Goal: Check status: Check status

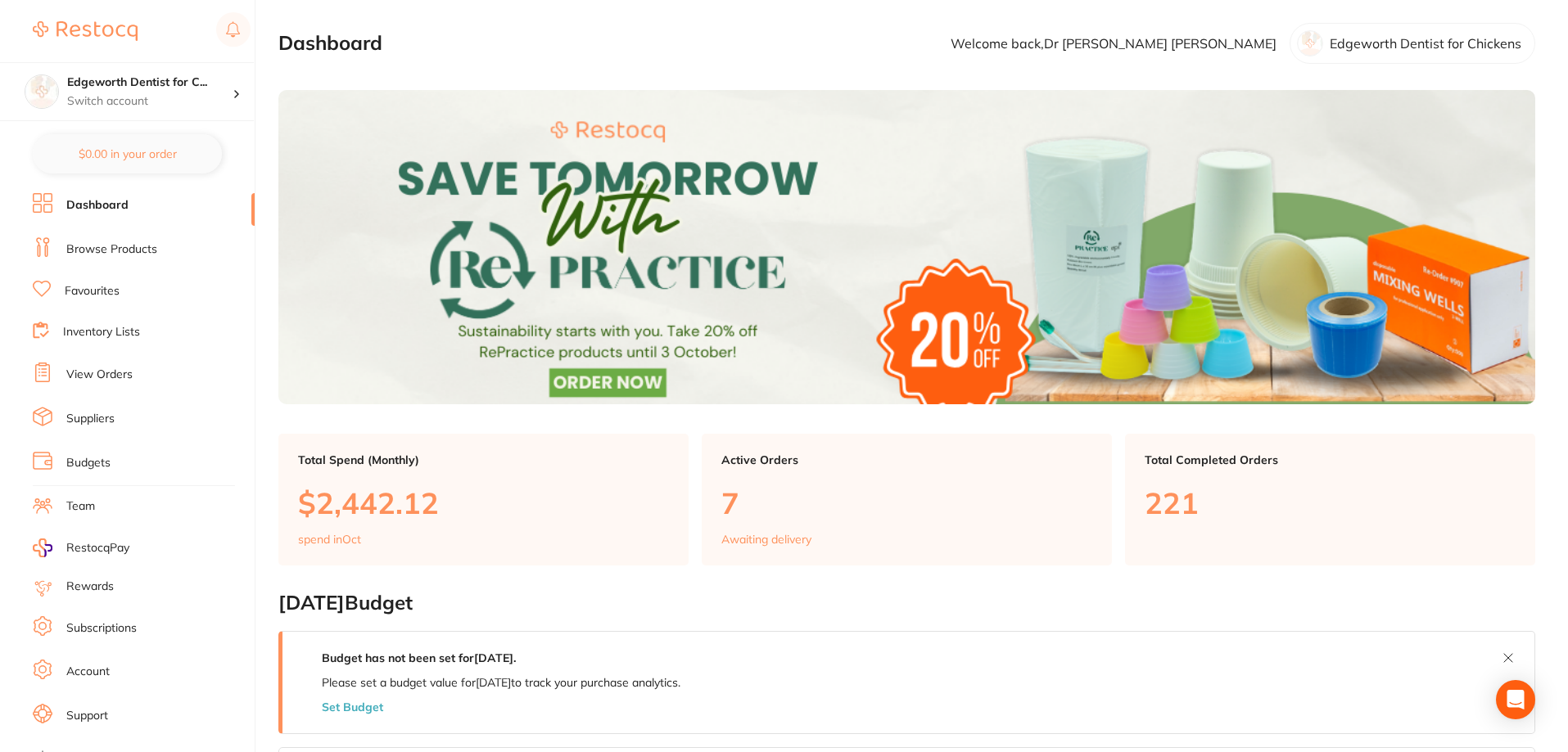
click at [144, 239] on li "Browse Products" at bounding box center [144, 249] width 222 height 24
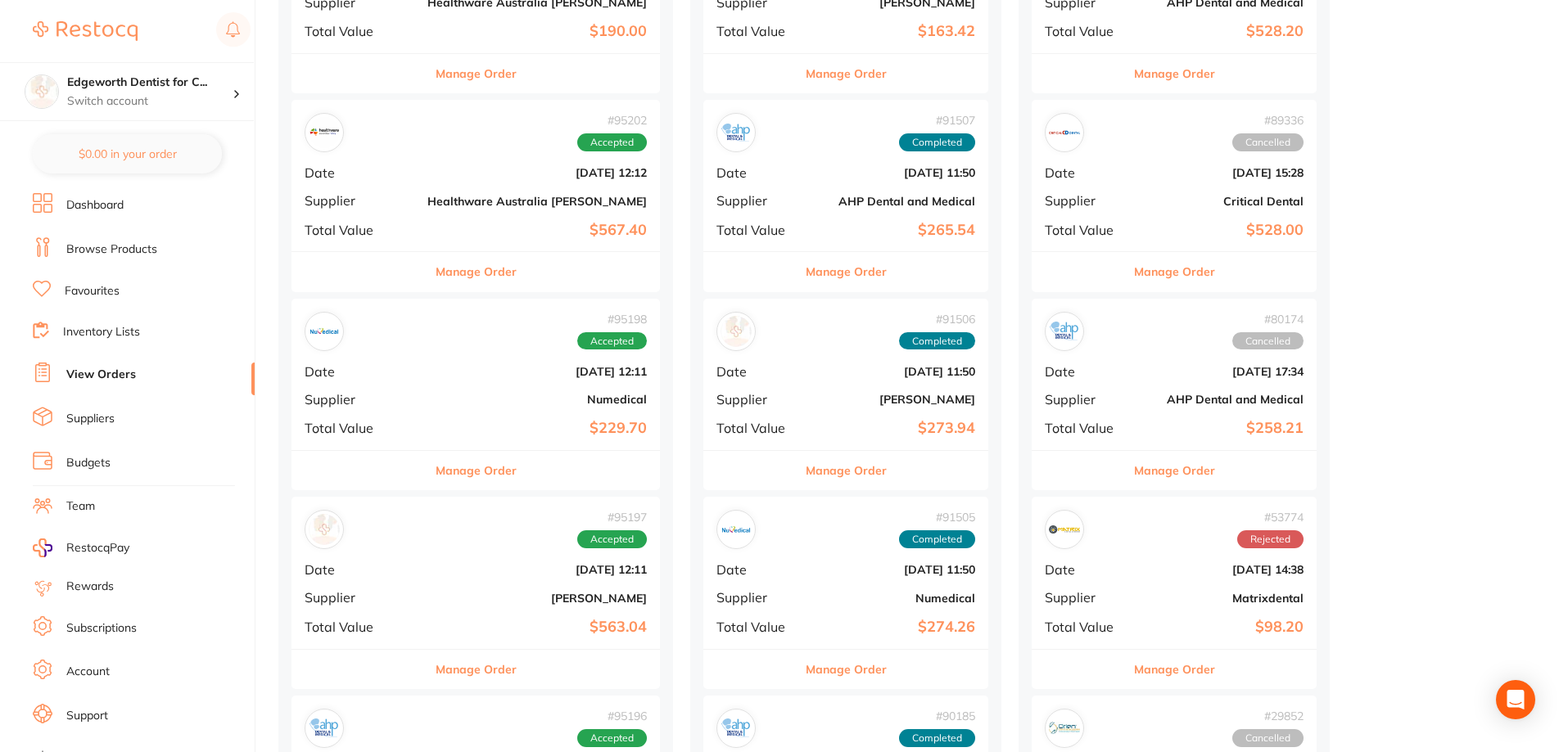
scroll to position [491, 0]
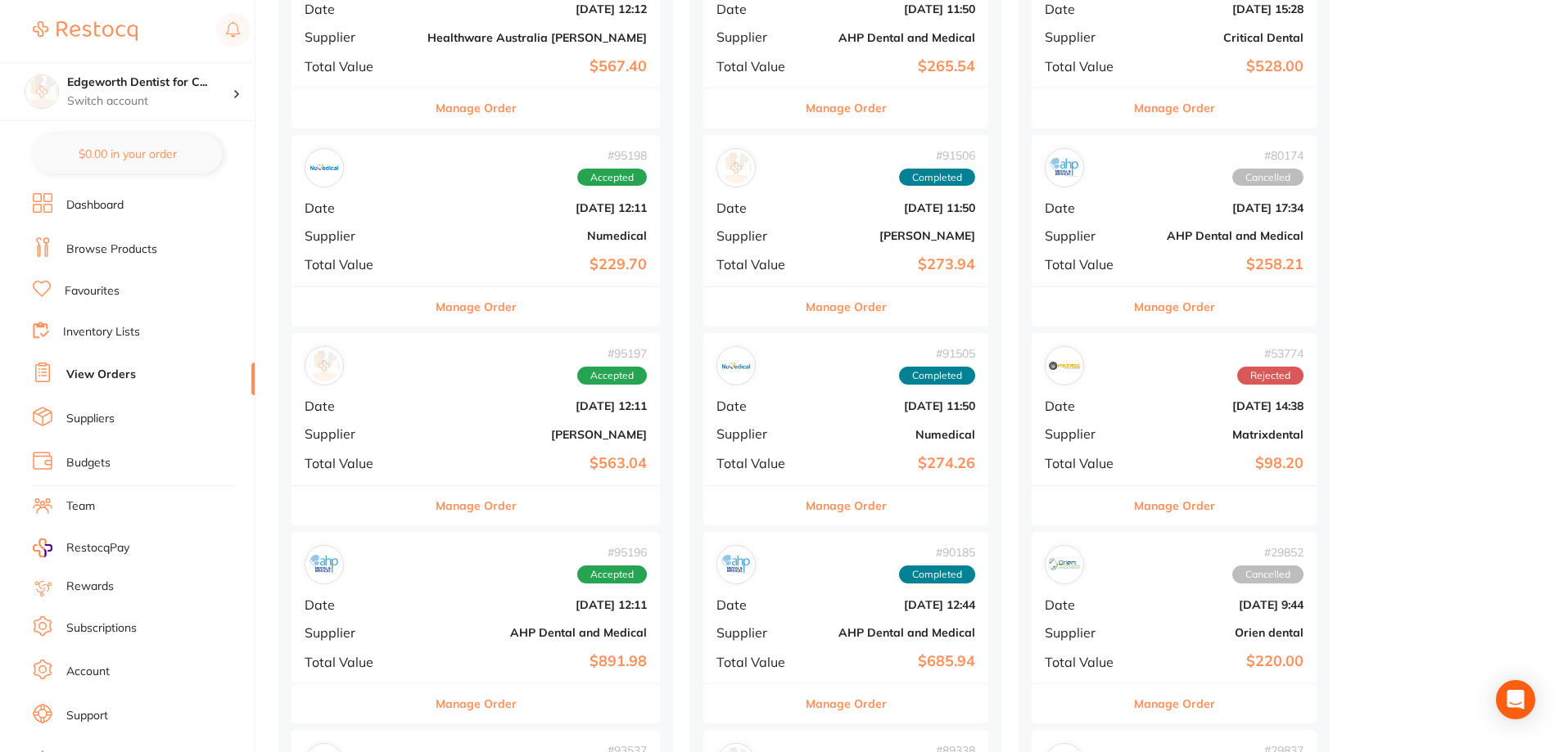
click at [435, 704] on button "Manage Order" at bounding box center [476, 704] width 81 height 40
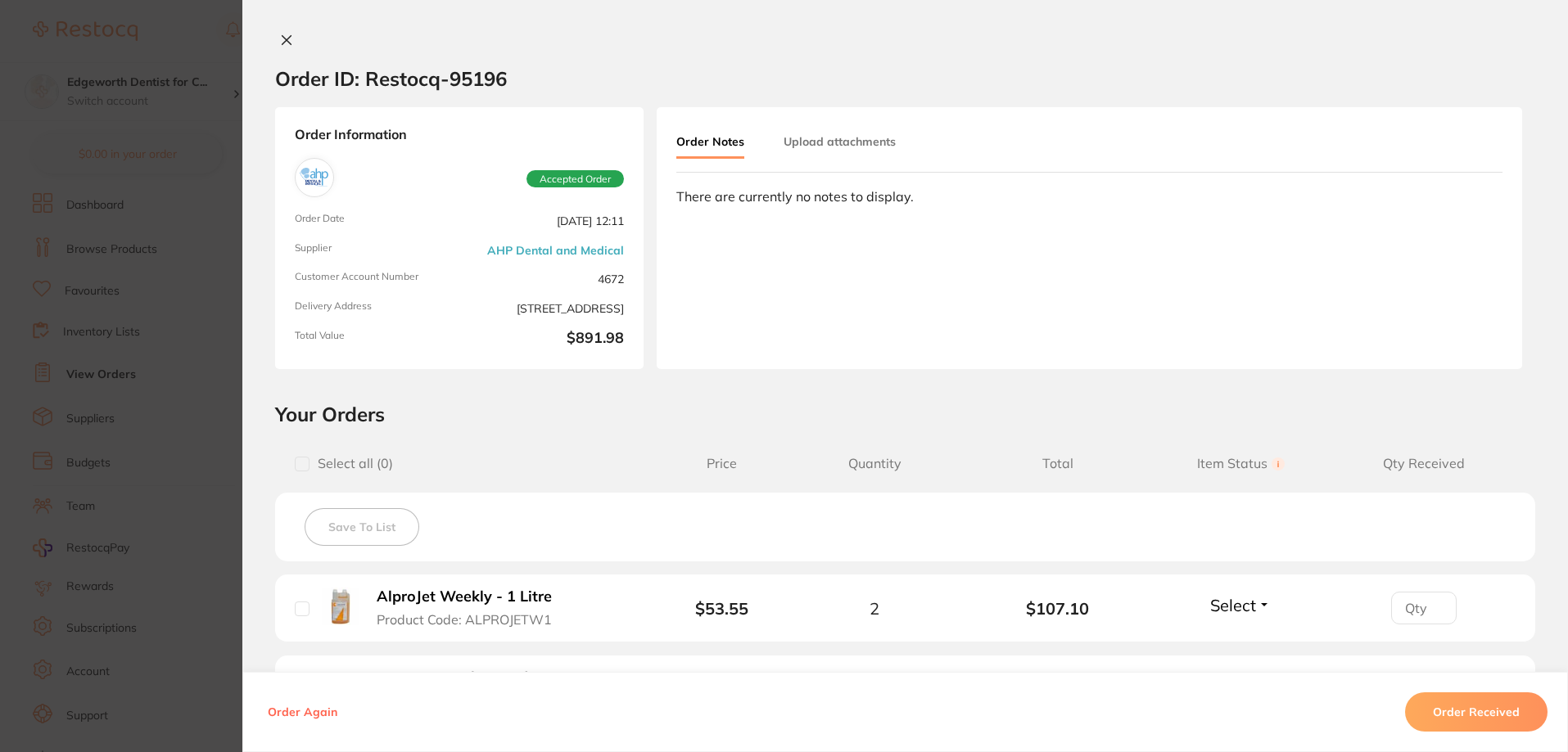
click at [285, 41] on icon at bounding box center [287, 41] width 14 height 14
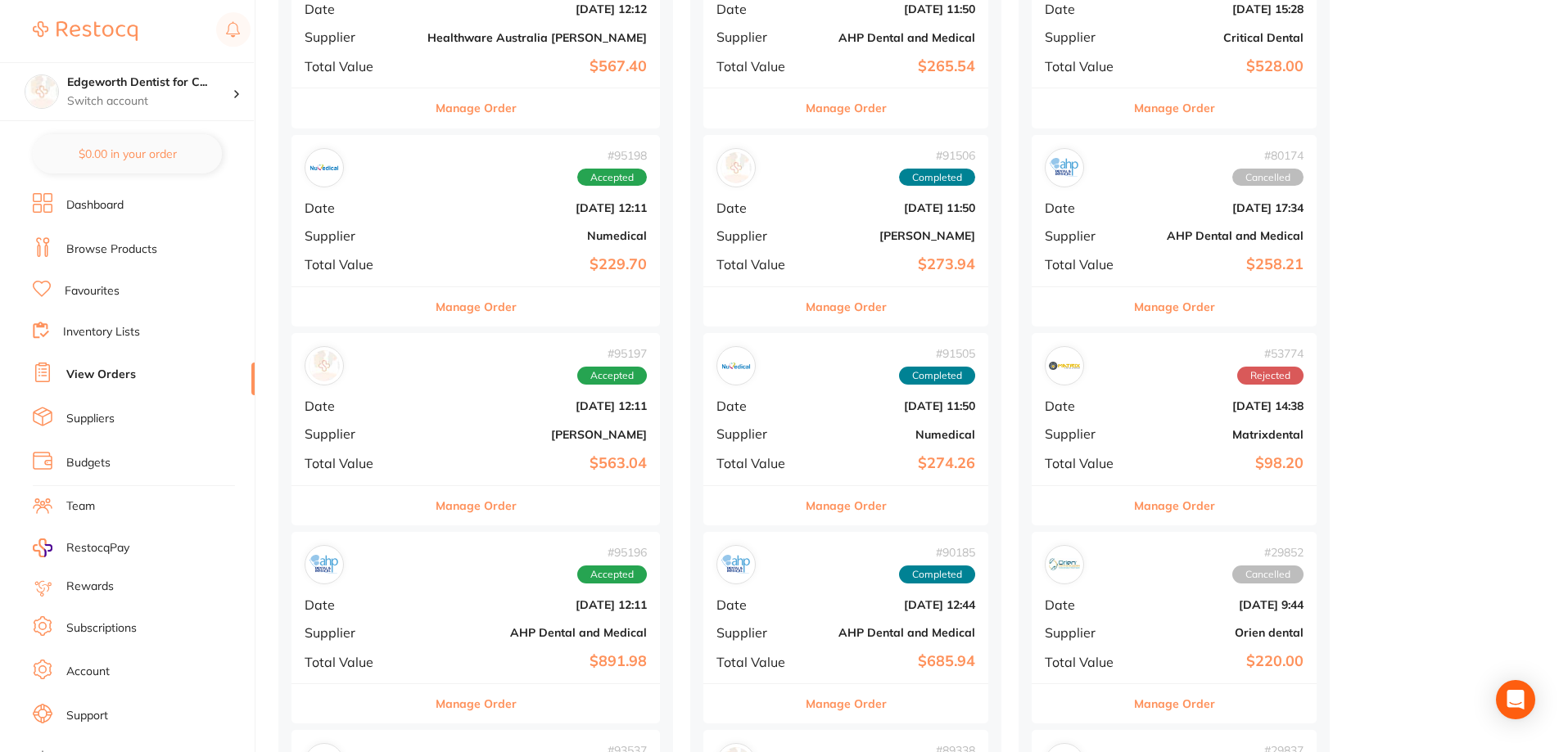
click at [445, 509] on button "Manage Order" at bounding box center [476, 506] width 81 height 40
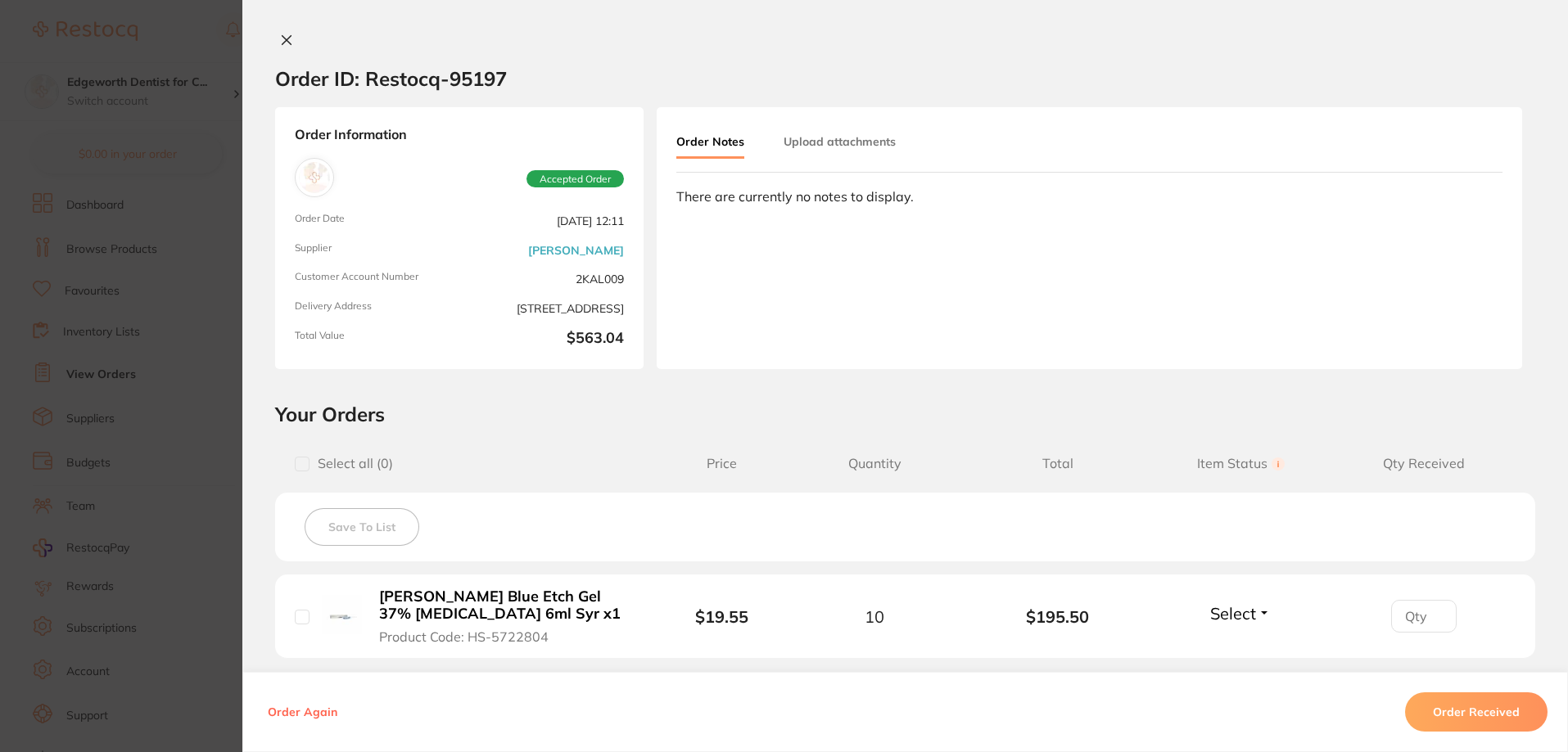
scroll to position [328, 0]
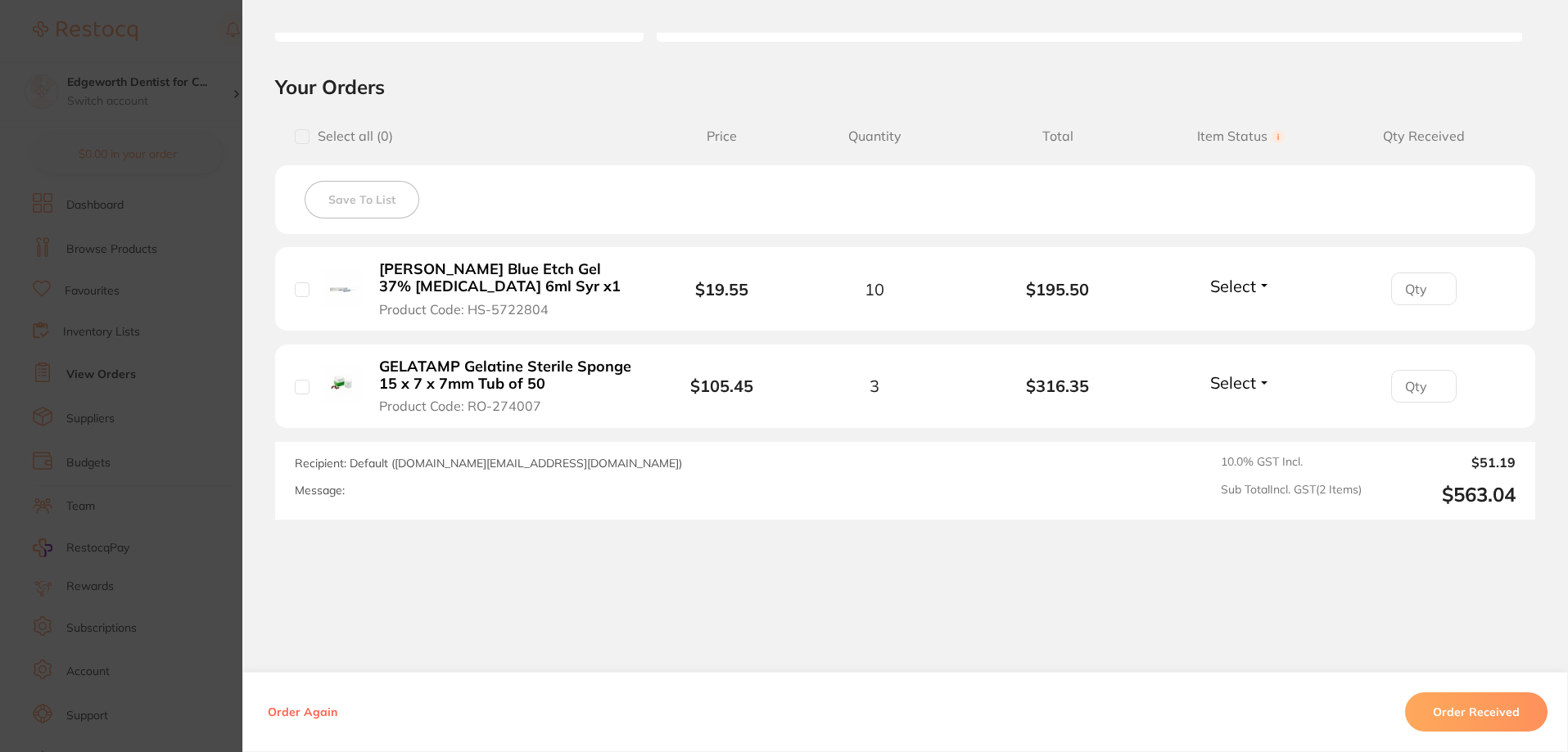
drag, startPoint x: 620, startPoint y: 390, endPoint x: 373, endPoint y: 278, distance: 271.2
click at [373, 278] on ul "[PERSON_NAME] Blue Etch Gel 37% [MEDICAL_DATA] 6ml Syr x1 Product Code: HS-5722…" at bounding box center [906, 338] width 1261 height 182
drag, startPoint x: 532, startPoint y: 391, endPoint x: 626, endPoint y: 392, distance: 94.0
click at [480, 391] on b "GELATAMP Gelatine Sterile Sponge 15 x 7 x 7mm Tub of 50" at bounding box center [505, 375] width 253 height 34
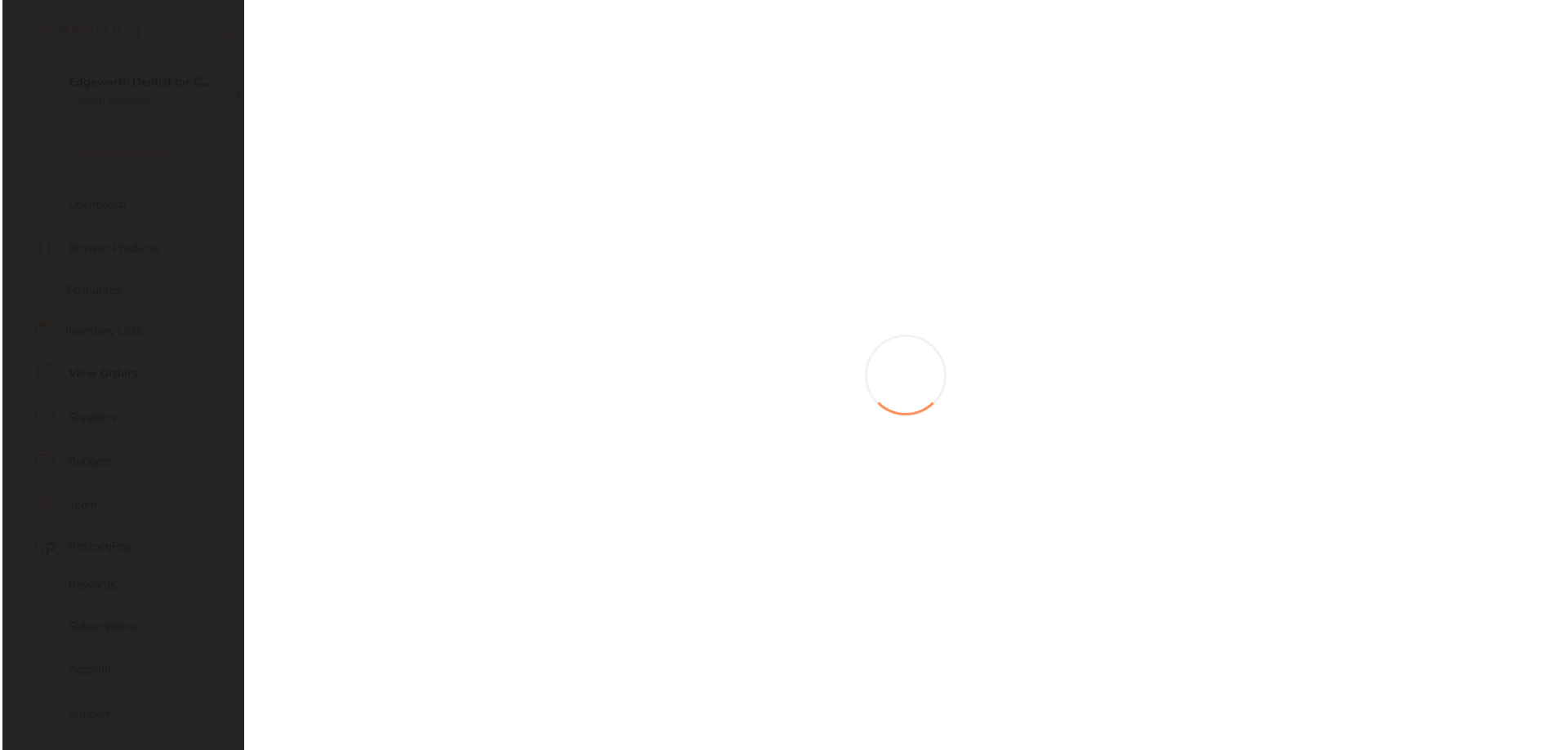
scroll to position [0, 0]
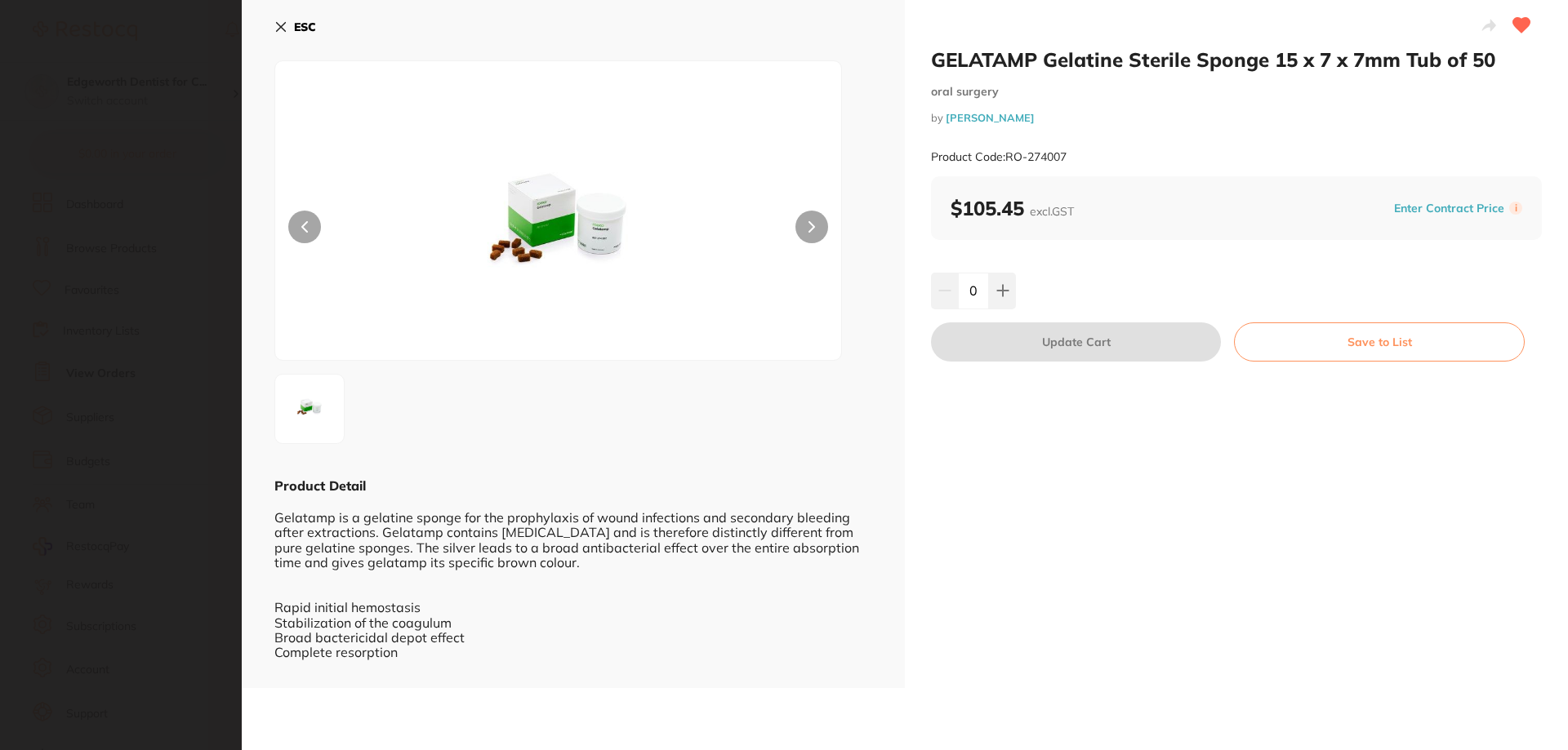
click at [276, 23] on icon at bounding box center [281, 27] width 14 height 14
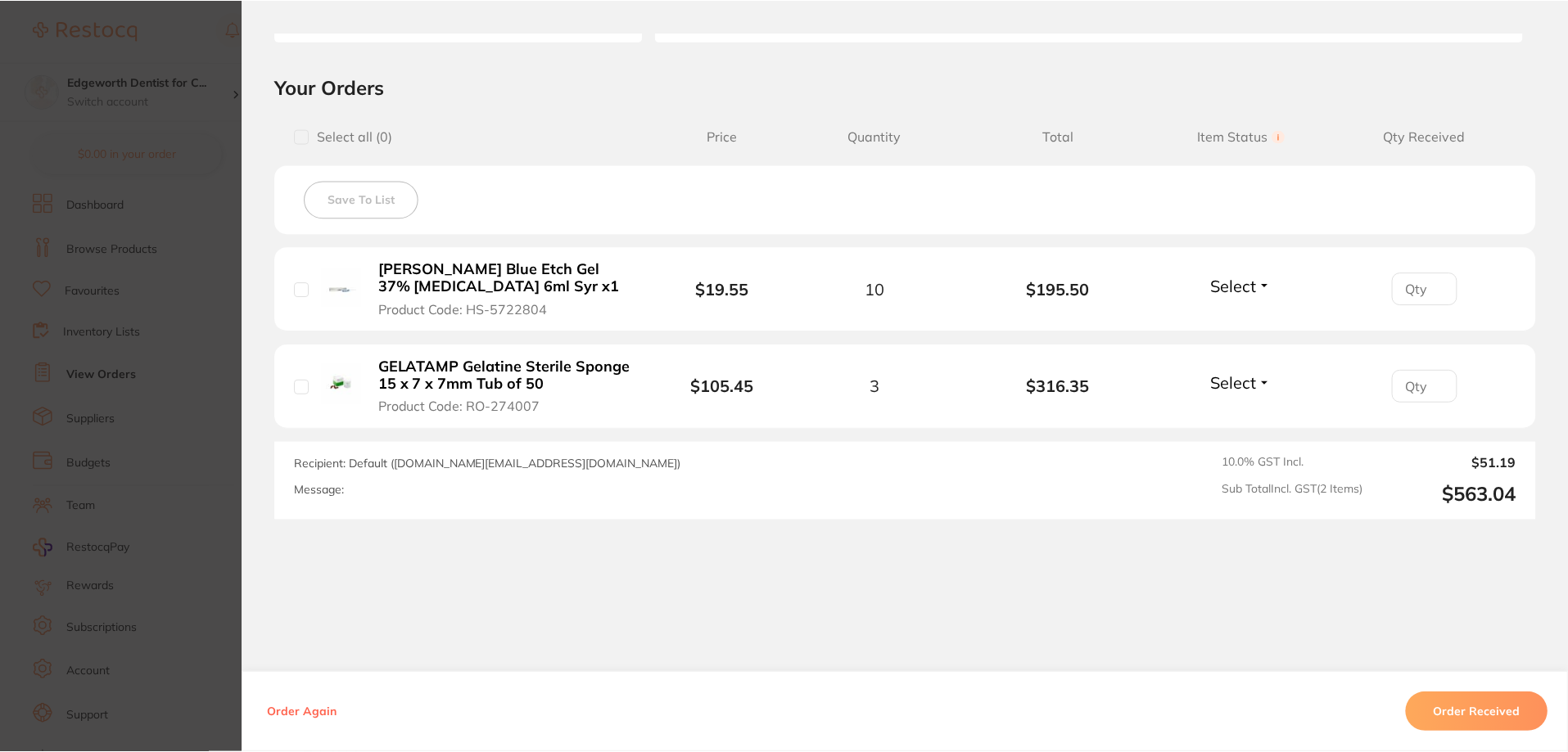
scroll to position [491, 0]
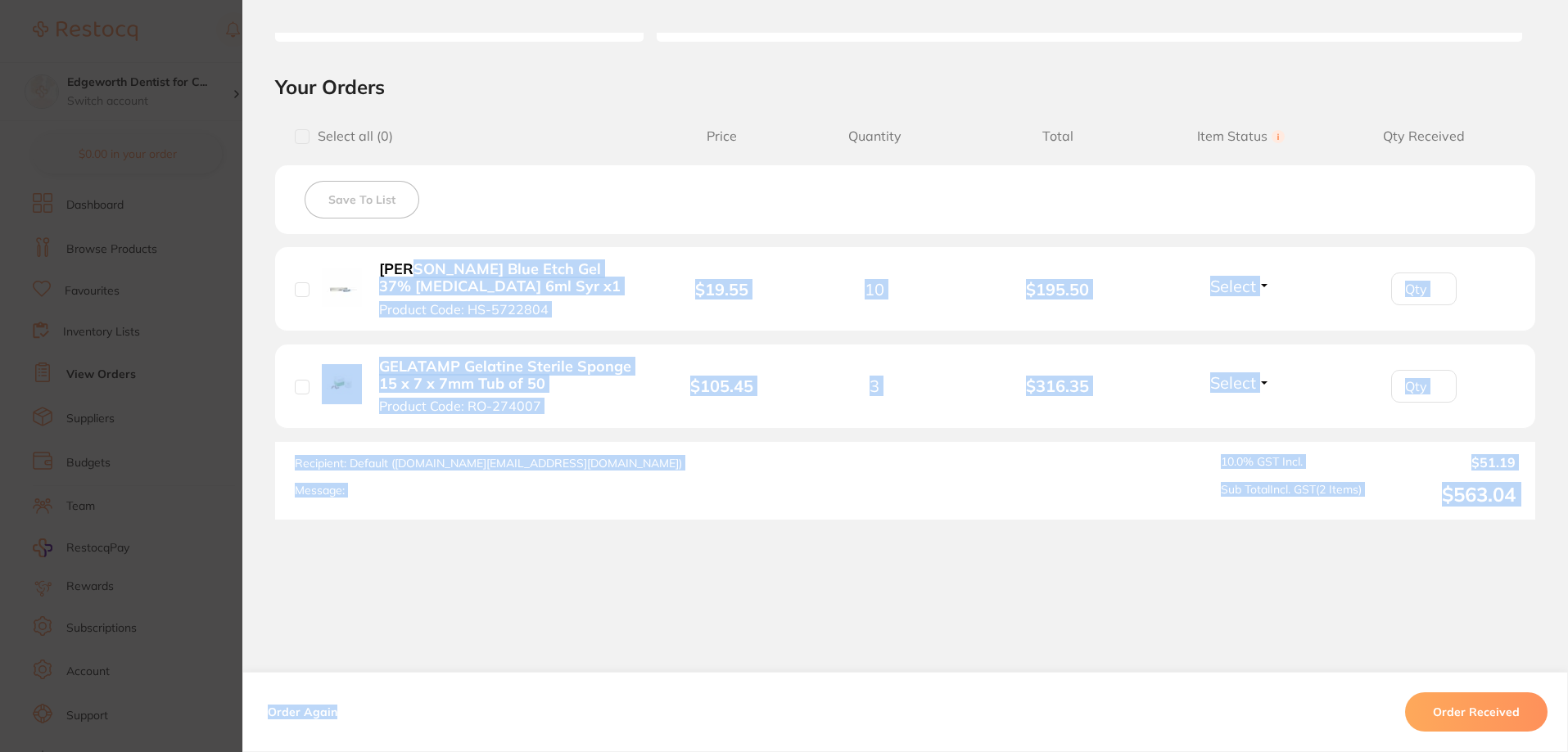
drag, startPoint x: 841, startPoint y: 514, endPoint x: 401, endPoint y: 250, distance: 513.1
click at [401, 250] on div "Order ID: Restocq- 95197 Order Information Accepted Order Order Date [DATE] 12:…" at bounding box center [905, 392] width 1326 height 719
click at [626, 483] on div "Recipient: Default ( [DOMAIN_NAME][EMAIL_ADDRESS][DOMAIN_NAME] ) Message:" at bounding box center [661, 481] width 733 height 51
click at [641, 417] on li "GELATAMP Gelatine Sterile Sponge 15 x 7 x 7mm Tub of 50 Product Code: RO-274007…" at bounding box center [906, 387] width 1261 height 84
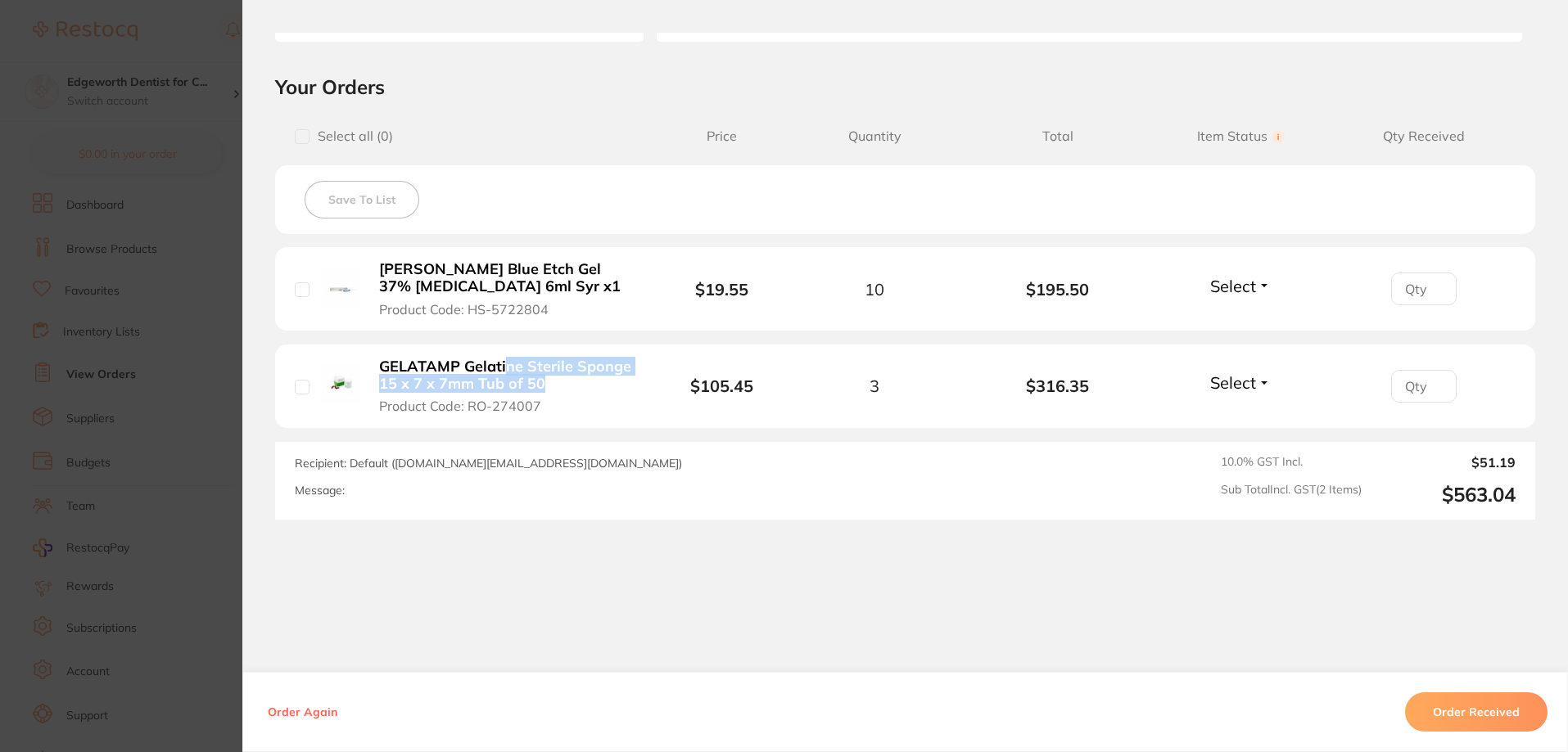
drag, startPoint x: 648, startPoint y: 418, endPoint x: 513, endPoint y: 356, distance: 148.6
click at [502, 356] on li "GELATAMP Gelatine Sterile Sponge 15 x 7 x 7mm Tub of 50 Product Code: RO-274007…" at bounding box center [906, 387] width 1261 height 84
click at [560, 401] on button "GELATAMP Gelatine Sterile Sponge 15 x 7 x 7mm Tub of 50 Product Code: RO-274007" at bounding box center [505, 386] width 263 height 57
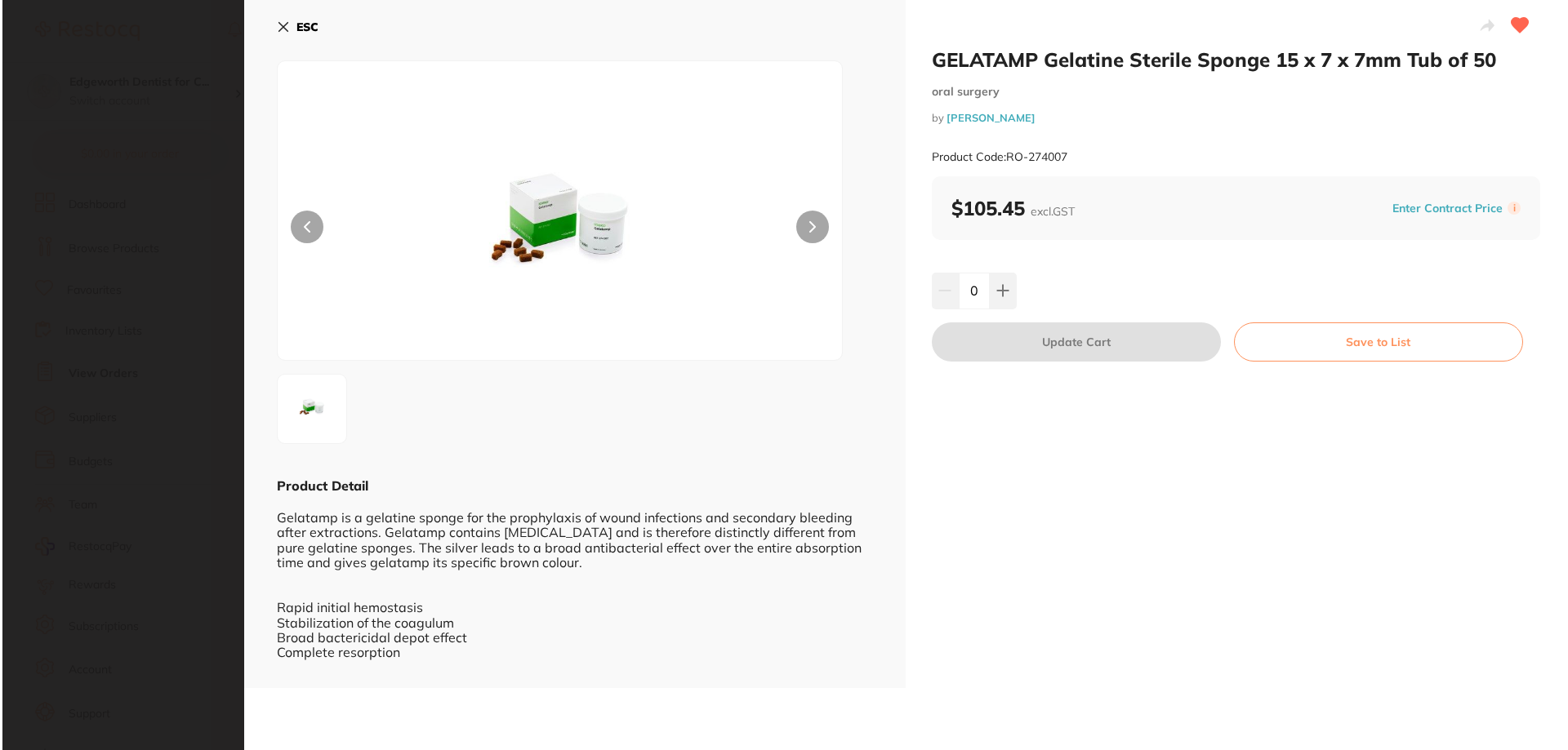
scroll to position [0, 0]
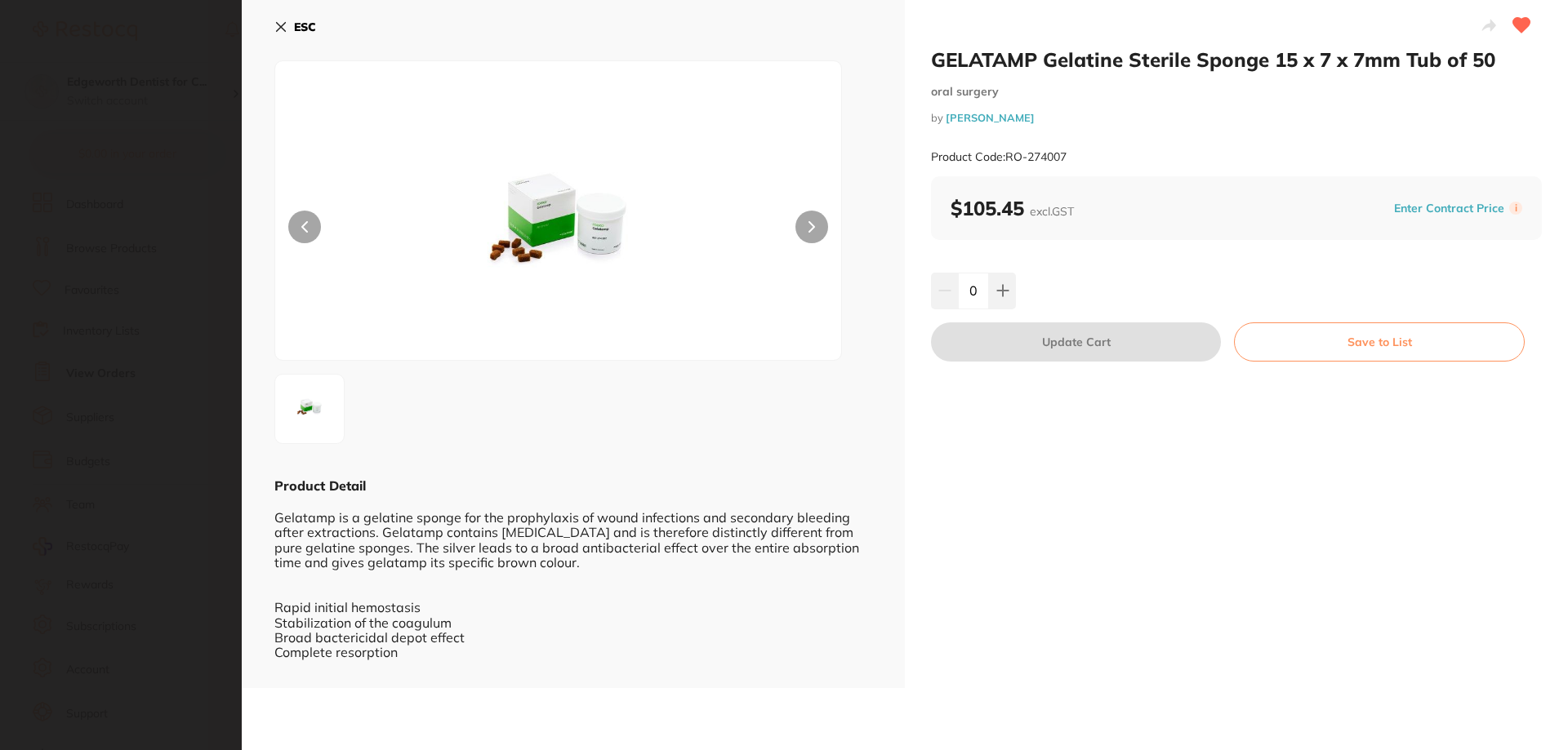
click at [289, 27] on button "ESC" at bounding box center [295, 27] width 42 height 28
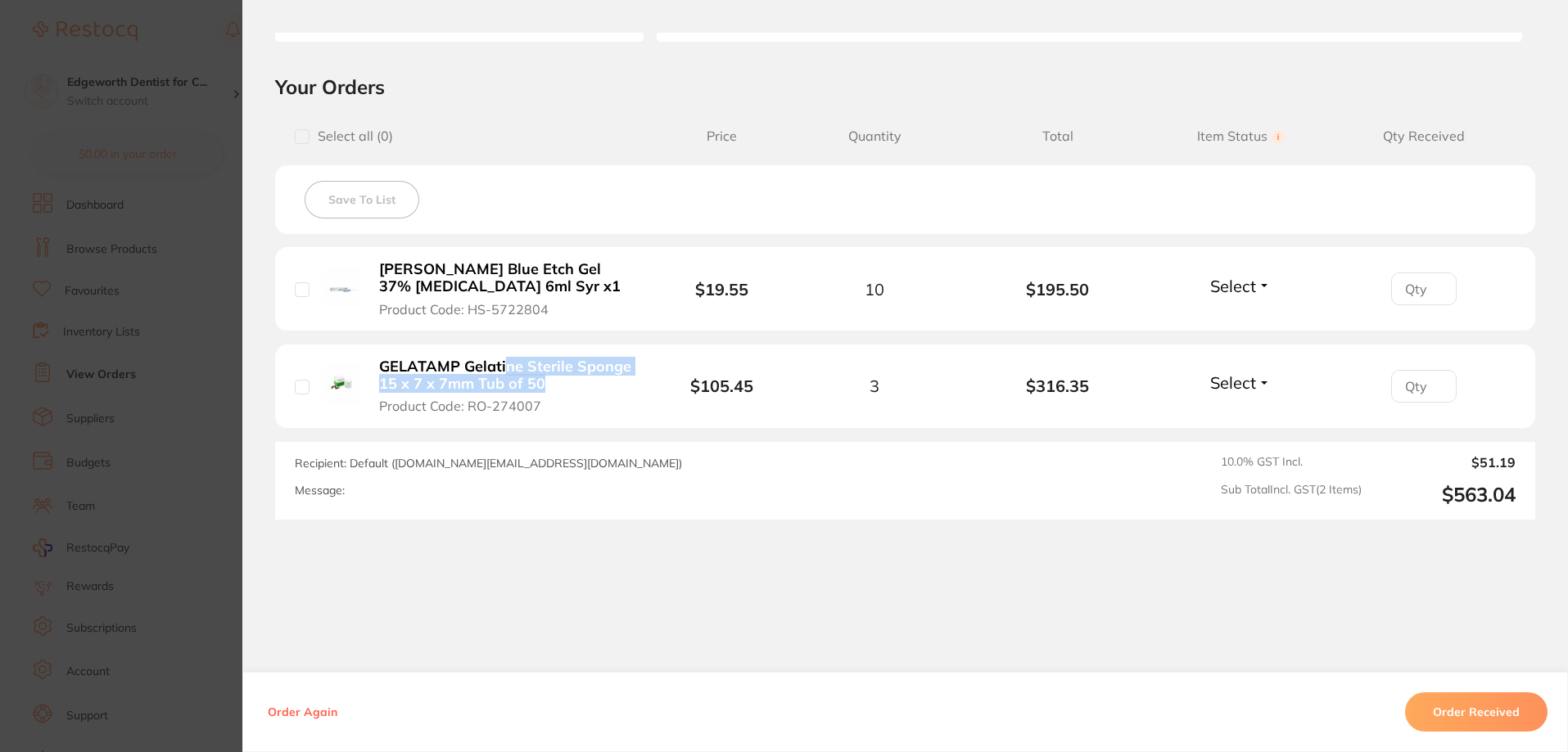
drag, startPoint x: 575, startPoint y: 387, endPoint x: 561, endPoint y: 386, distance: 14.0
click at [574, 387] on b "GELATAMP Gelatine Sterile Sponge 15 x 7 x 7mm Tub of 50" at bounding box center [505, 375] width 253 height 34
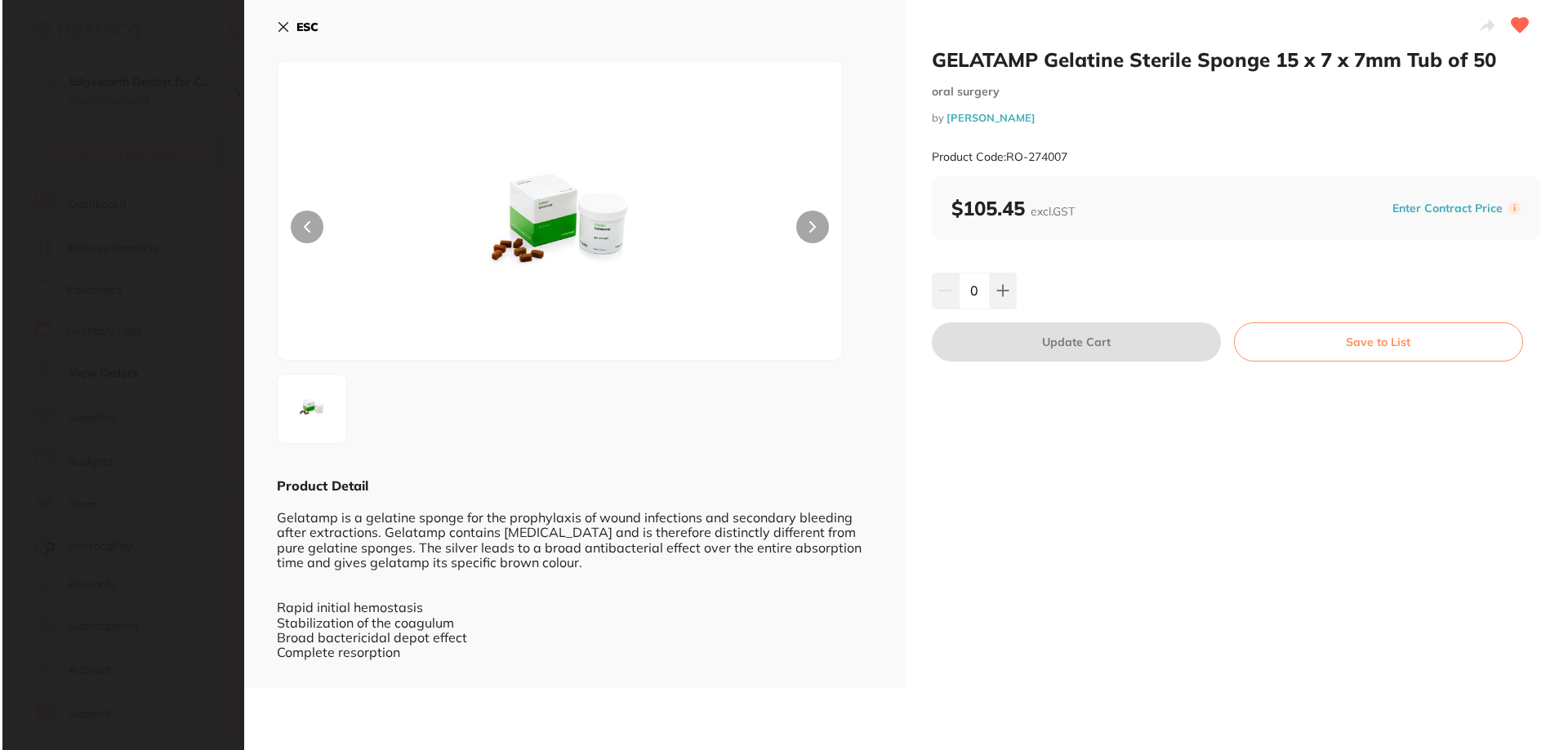
scroll to position [0, 0]
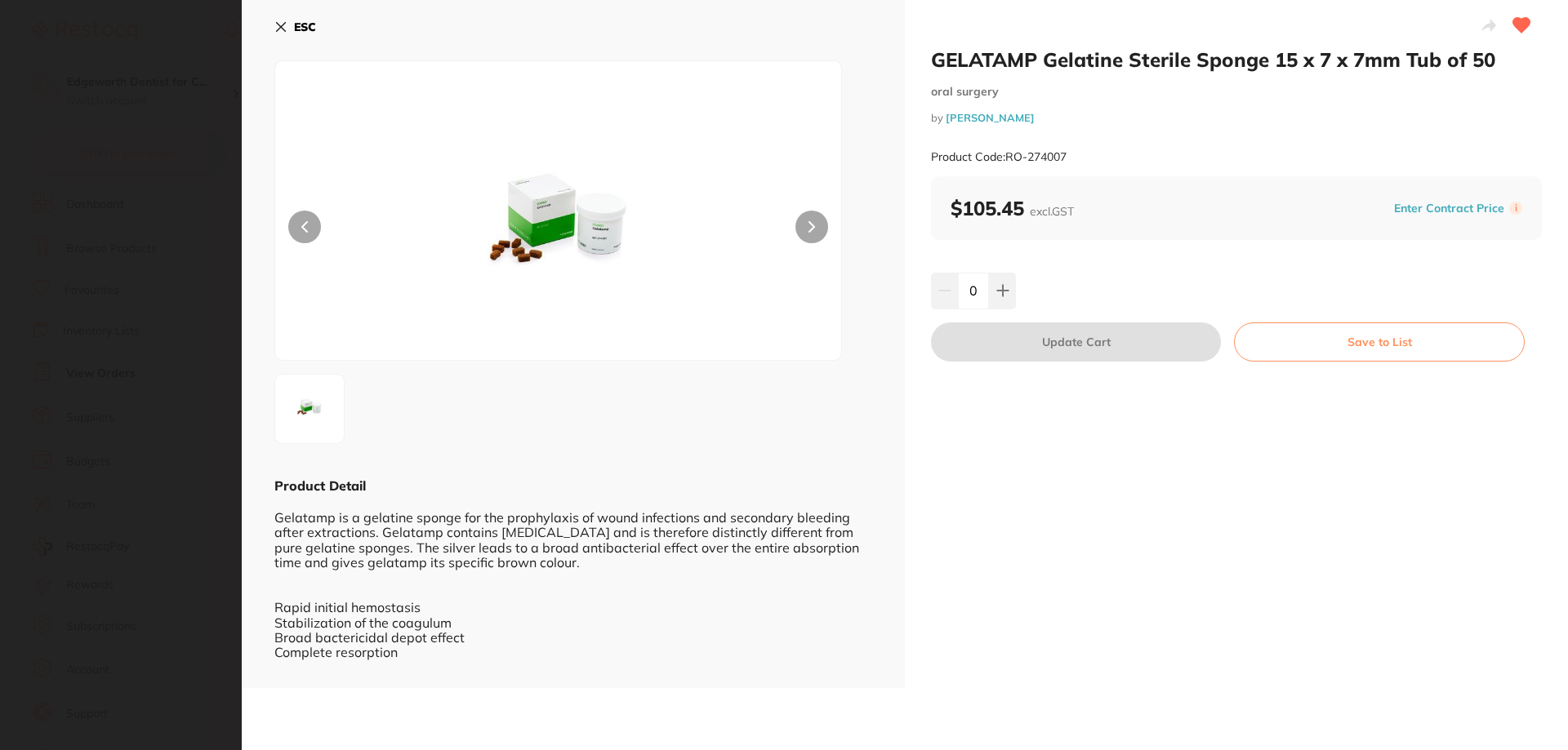
click at [560, 387] on div at bounding box center [573, 409] width 597 height 71
click at [271, 27] on div "ESC Product Detail Gelatamp is a gelatine sponge for the prophylaxis of wound i…" at bounding box center [573, 344] width 663 height 688
click at [285, 28] on icon at bounding box center [281, 27] width 14 height 14
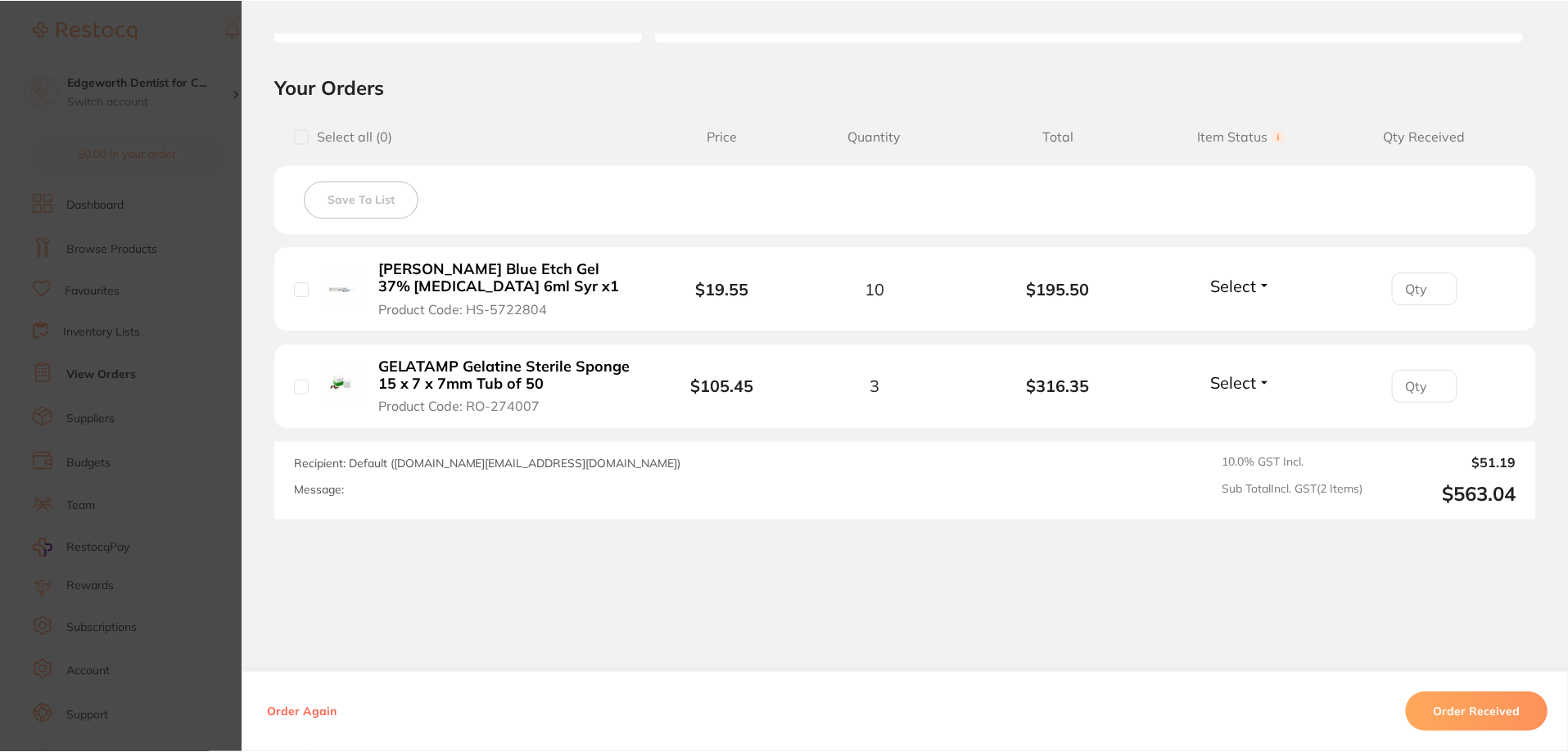
scroll to position [491, 0]
drag, startPoint x: 564, startPoint y: 380, endPoint x: 416, endPoint y: 350, distance: 151.0
click at [407, 347] on li "GELATAMP Gelatine Sterile Sponge 15 x 7 x 7mm Tub of 50 Product Code: RO-274007…" at bounding box center [906, 387] width 1261 height 84
drag, startPoint x: 550, startPoint y: 386, endPoint x: 501, endPoint y: 372, distance: 51.0
click at [379, 377] on b "GELATAMP Gelatine Sterile Sponge 15 x 7 x 7mm Tub of 50" at bounding box center [505, 375] width 253 height 34
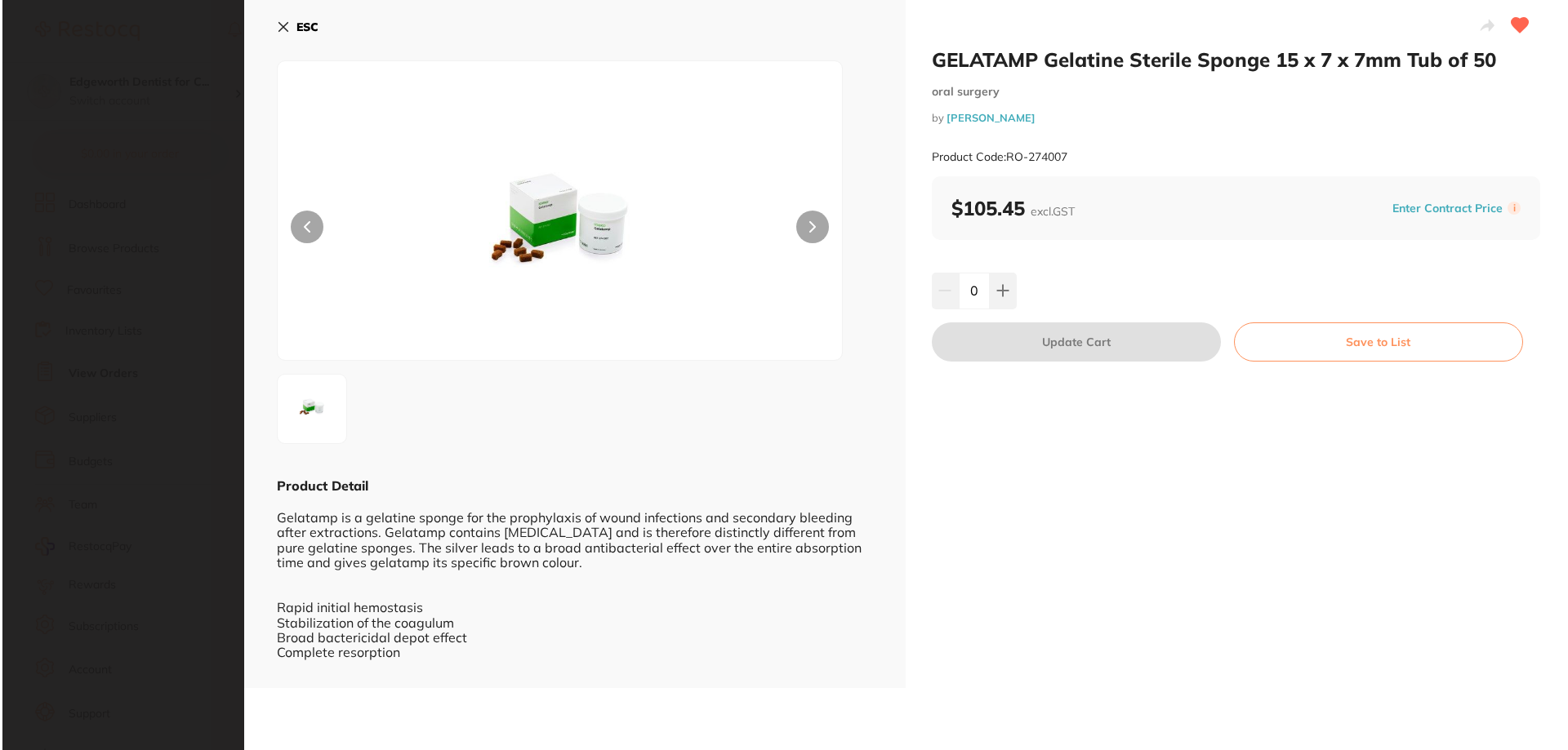
scroll to position [0, 0]
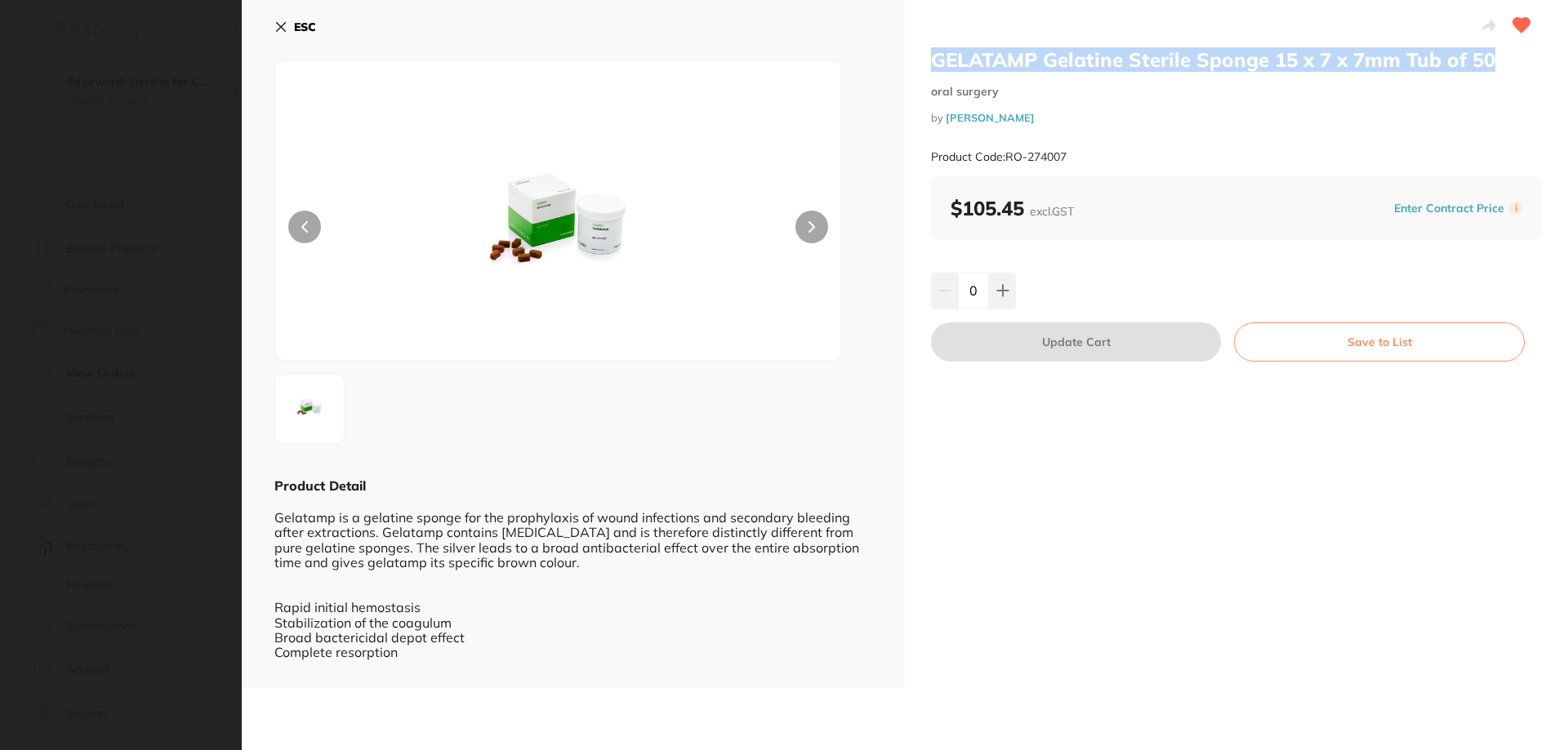
drag, startPoint x: 500, startPoint y: 371, endPoint x: 930, endPoint y: 54, distance: 534.2
click at [931, 54] on h2 "GELATAMP Gelatine Sterile Sponge 15 x 7 x 7mm Tub of 50" at bounding box center [1236, 59] width 611 height 24
copy h2 "GELATAMP Gelatine Sterile Sponge 15 x 7 x 7mm Tub of 50"
click at [276, 23] on icon at bounding box center [281, 27] width 14 height 14
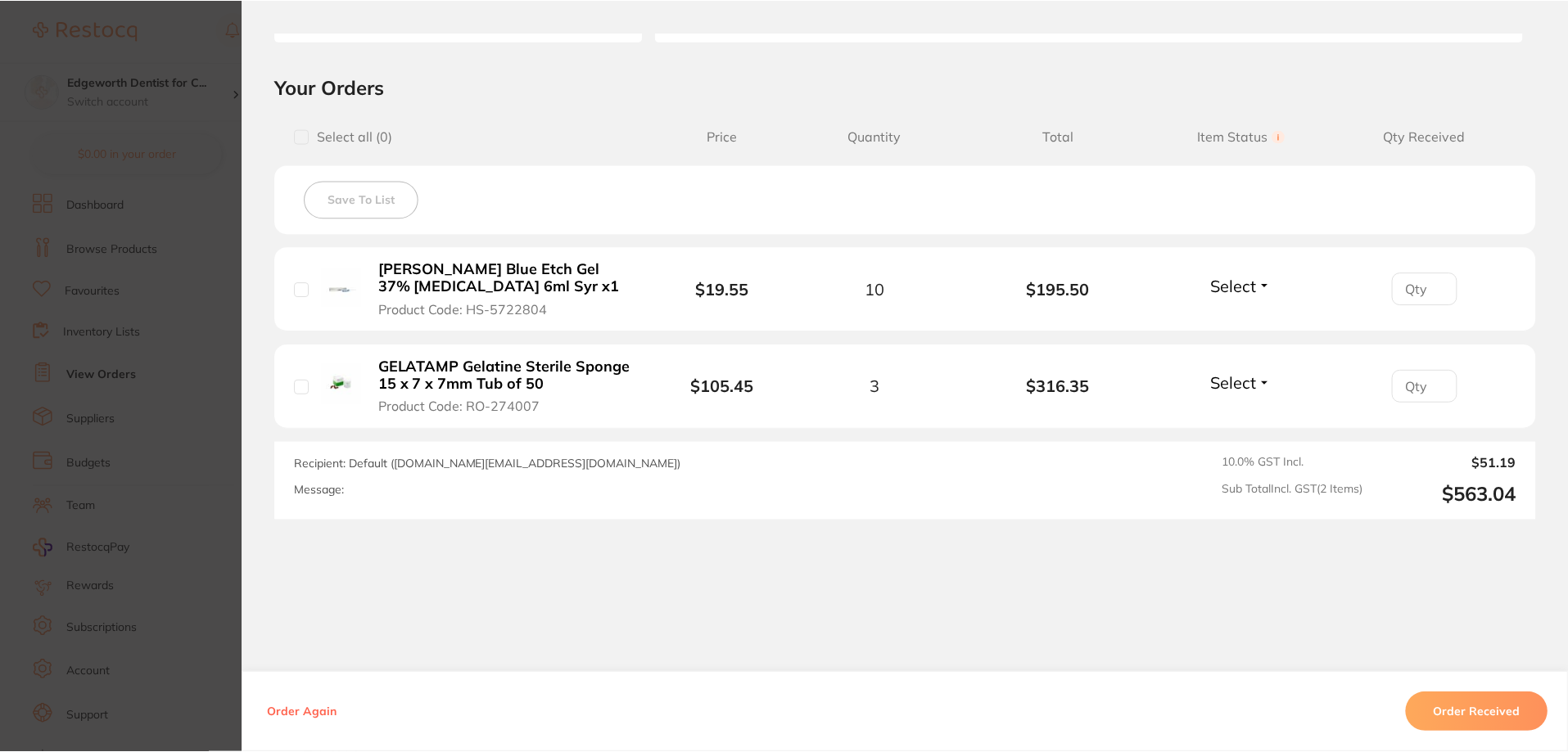
scroll to position [491, 0]
click at [434, 266] on b "[PERSON_NAME] Blue Etch Gel 37% [MEDICAL_DATA] 6ml Syr x1" at bounding box center [505, 277] width 253 height 34
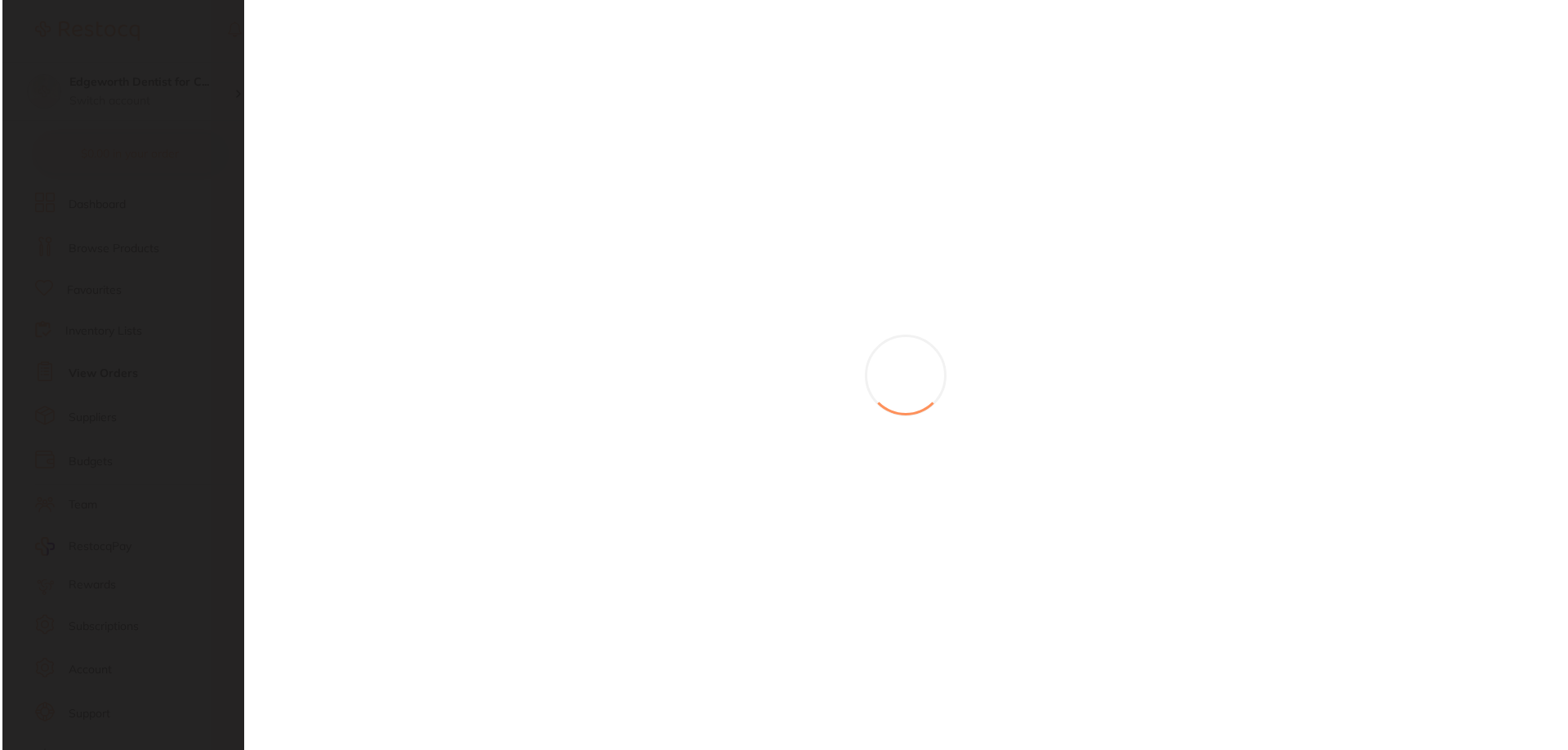
scroll to position [0, 0]
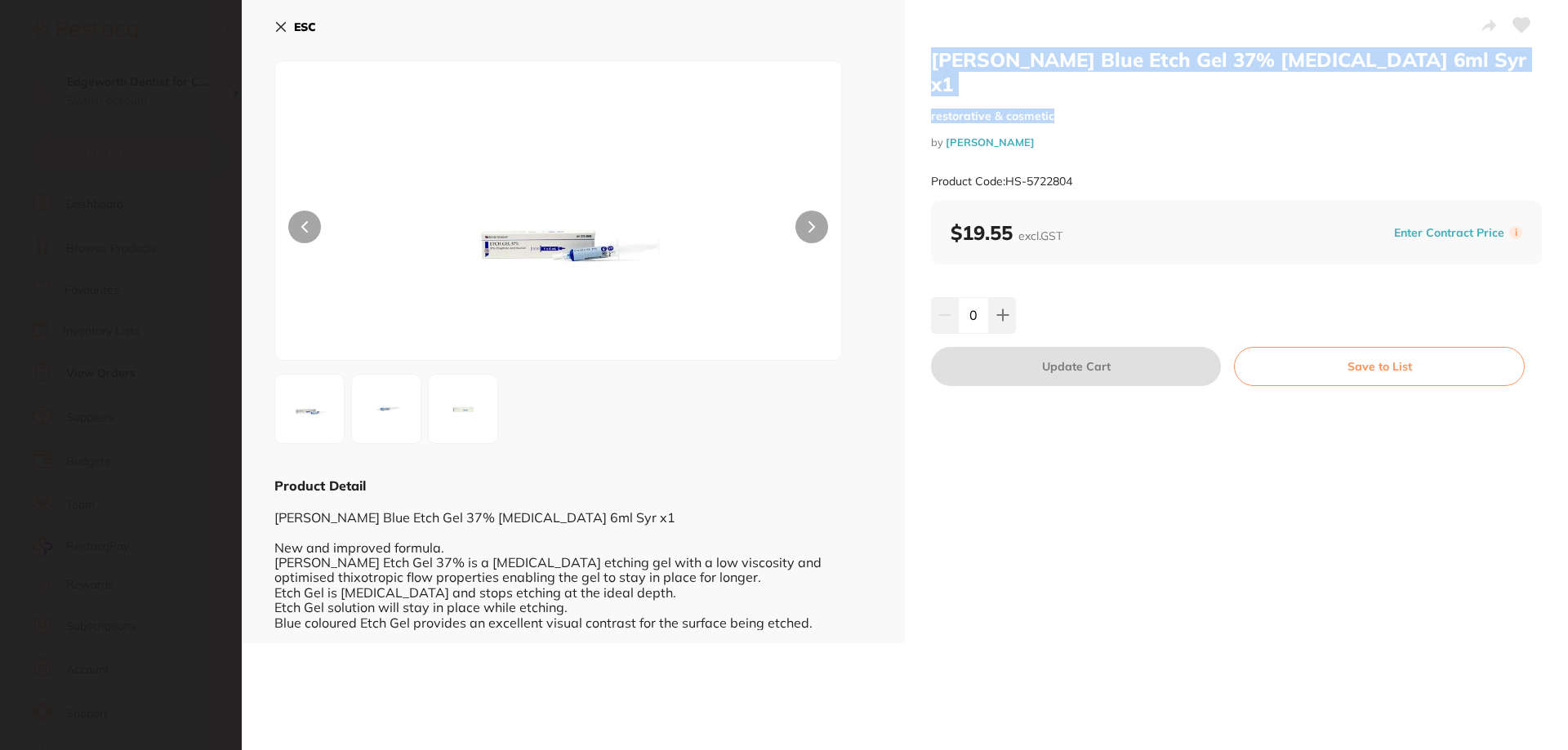
drag, startPoint x: 1537, startPoint y: 74, endPoint x: 932, endPoint y: 60, distance: 605.2
click at [932, 60] on div "[PERSON_NAME] Blue Etch Gel 37% [MEDICAL_DATA] 6ml Syr x1 restorative & cosmeti…" at bounding box center [1236, 322] width 663 height 644
copy div "[PERSON_NAME] Blue Etch Gel 37% [MEDICAL_DATA] 6ml Syr x1 restorative & cosmetic"
click at [279, 29] on icon at bounding box center [280, 27] width 9 height 9
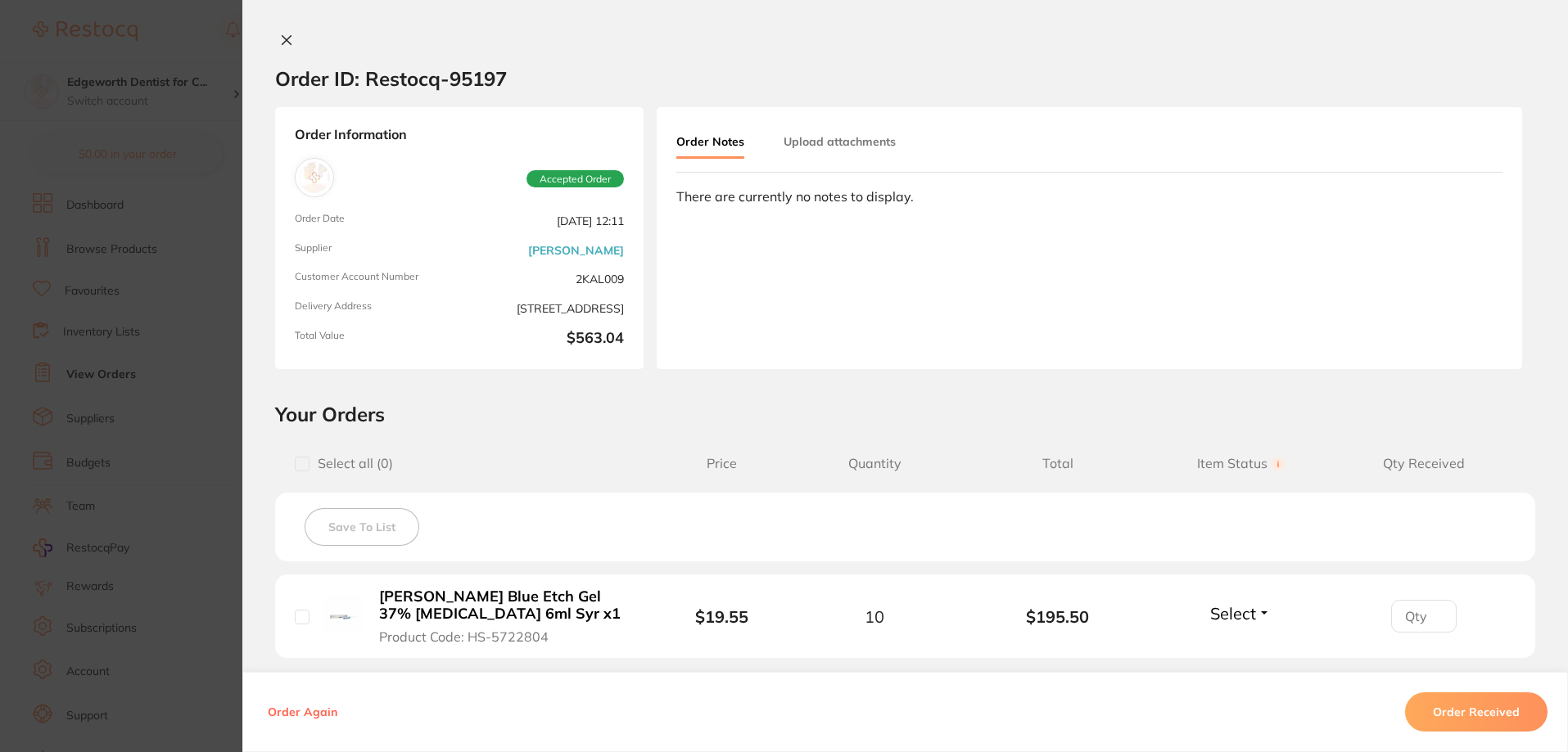
scroll to position [245, 0]
click at [282, 45] on icon at bounding box center [286, 40] width 9 height 9
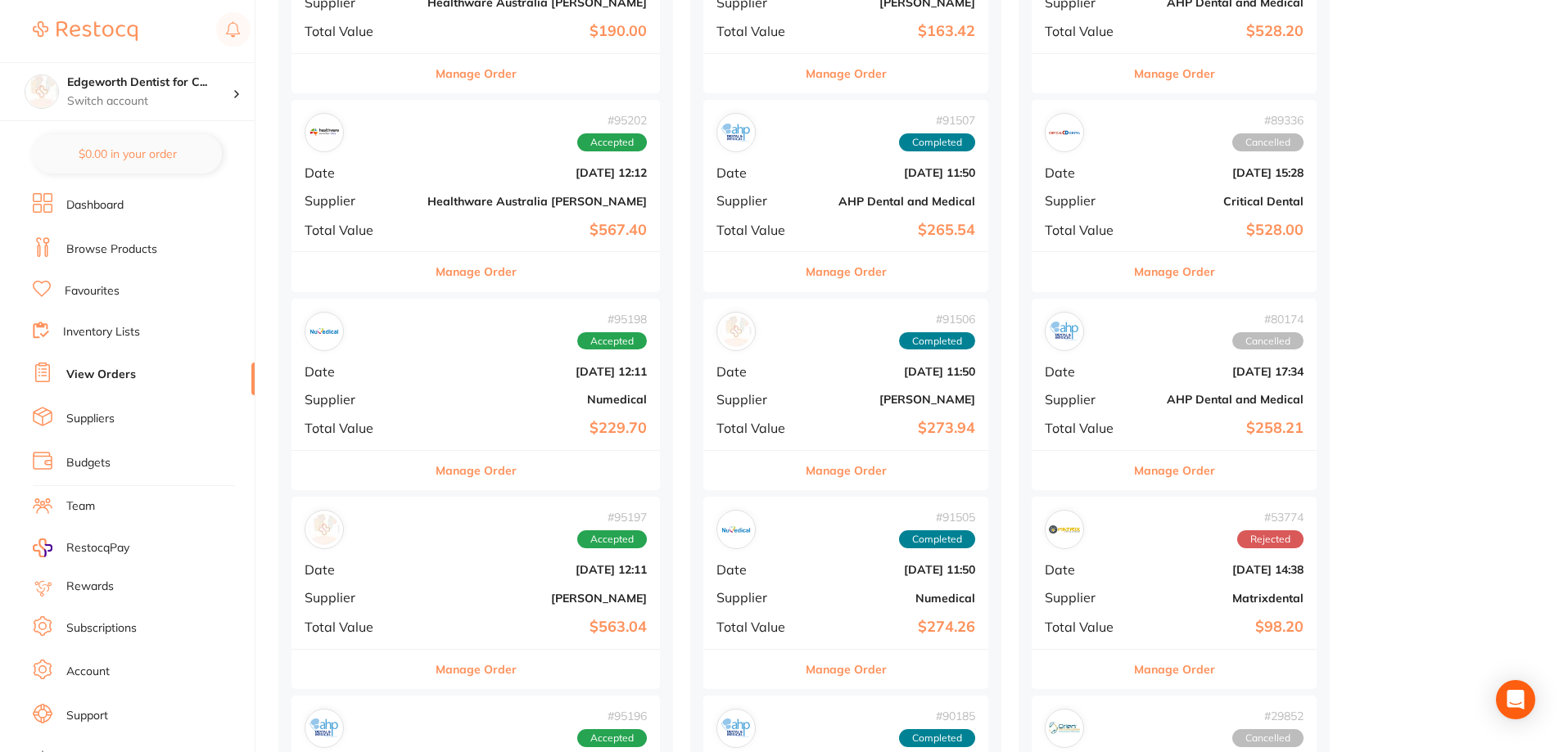
scroll to position [409, 0]
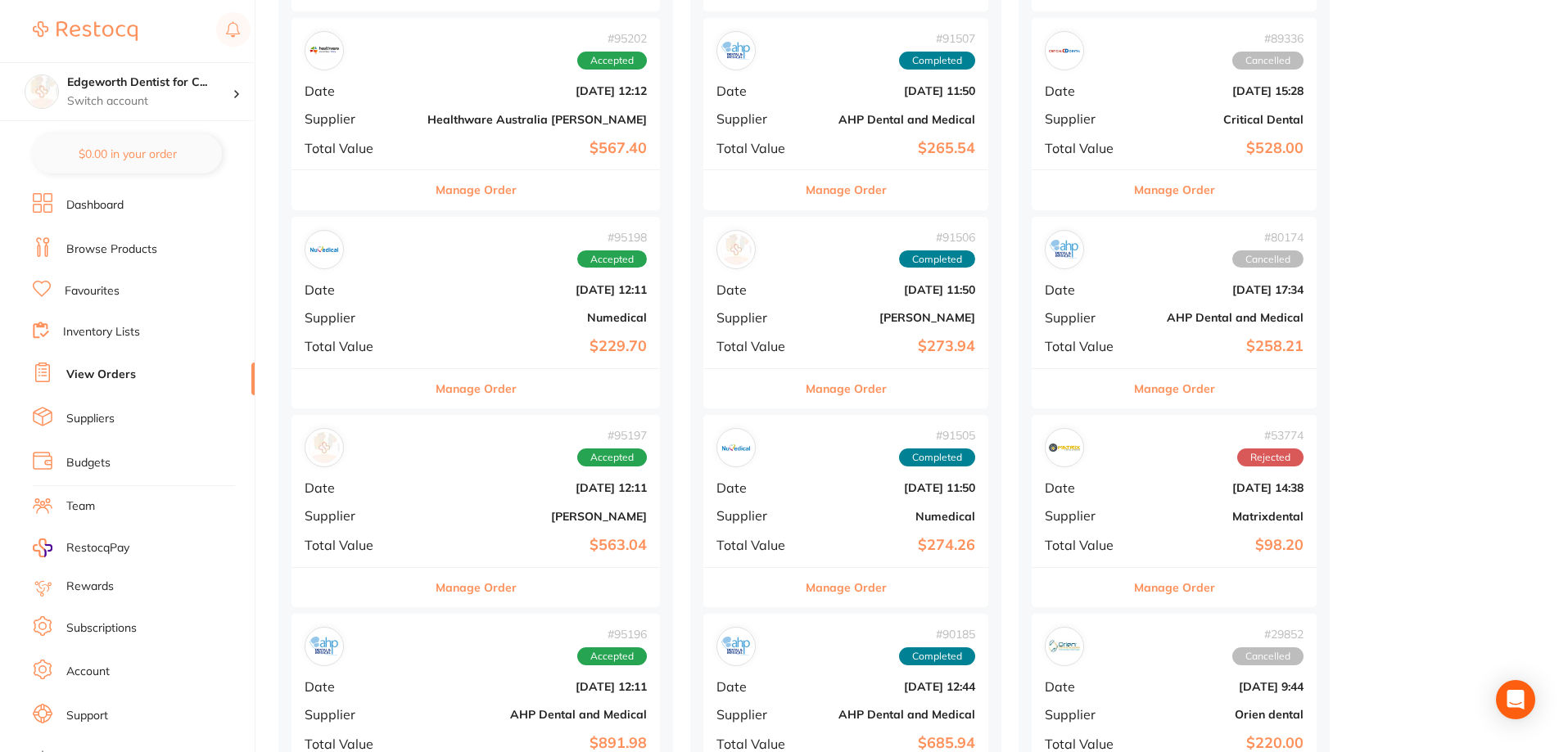
click at [438, 396] on button "Manage Order" at bounding box center [476, 389] width 81 height 40
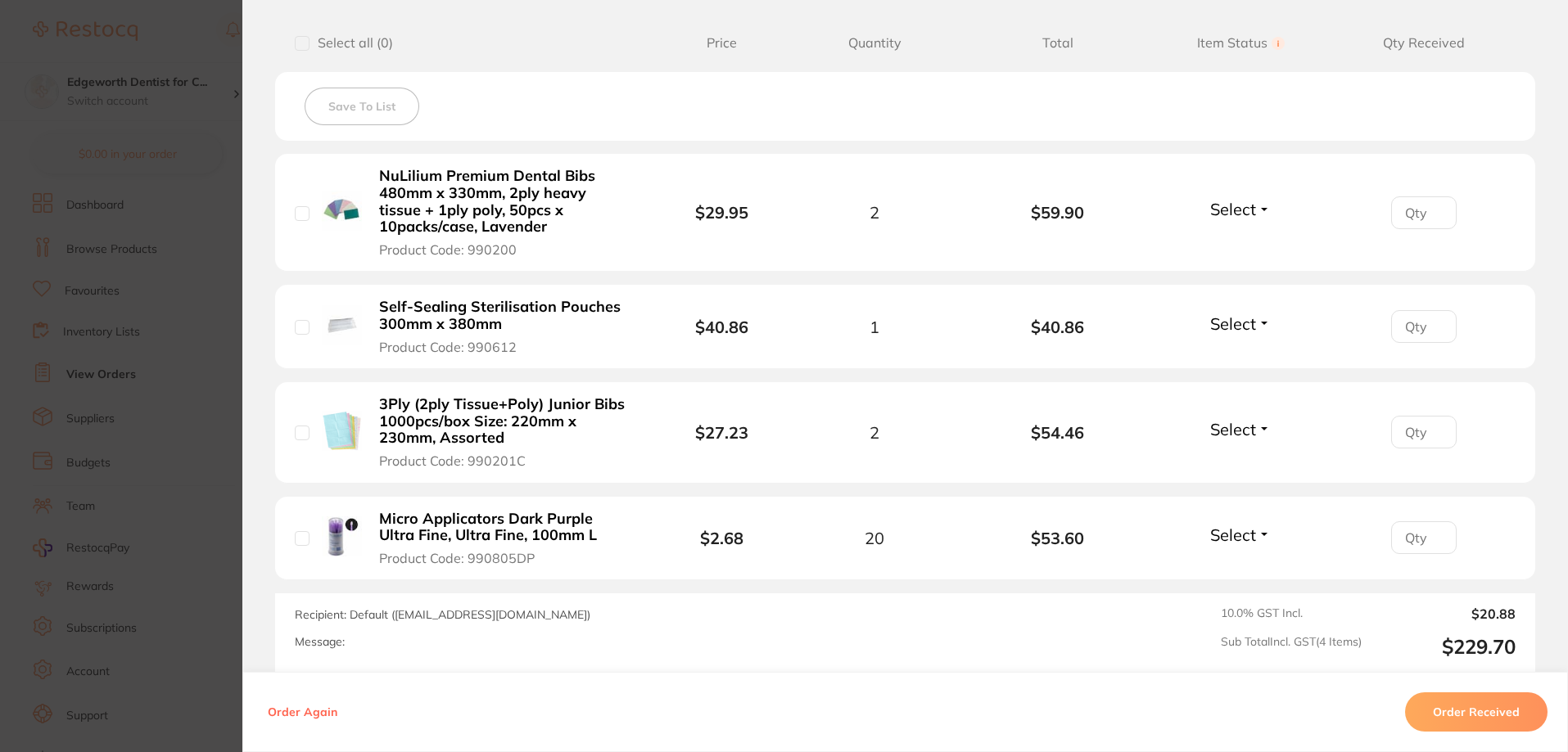
scroll to position [339, 0]
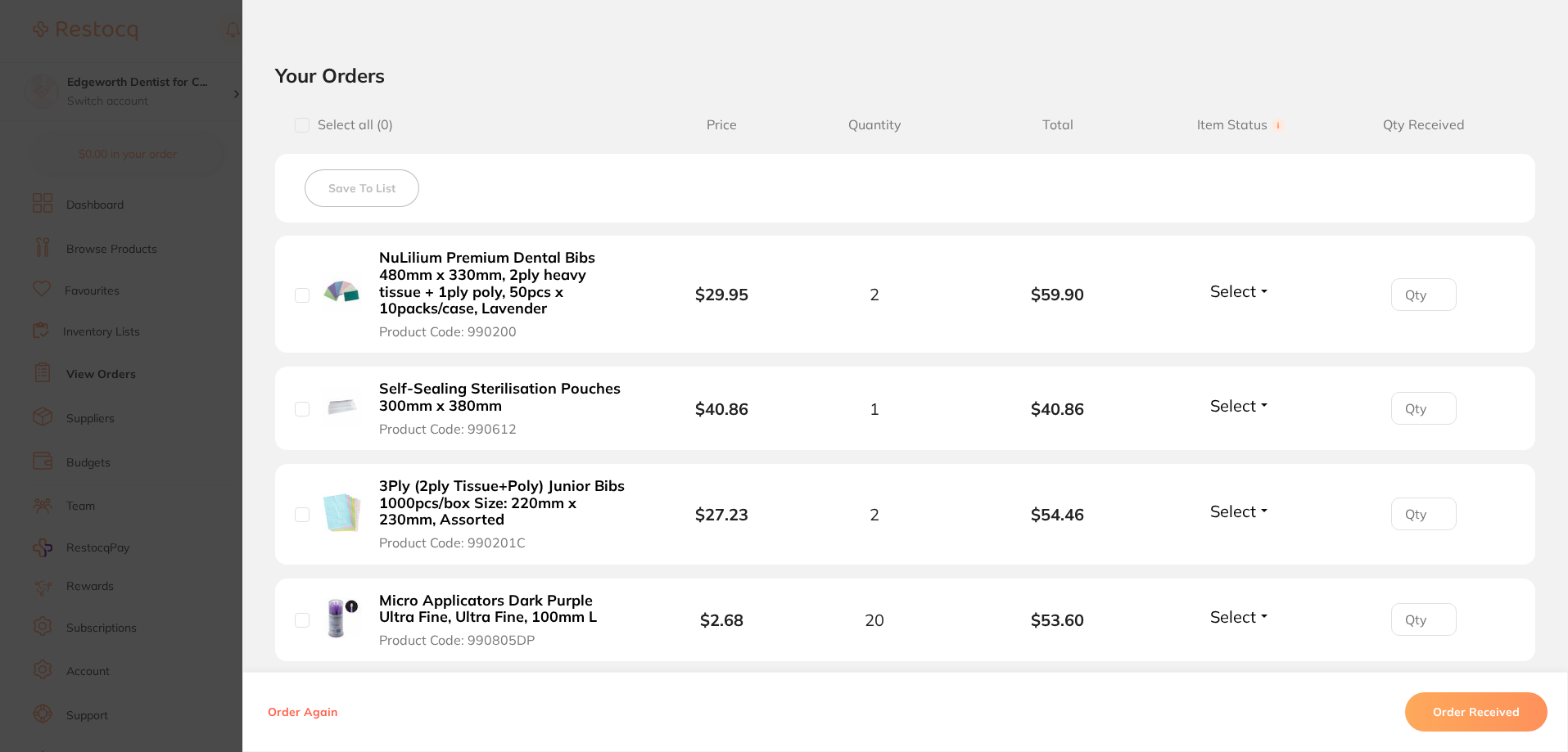
drag, startPoint x: 599, startPoint y: 613, endPoint x: 459, endPoint y: 594, distance: 141.3
click at [459, 594] on b "Micro Applicators Dark Purple Ultra Fine, Ultra Fine, 100mm L" at bounding box center [505, 610] width 253 height 34
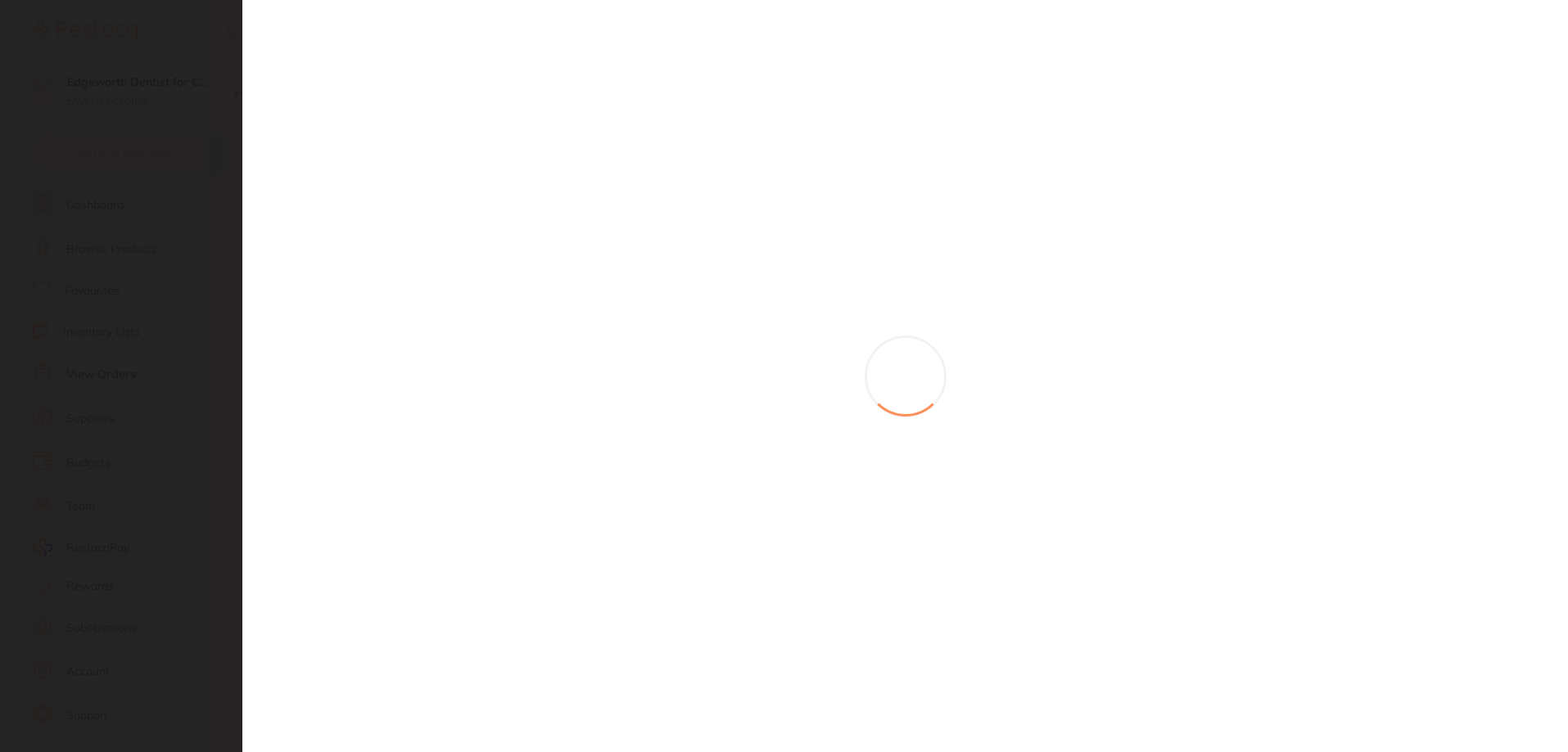
scroll to position [409, 0]
click at [566, 631] on section at bounding box center [786, 376] width 1573 height 752
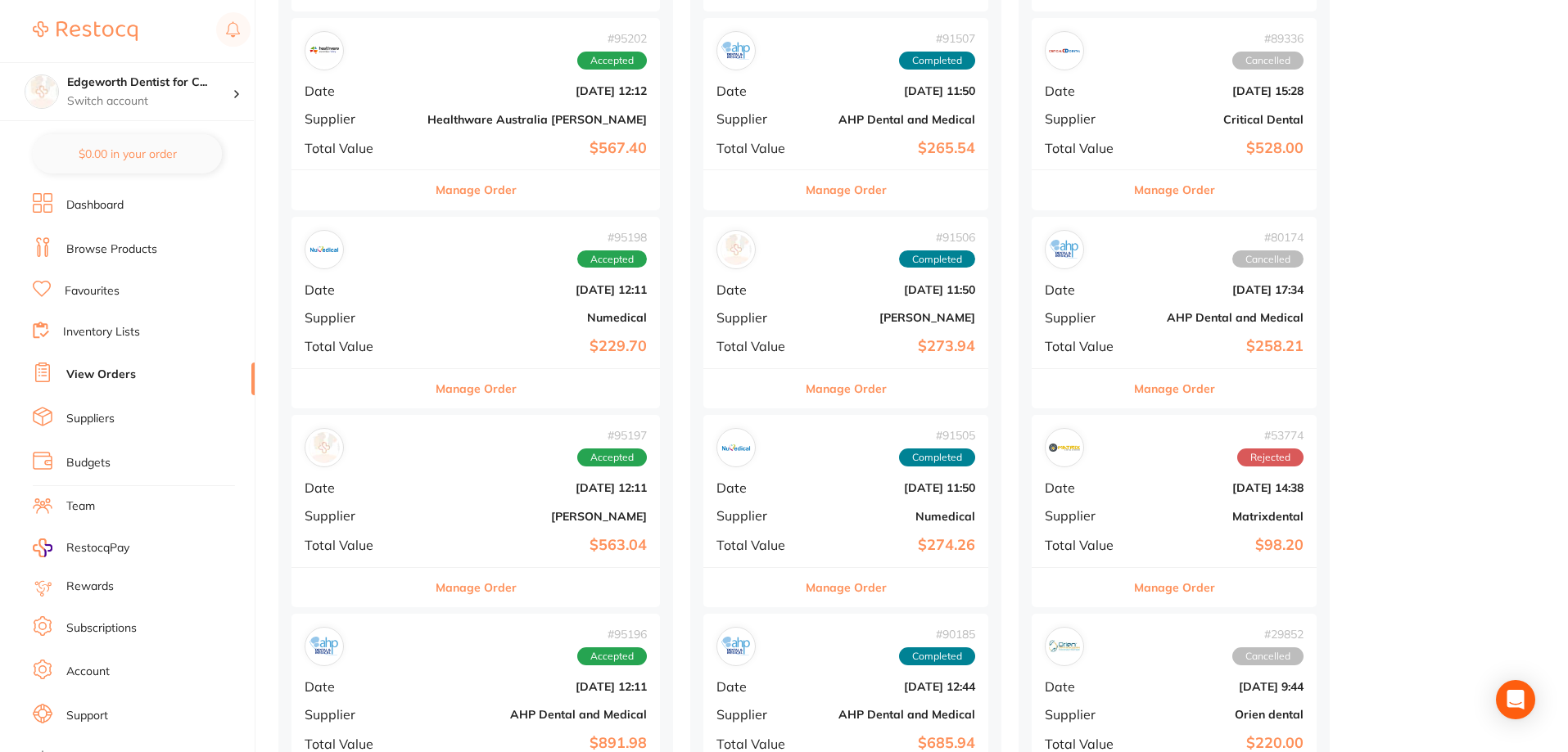
click at [449, 371] on button "Manage Order" at bounding box center [476, 389] width 81 height 40
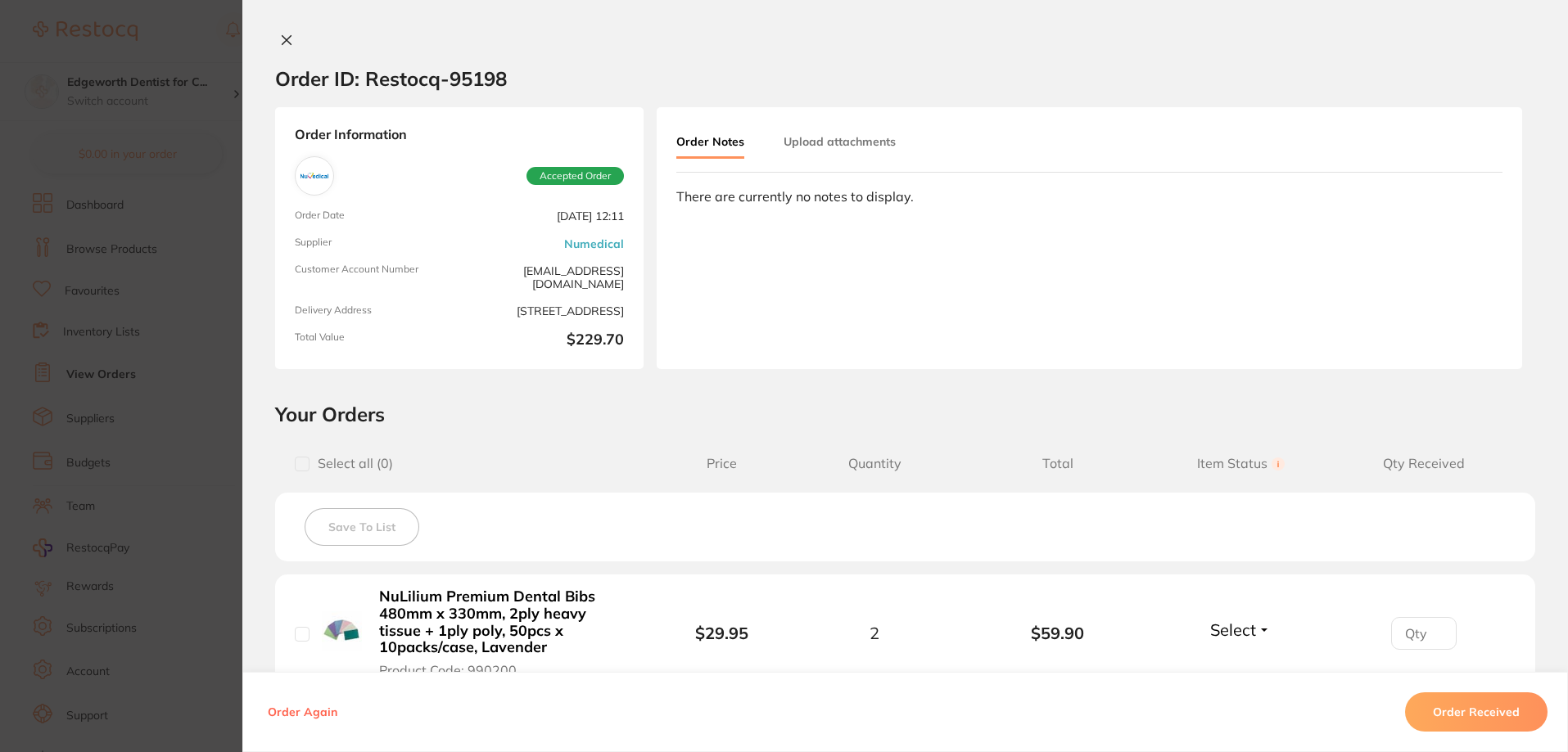
scroll to position [81, 0]
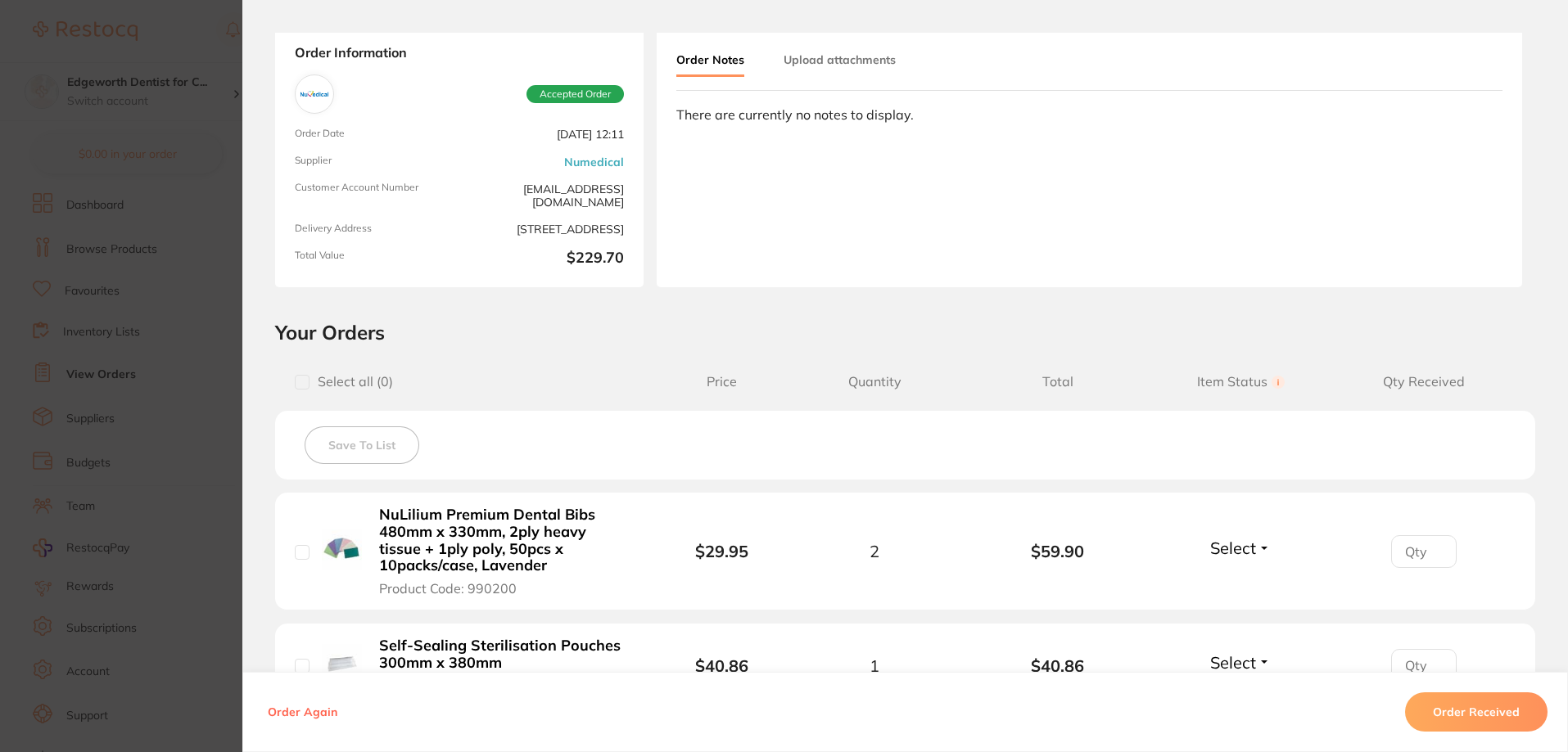
drag, startPoint x: 598, startPoint y: 516, endPoint x: 438, endPoint y: 517, distance: 160.0
click at [438, 517] on b "NuLilium Premium Dental Bibs 480mm x 330mm, 2ply heavy tissue + 1ply poly, 50pc…" at bounding box center [505, 541] width 253 height 68
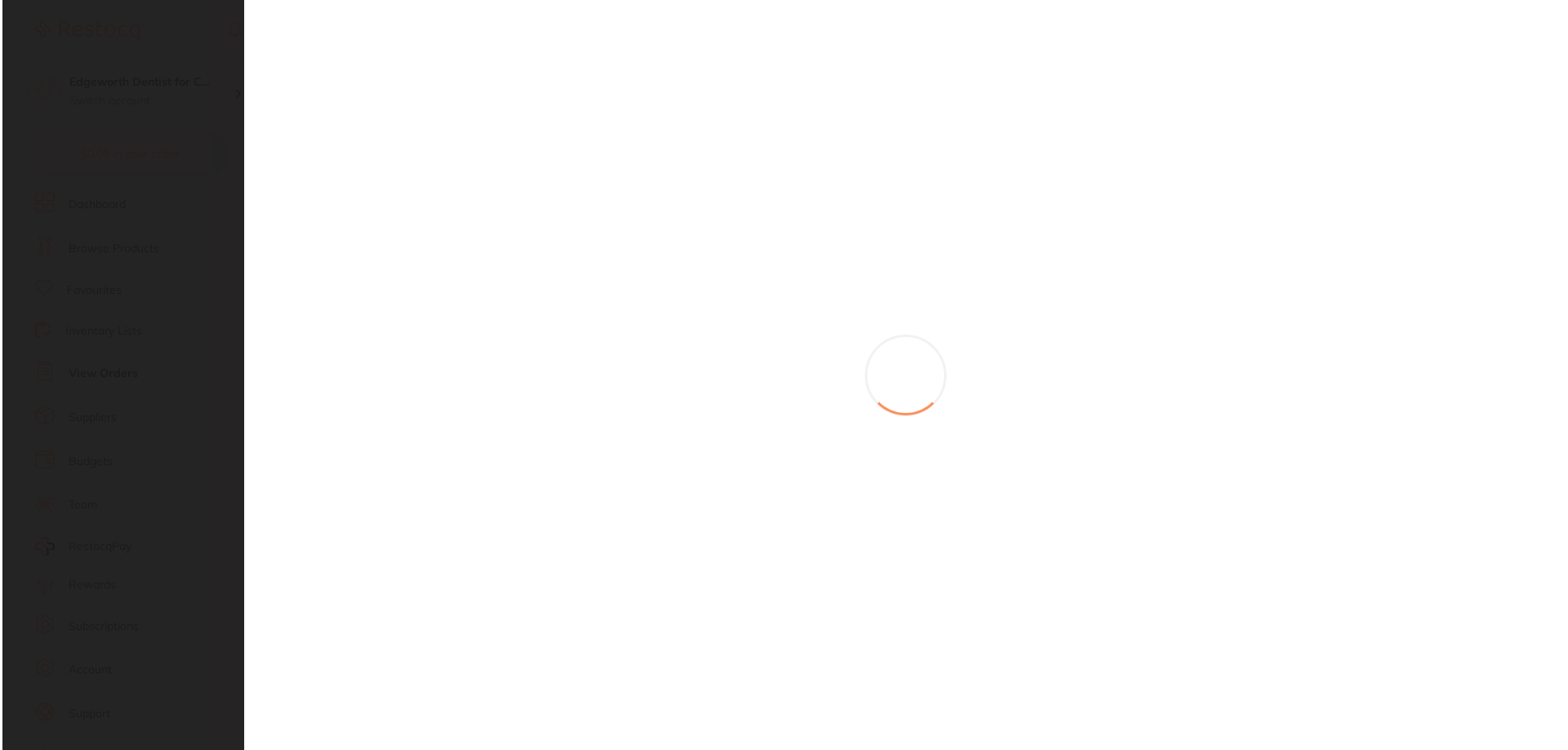
scroll to position [0, 0]
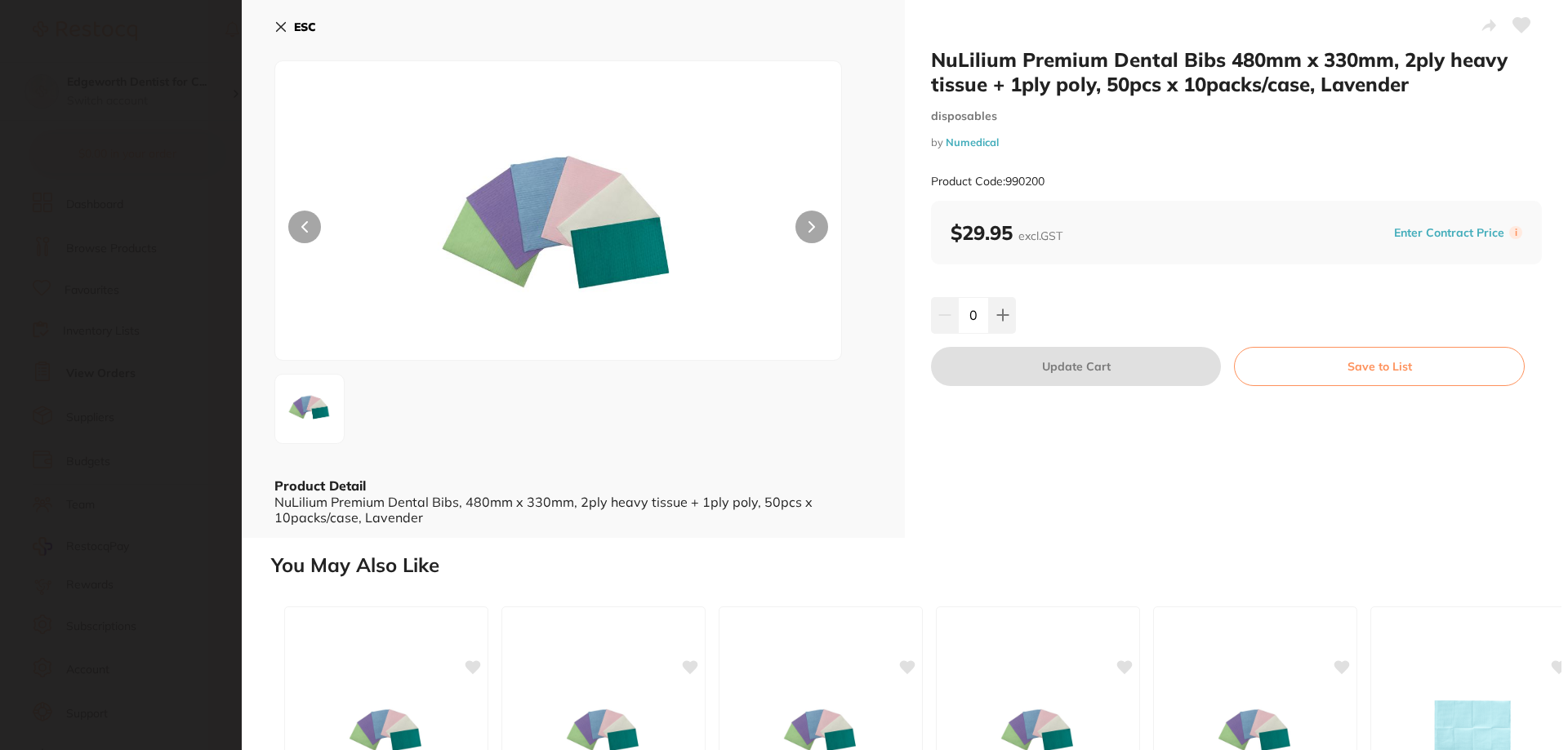
click at [275, 28] on icon at bounding box center [281, 27] width 14 height 14
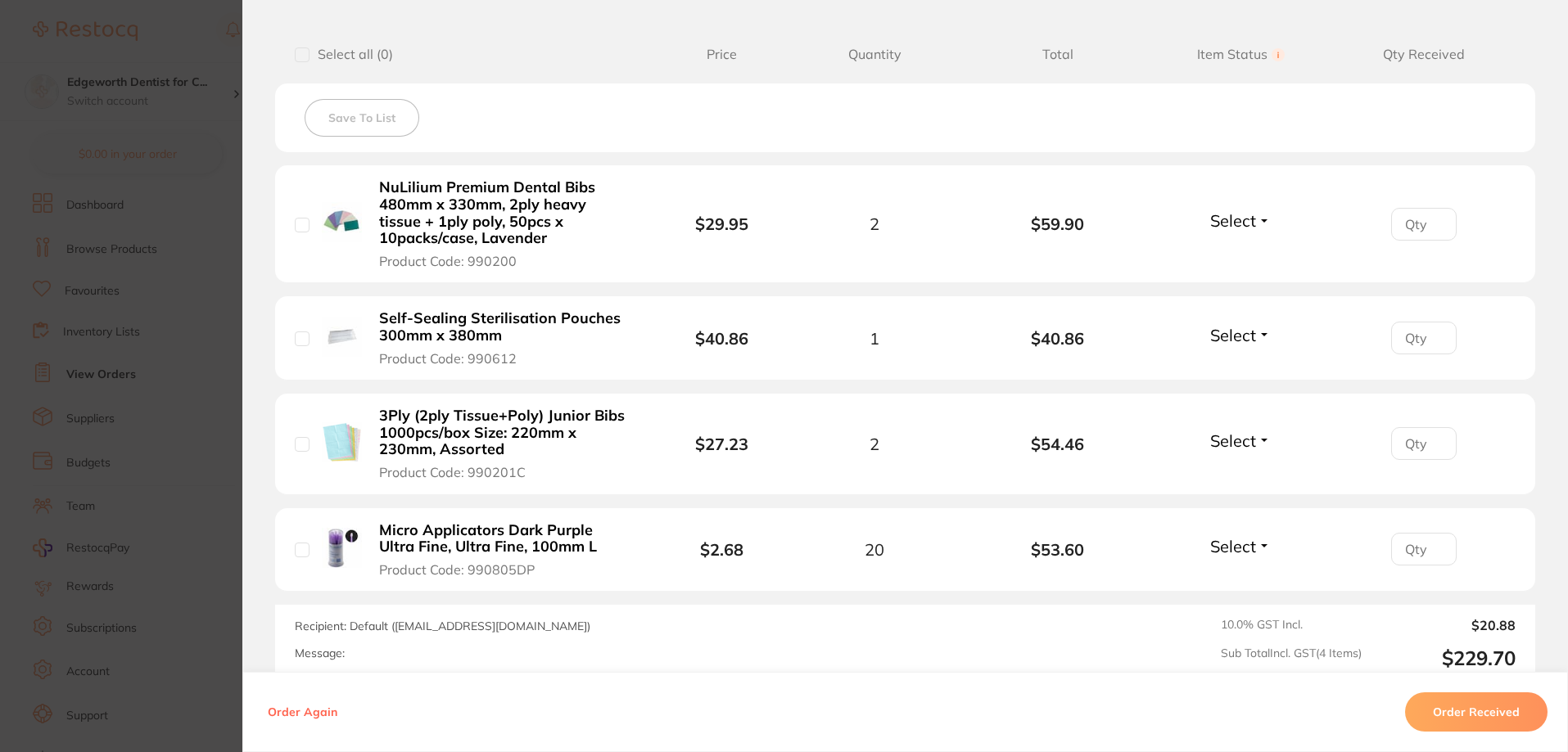
scroll to position [573, 0]
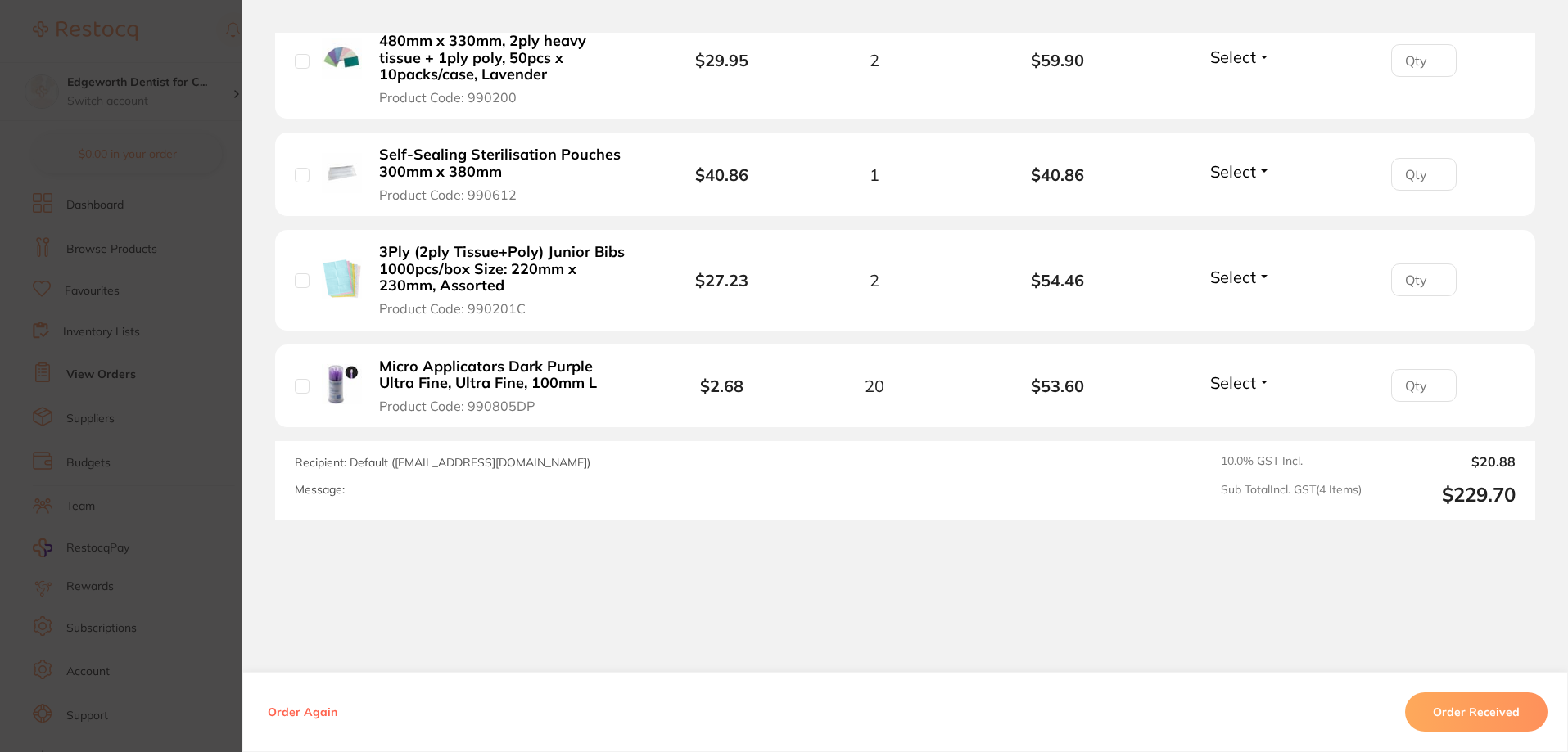
click at [95, 503] on section "Order ID: Restocq- 95198 Order Information Accepted Order Order Date [DATE] 12:…" at bounding box center [784, 376] width 1568 height 752
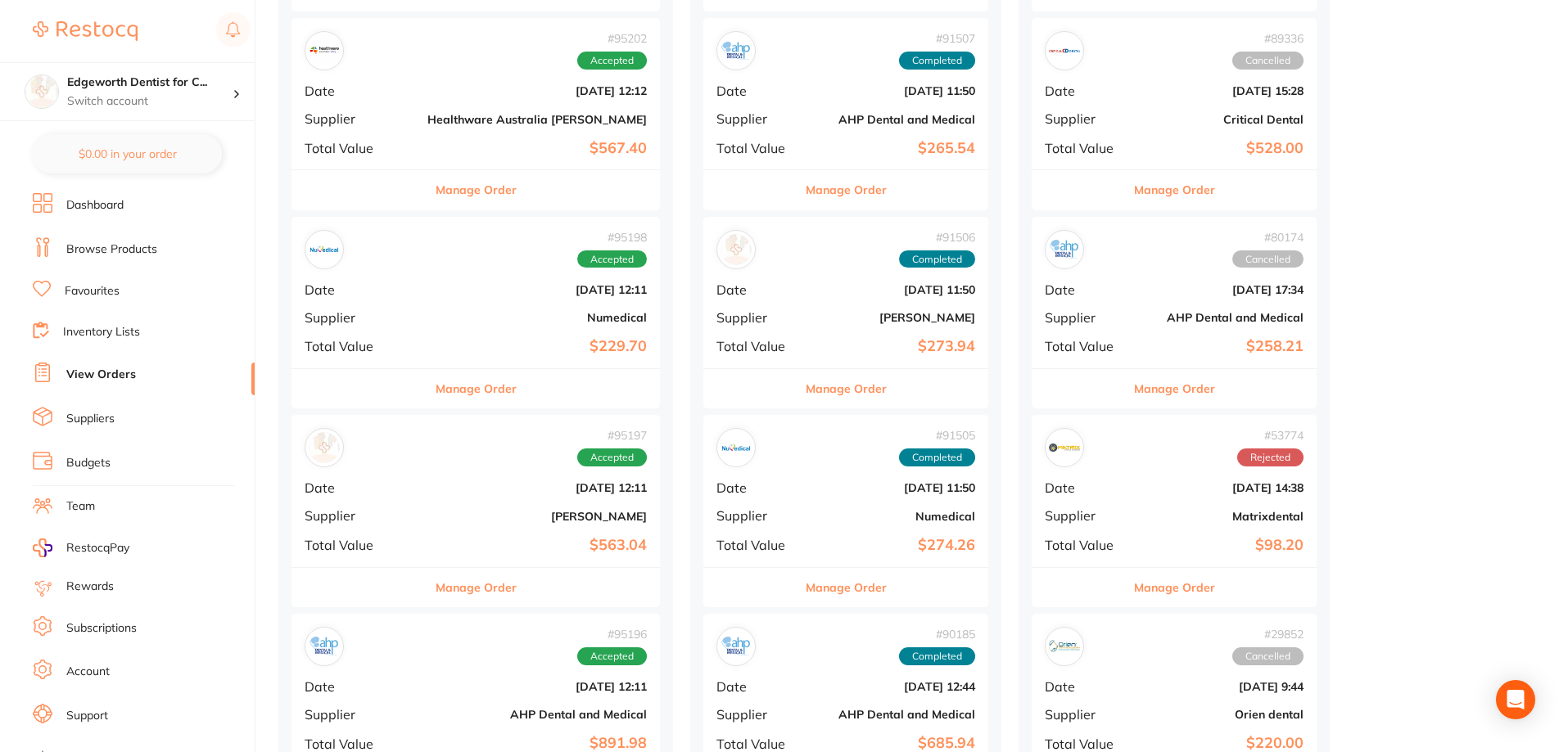
scroll to position [328, 0]
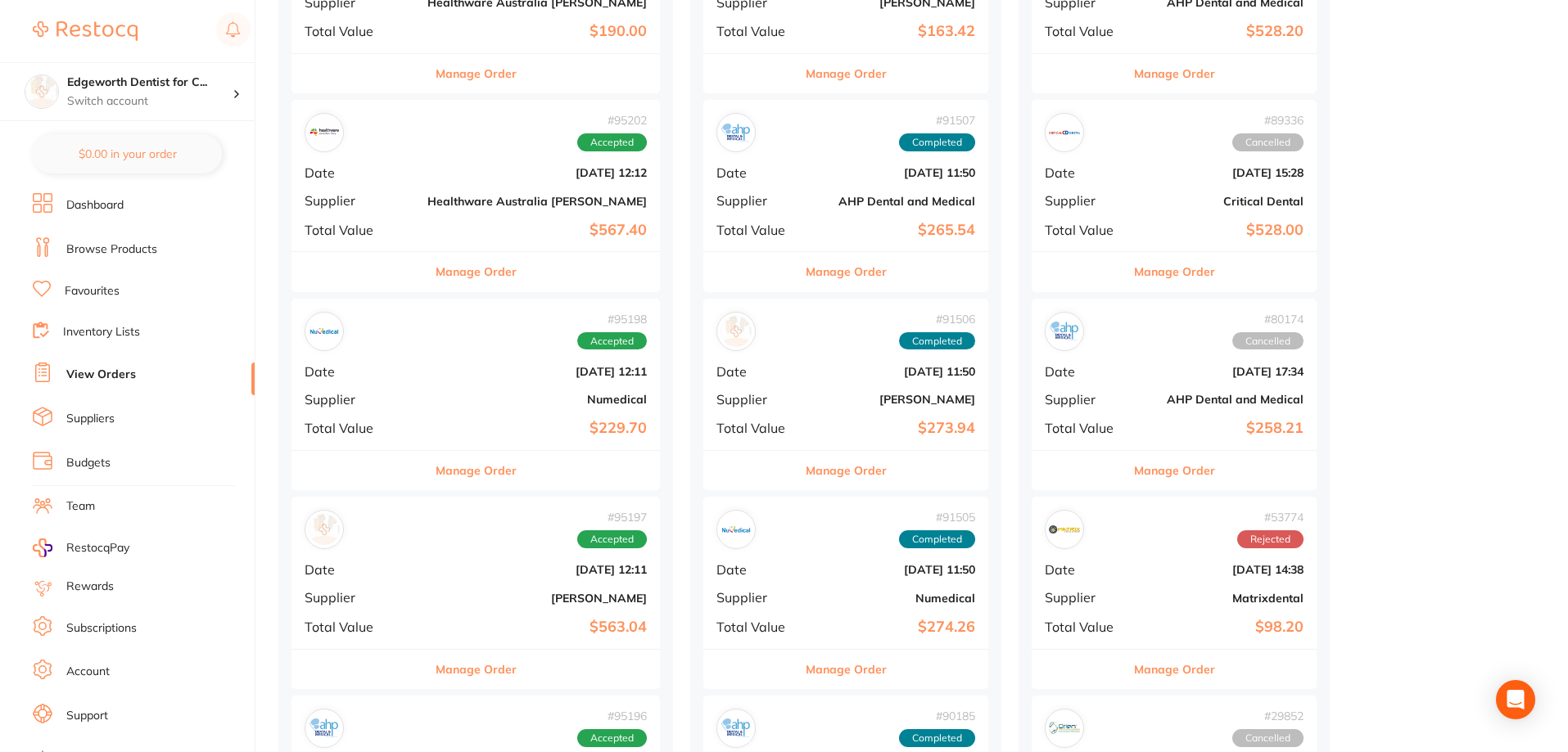
drag, startPoint x: 451, startPoint y: 290, endPoint x: 462, endPoint y: 256, distance: 35.7
click at [451, 290] on button "Manage Order" at bounding box center [476, 271] width 81 height 40
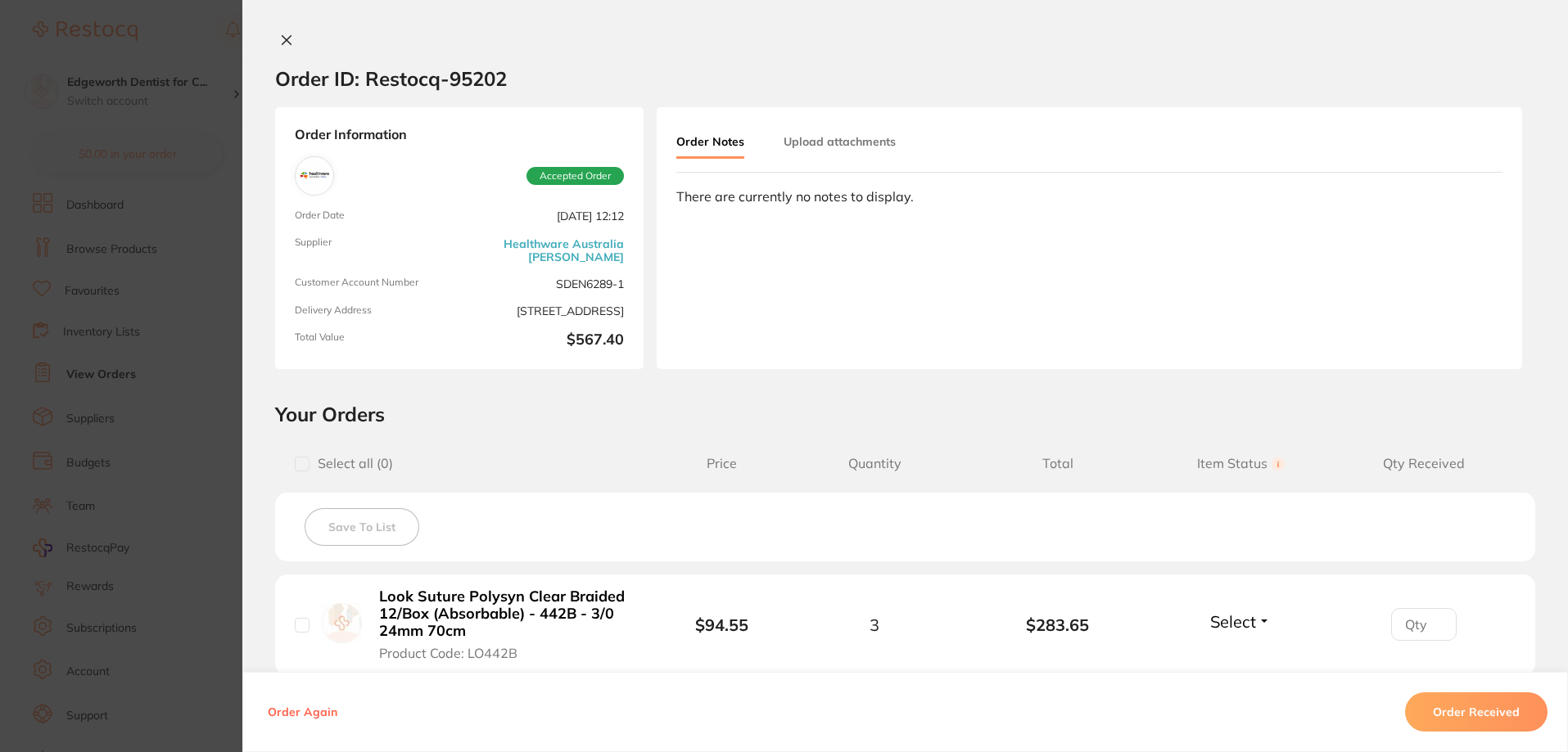
click at [282, 29] on div "Order ID: Restocq- 95202 Order Information Accepted Order Order Date [DATE] 12:…" at bounding box center [905, 376] width 1326 height 752
click at [285, 46] on icon at bounding box center [287, 41] width 14 height 14
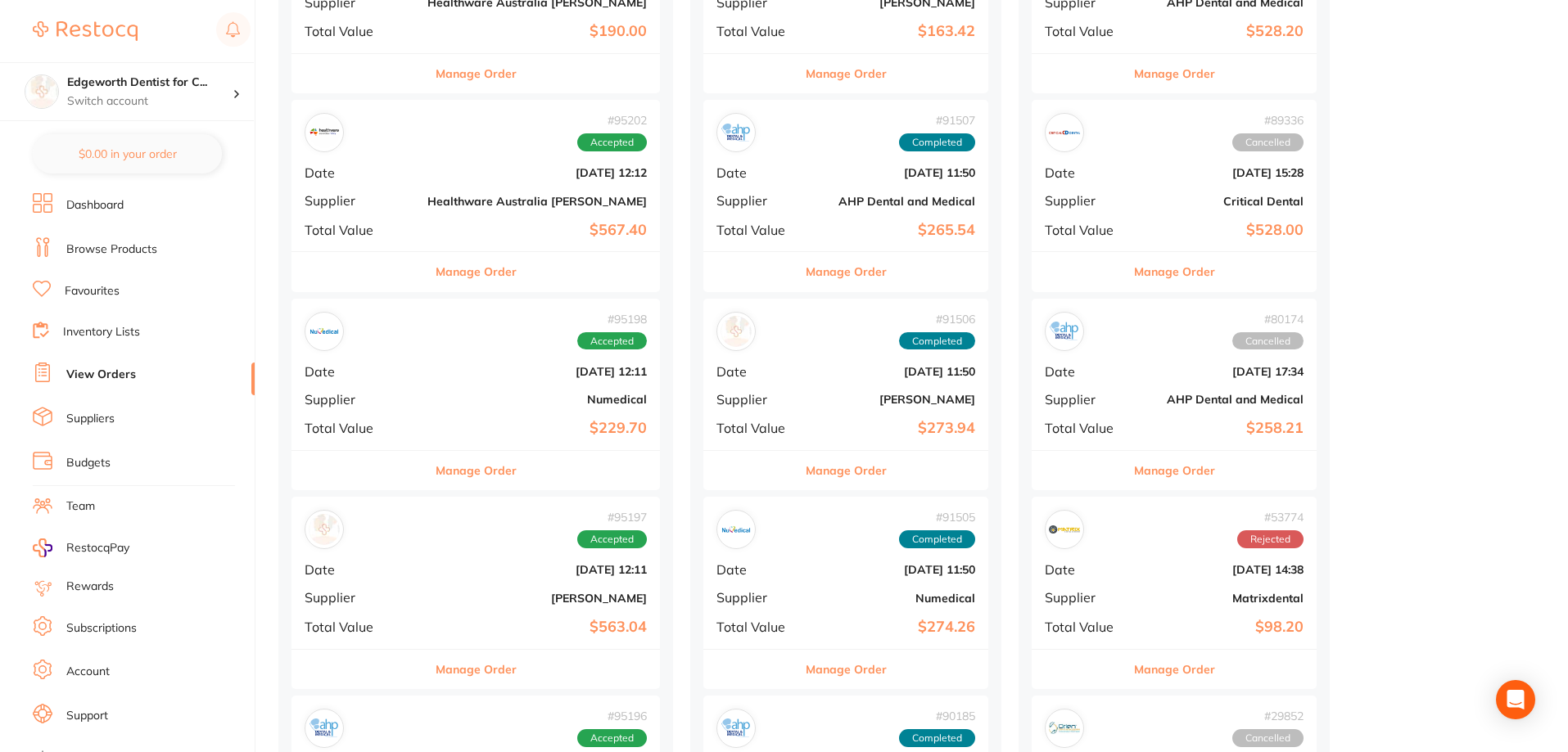
click at [454, 271] on button "Manage Order" at bounding box center [476, 271] width 81 height 40
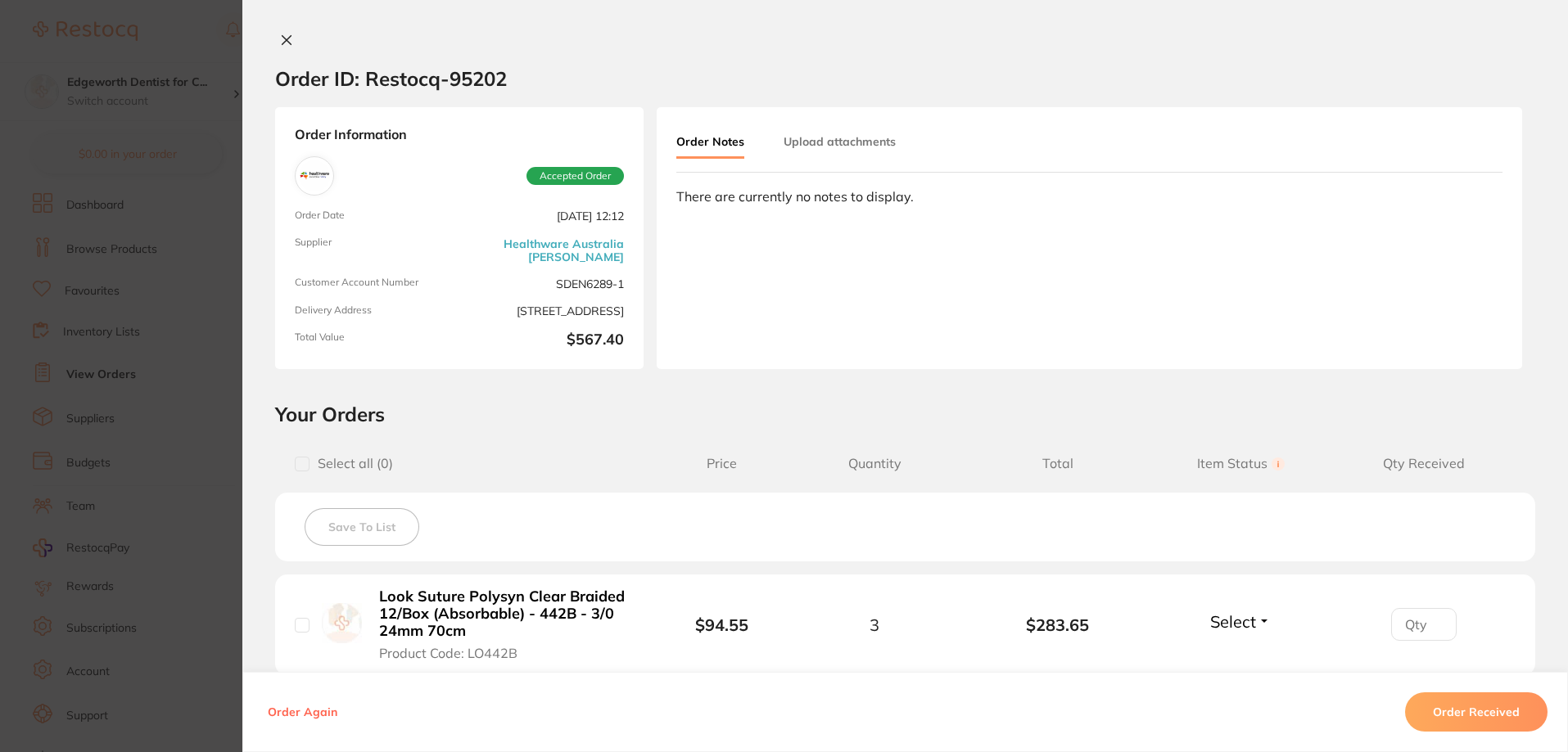
click at [280, 40] on icon at bounding box center [287, 41] width 14 height 14
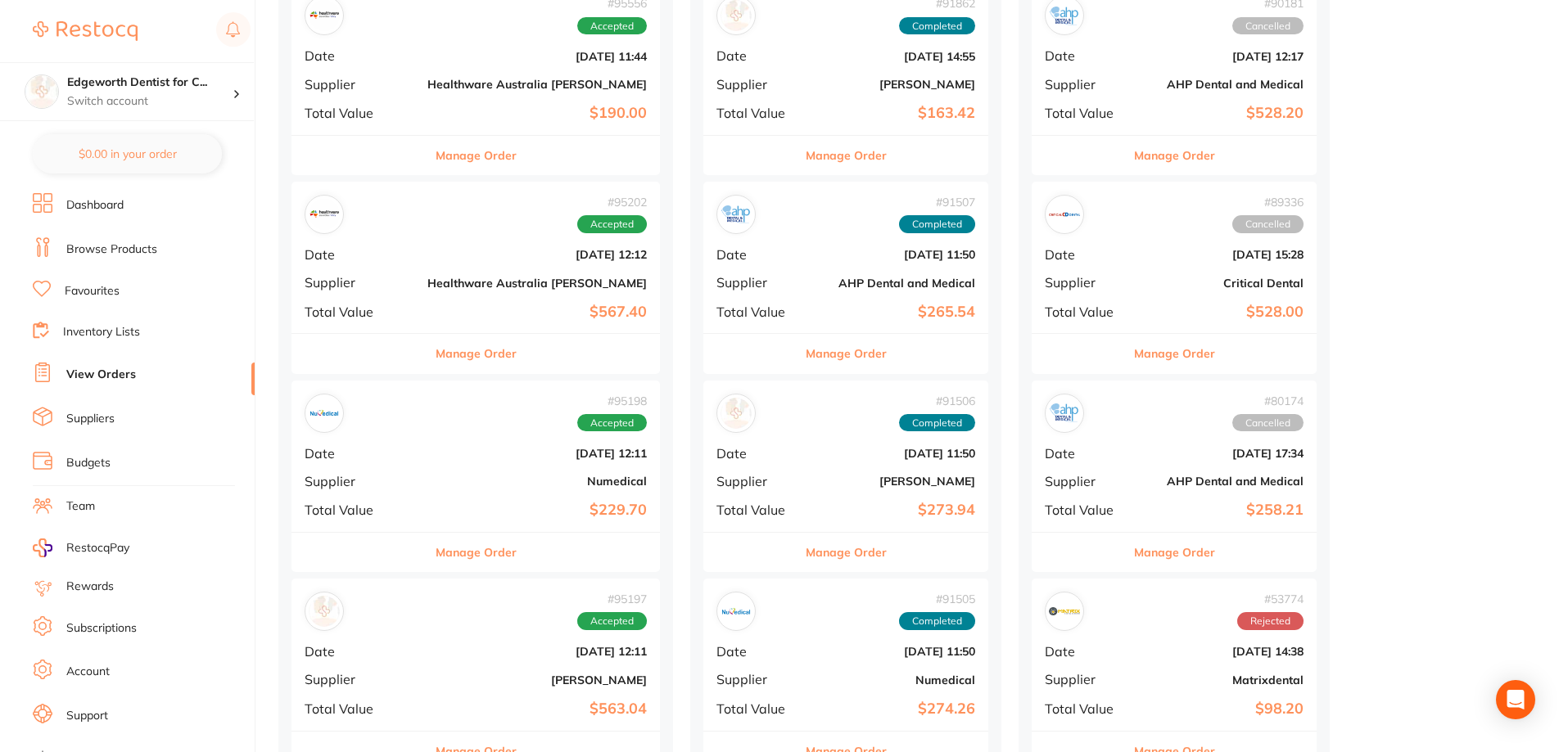
scroll to position [164, 0]
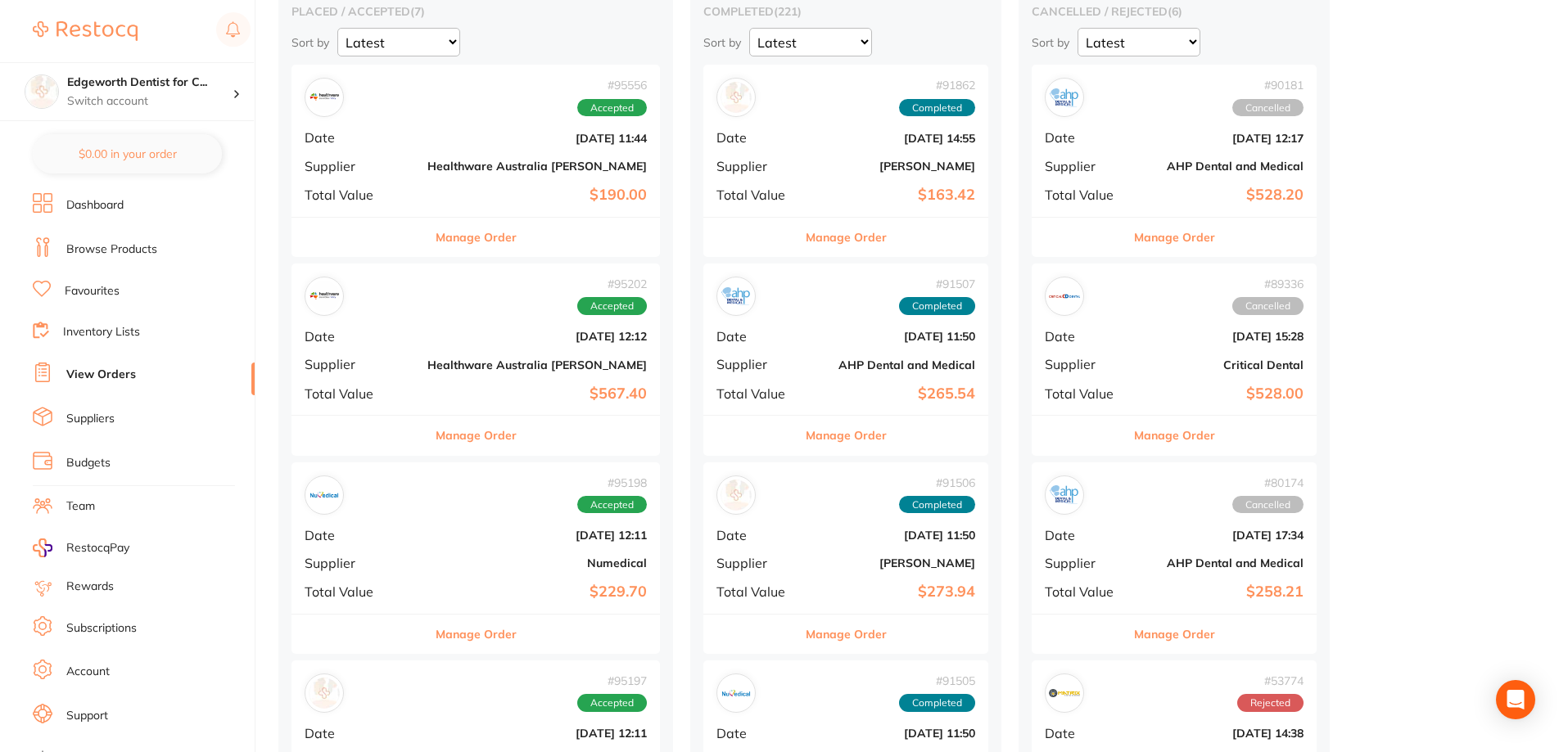
click at [462, 235] on button "Manage Order" at bounding box center [476, 237] width 81 height 40
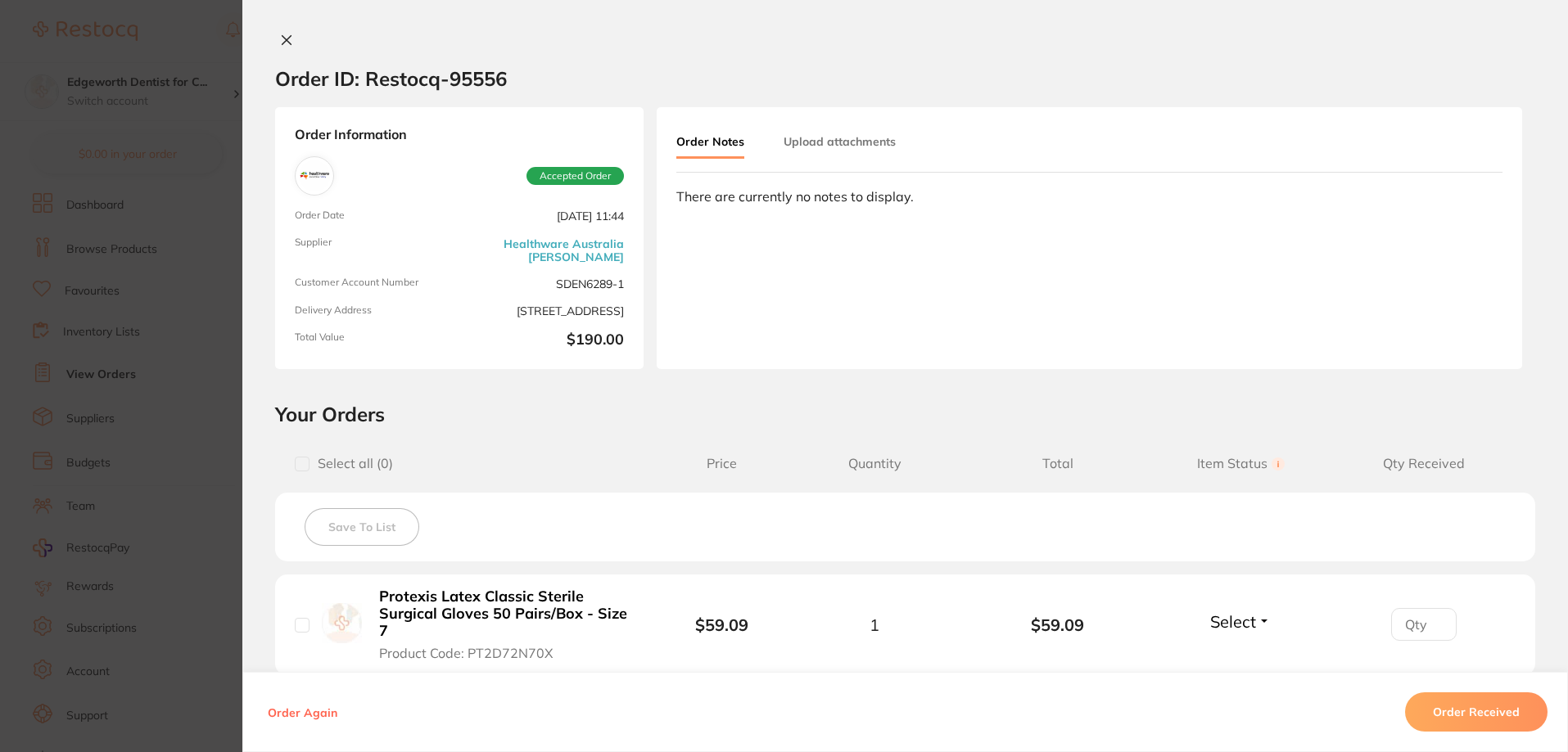
scroll to position [164, 0]
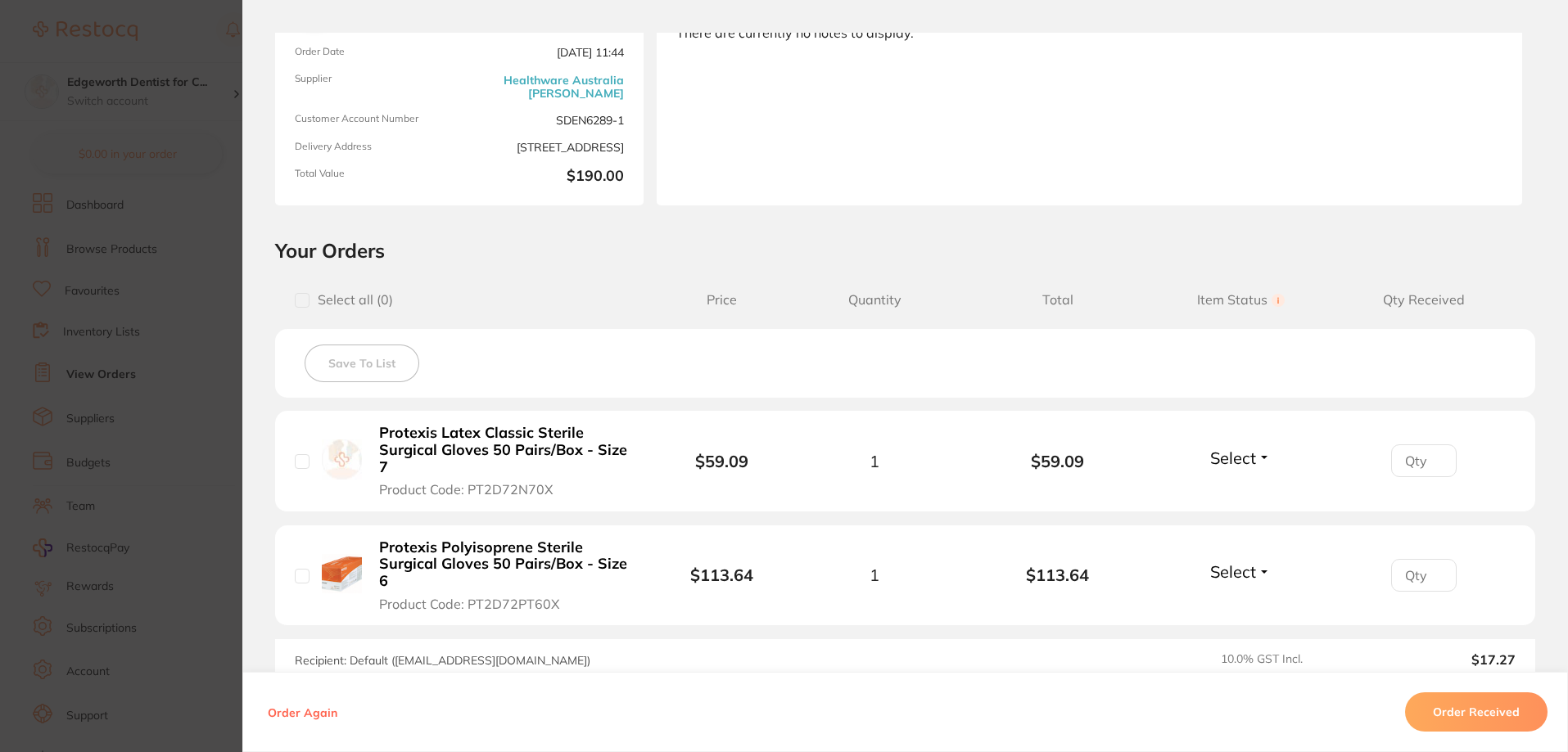
drag, startPoint x: 476, startPoint y: 548, endPoint x: 492, endPoint y: 495, distance: 55.4
click at [477, 548] on b "Protexis Polyisoprene Sterile Surgical Gloves 50 Pairs/Box - Size 6" at bounding box center [505, 565] width 253 height 50
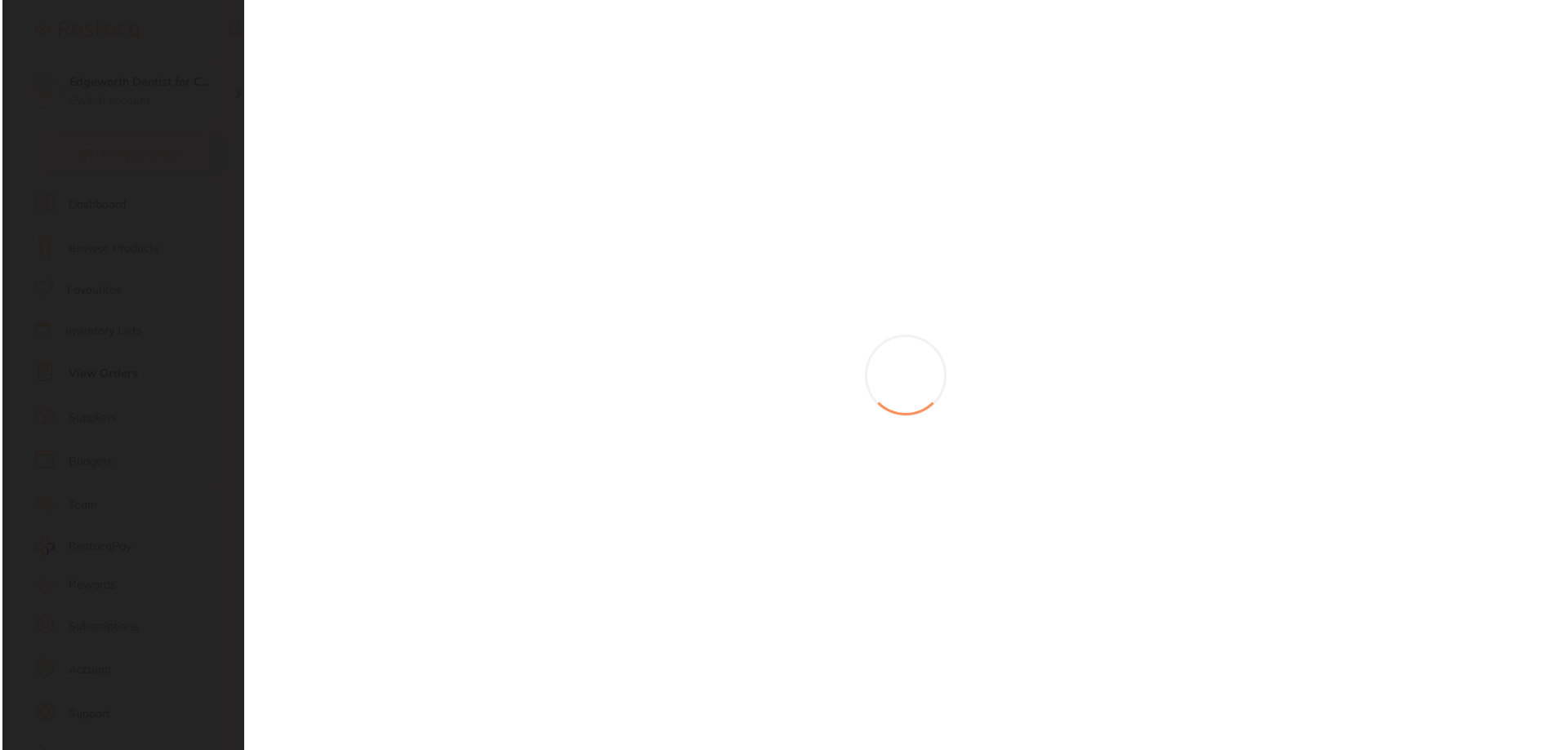
scroll to position [0, 0]
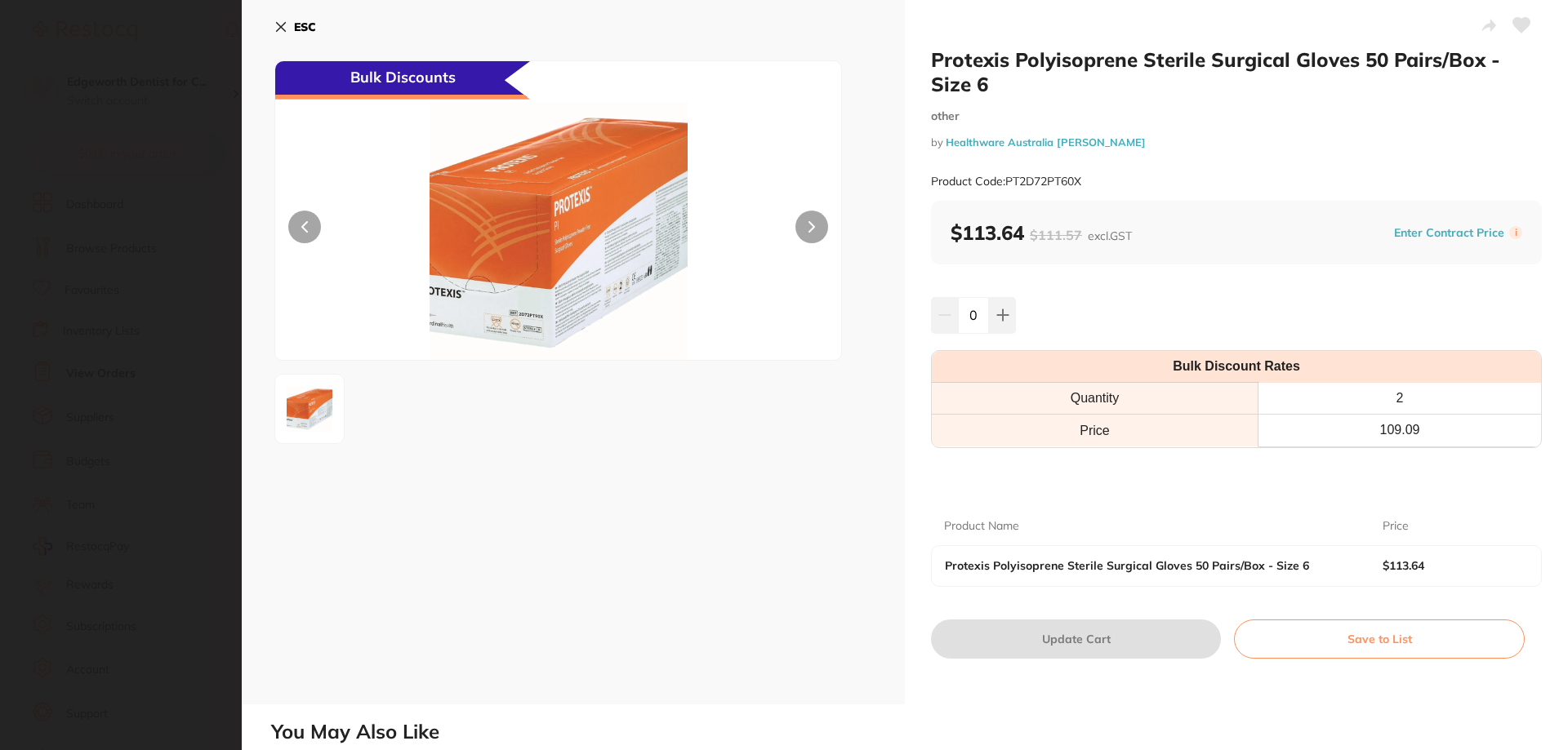
click at [285, 27] on icon at bounding box center [281, 27] width 14 height 14
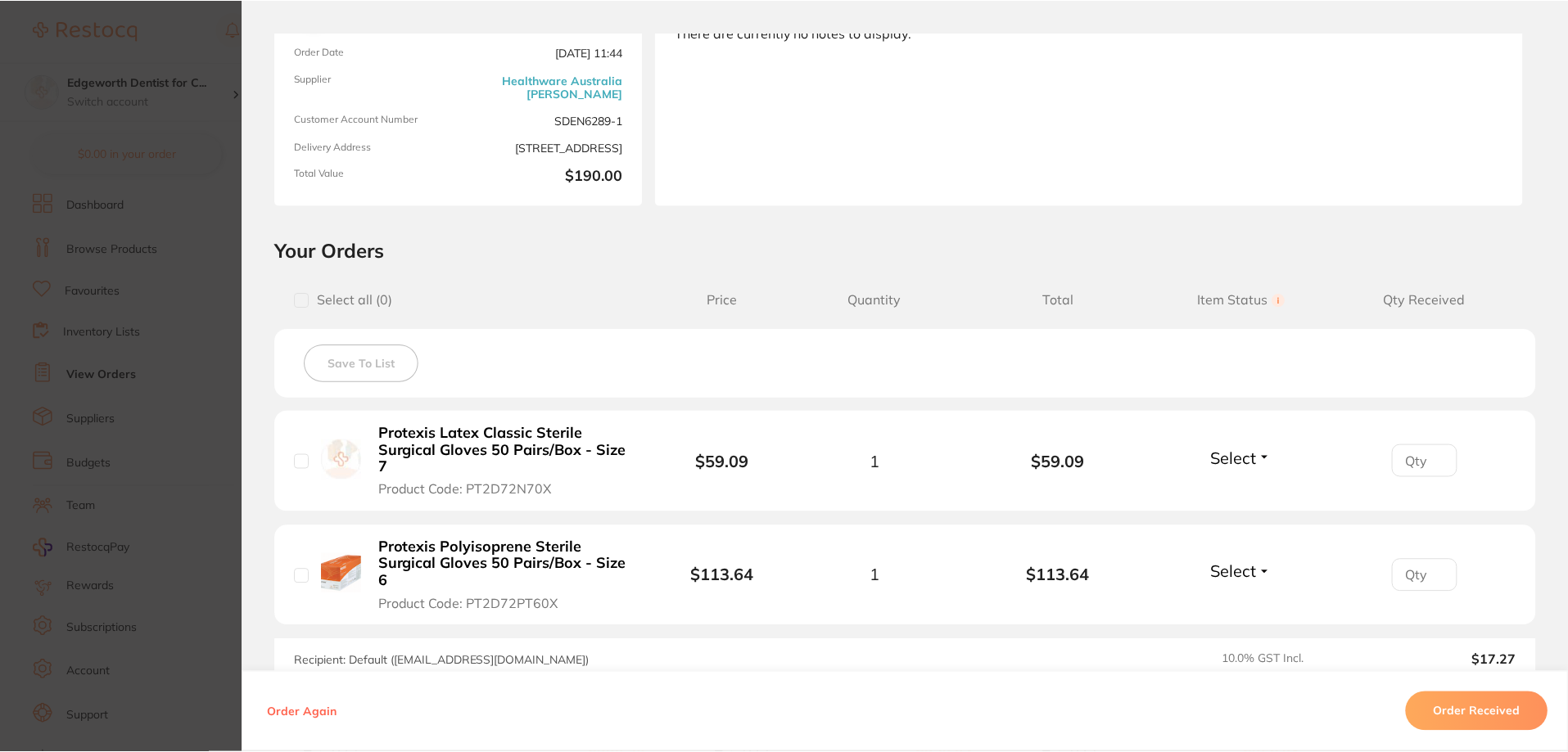
scroll to position [164, 0]
drag, startPoint x: 578, startPoint y: 542, endPoint x: 478, endPoint y: 587, distance: 109.7
click at [443, 546] on b "Protexis Polyisoprene Sterile Surgical Gloves 50 Pairs/Box - Size 6" at bounding box center [505, 565] width 253 height 50
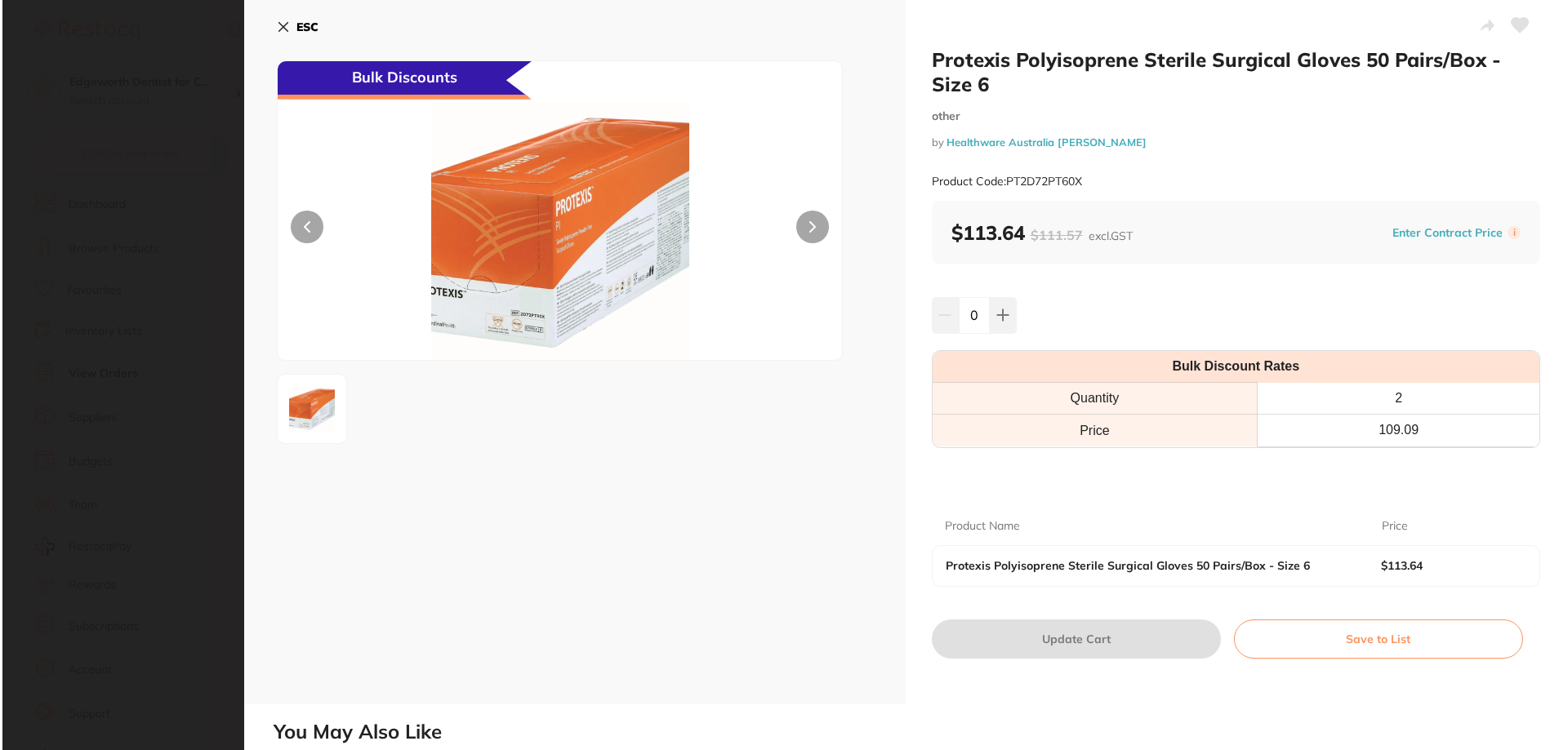
scroll to position [0, 0]
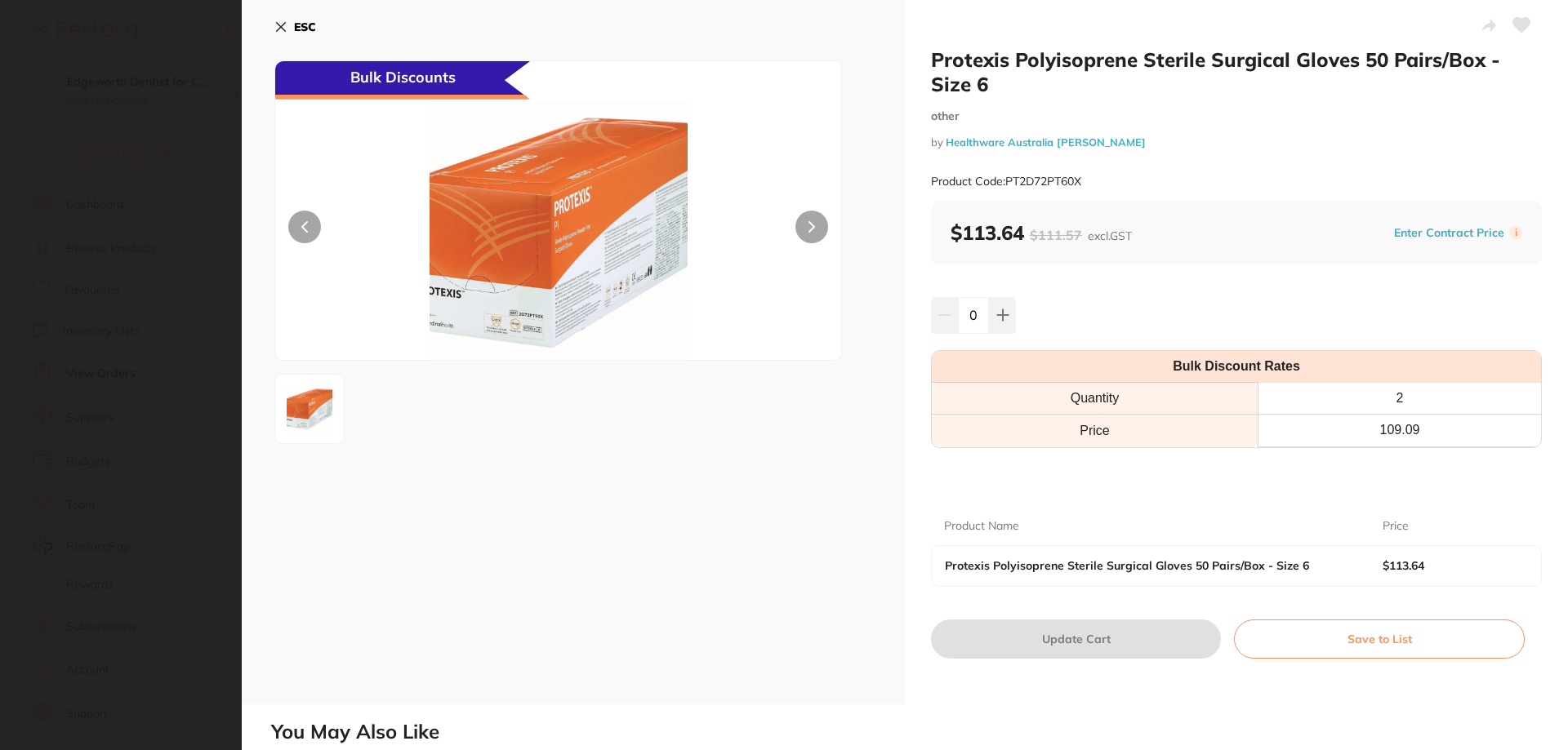
click at [283, 33] on icon at bounding box center [281, 27] width 14 height 14
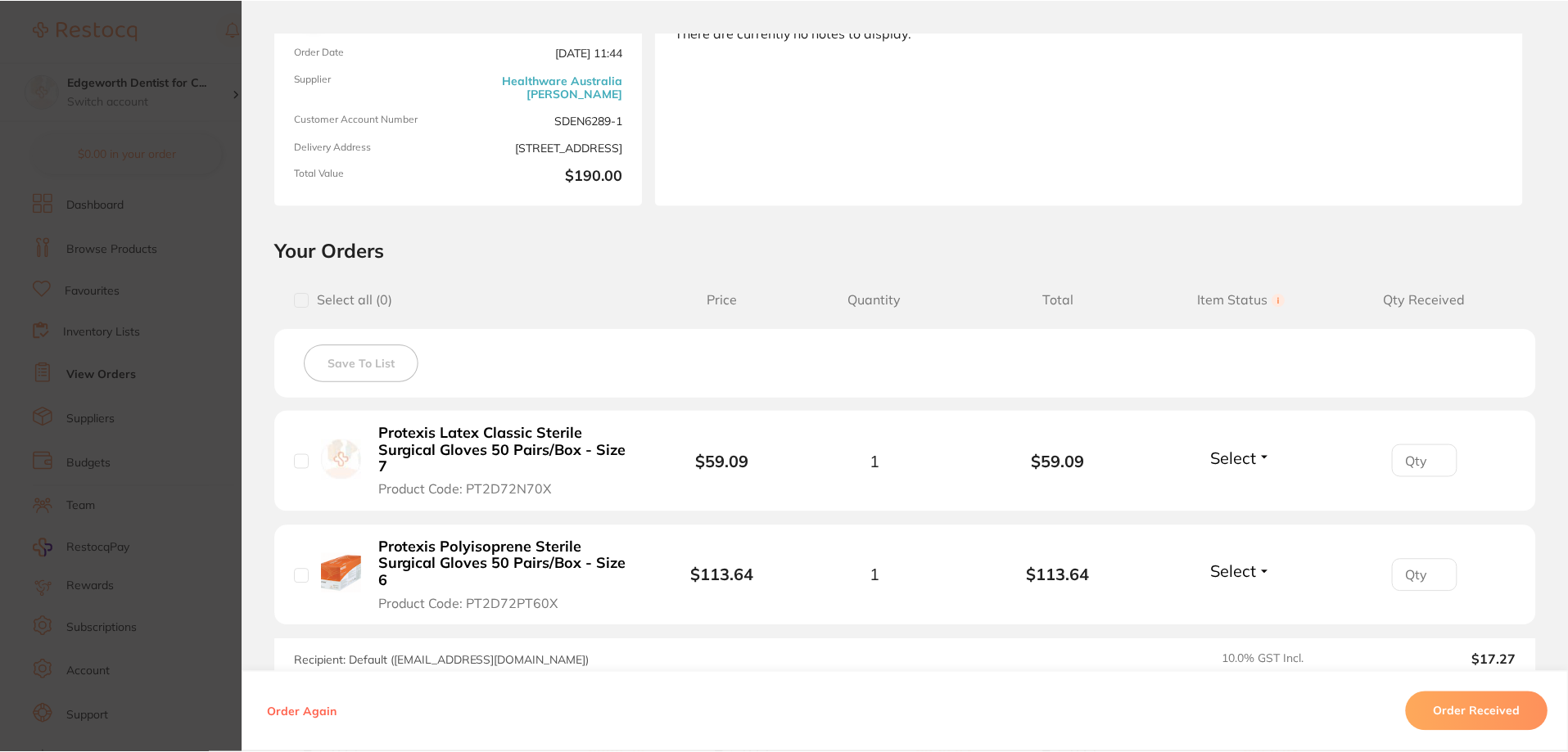
scroll to position [164, 0]
drag, startPoint x: 450, startPoint y: 582, endPoint x: 371, endPoint y: 554, distance: 83.8
click at [374, 554] on button "Protexis Polyisoprene Sterile Surgical Gloves 50 Pairs/Box - Size 6 Product Cod…" at bounding box center [505, 576] width 263 height 74
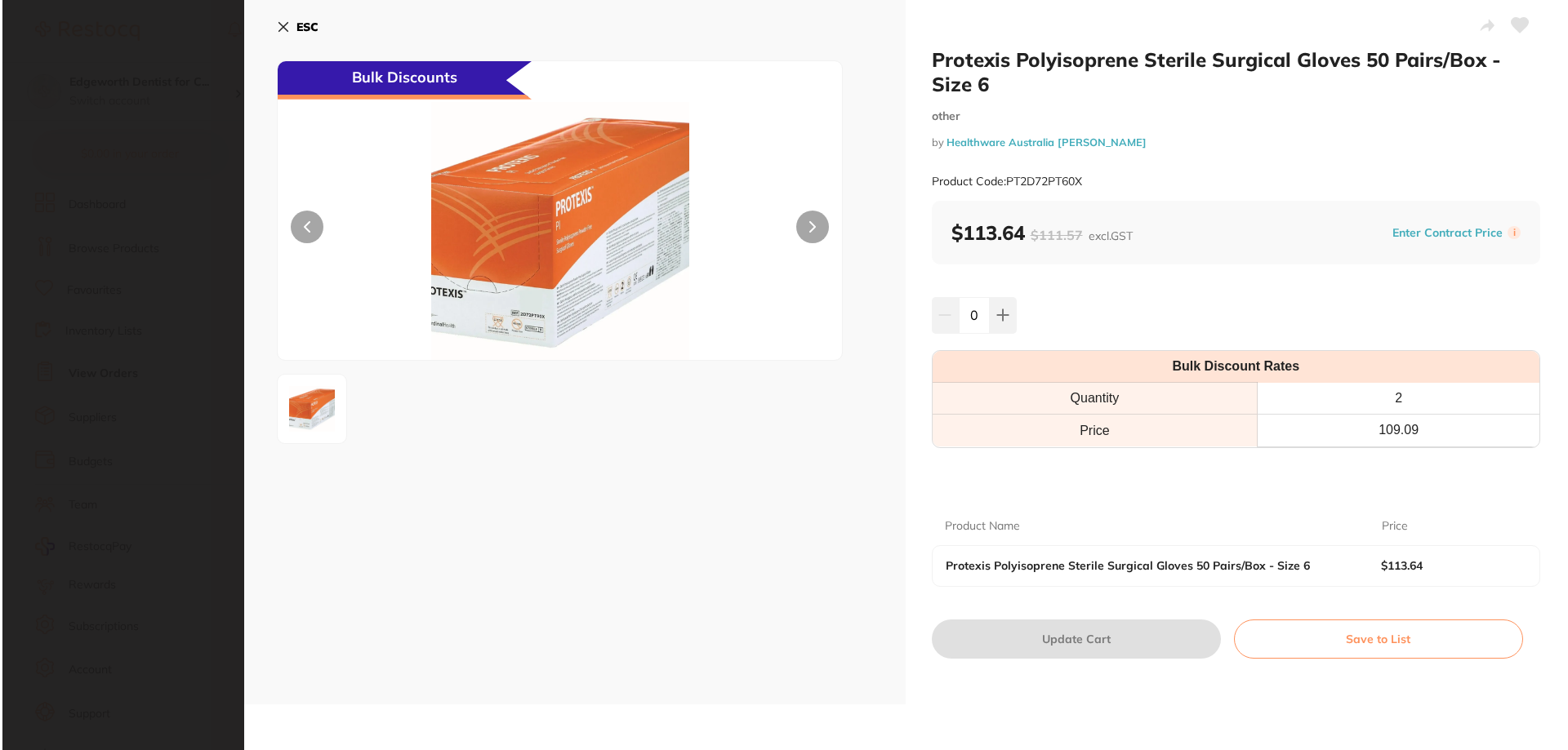
scroll to position [0, 0]
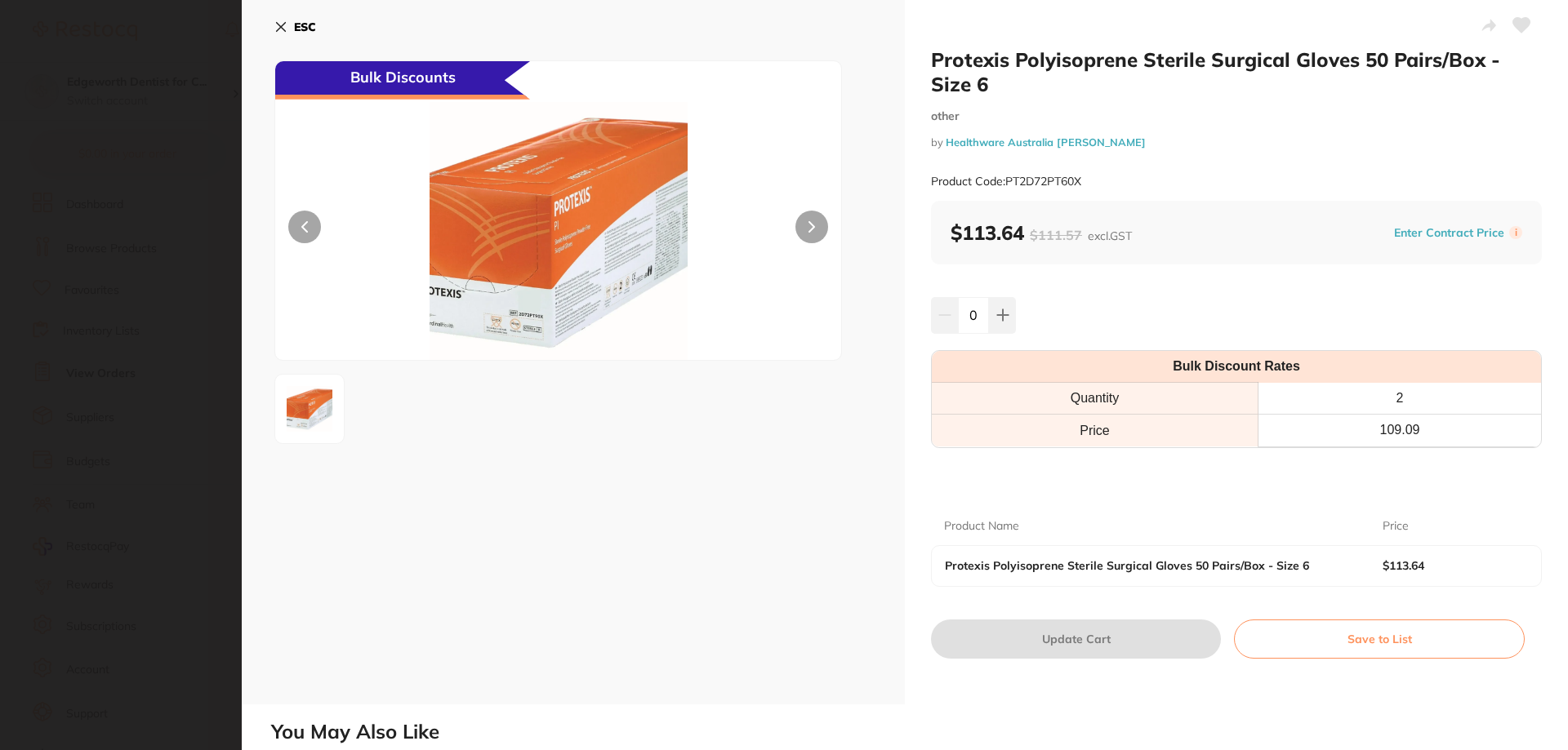
drag, startPoint x: 390, startPoint y: 587, endPoint x: 256, endPoint y: 14, distance: 588.5
click at [378, 572] on div "ESC Bulk Discounts" at bounding box center [573, 352] width 663 height 705
click at [284, 18] on button "ESC" at bounding box center [295, 27] width 42 height 28
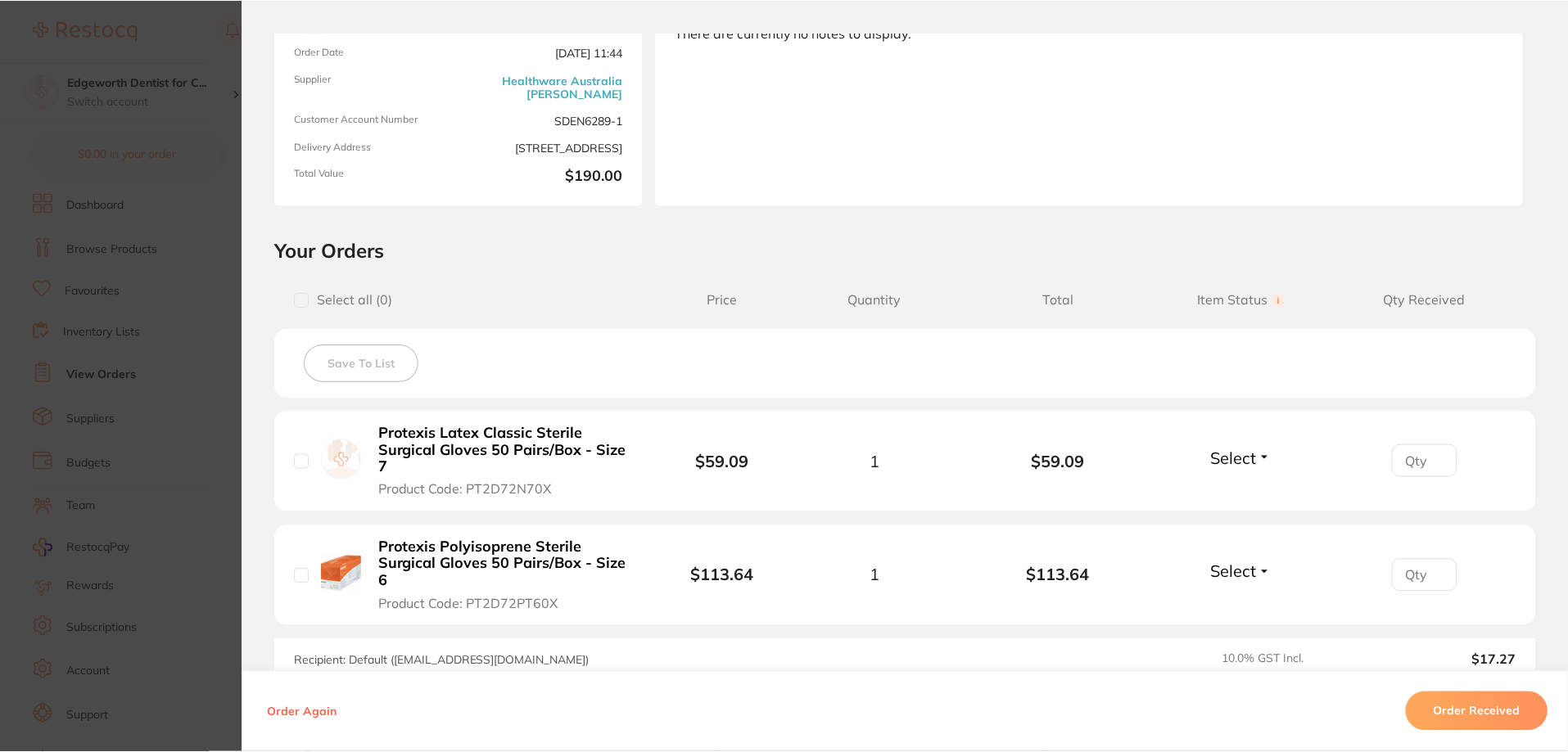
scroll to position [164, 0]
click at [586, 550] on b "Protexis Polyisoprene Sterile Surgical Gloves 50 Pairs/Box - Size 6" at bounding box center [505, 565] width 253 height 50
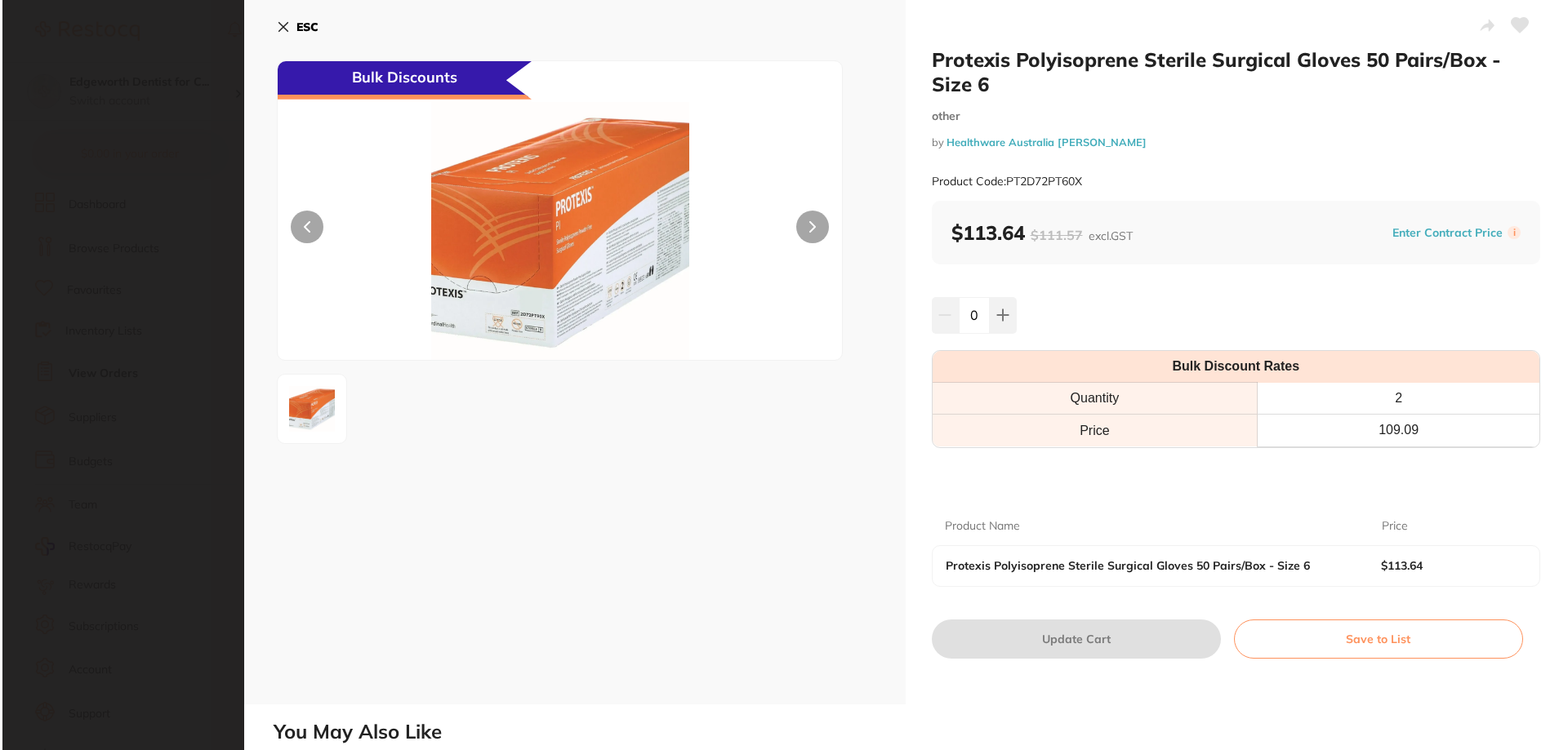
scroll to position [0, 0]
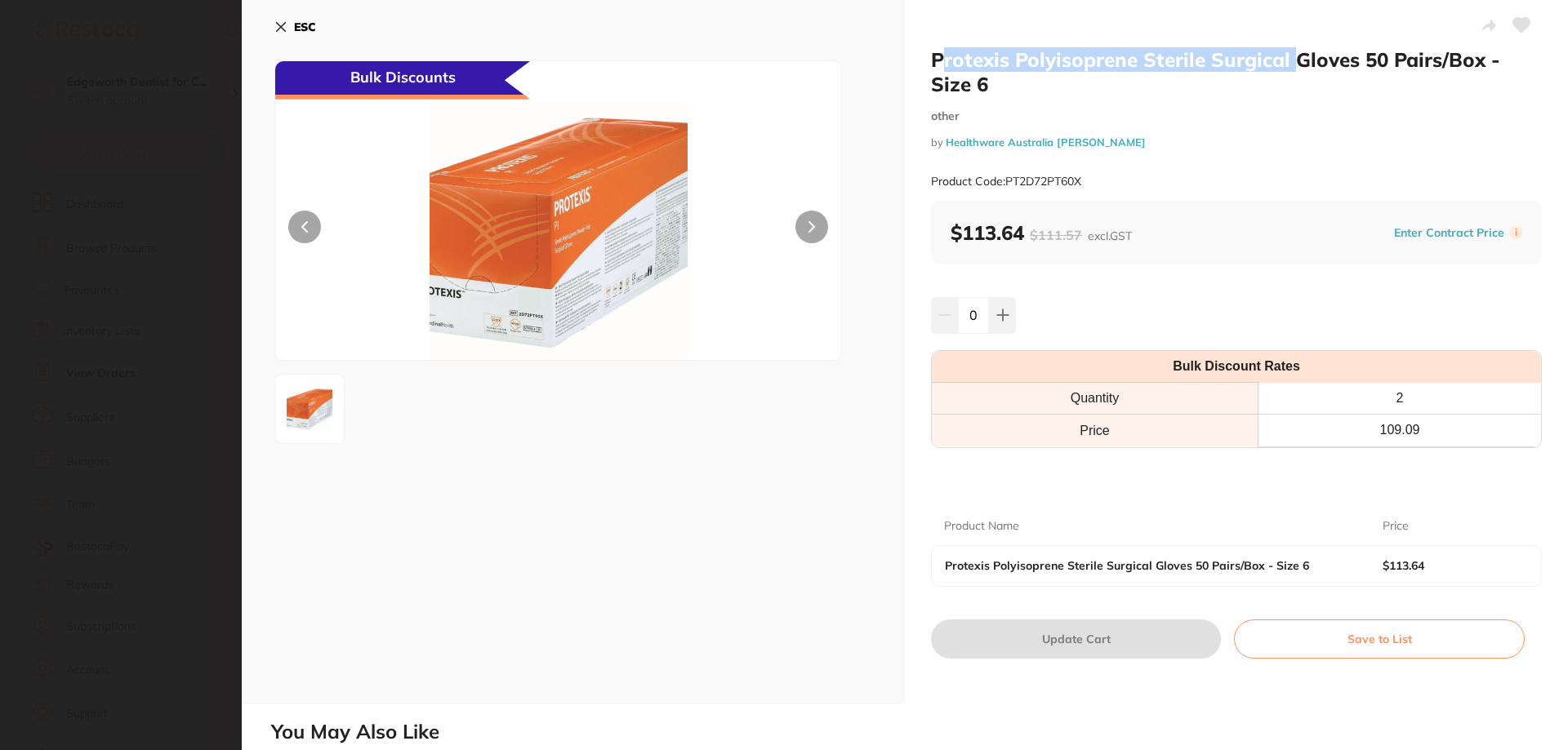
drag, startPoint x: 1292, startPoint y: 56, endPoint x: 944, endPoint y: 61, distance: 348.0
click at [944, 61] on h2 "Protexis Polyisoprene Sterile Surgical Gloves 50 Pairs/Box - Size 6" at bounding box center [1236, 72] width 611 height 49
click at [1216, 90] on h2 "Protexis Polyisoprene Sterile Surgical Gloves 50 Pairs/Box - Size 6" at bounding box center [1236, 72] width 611 height 49
drag, startPoint x: 1292, startPoint y: 61, endPoint x: 1018, endPoint y: 61, distance: 274.0
click at [1018, 61] on h2 "Protexis Polyisoprene Sterile Surgical Gloves 50 Pairs/Box - Size 6" at bounding box center [1236, 72] width 611 height 49
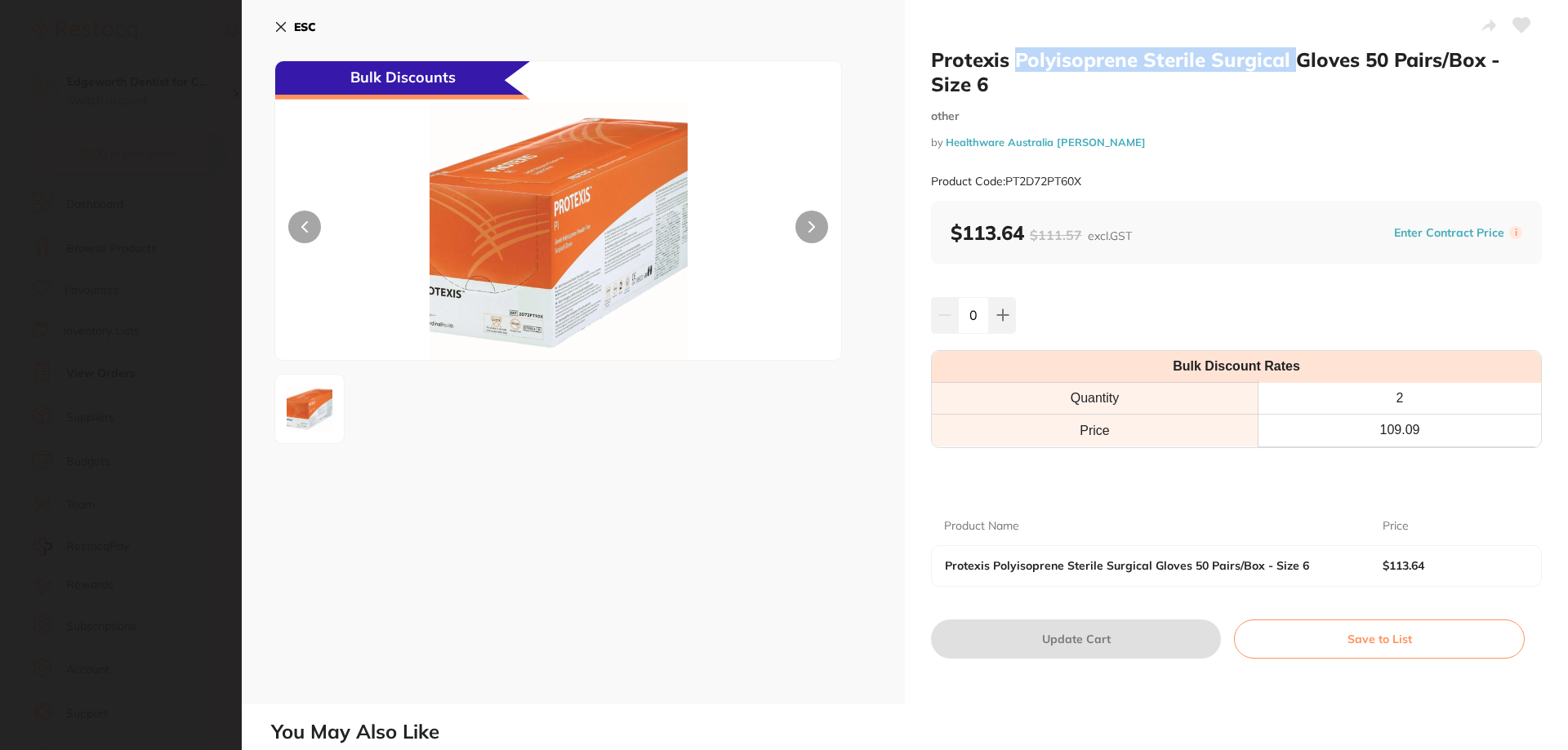
copy h2 "Polyisoprene Sterile Surgical"
click at [281, 26] on icon at bounding box center [280, 27] width 9 height 9
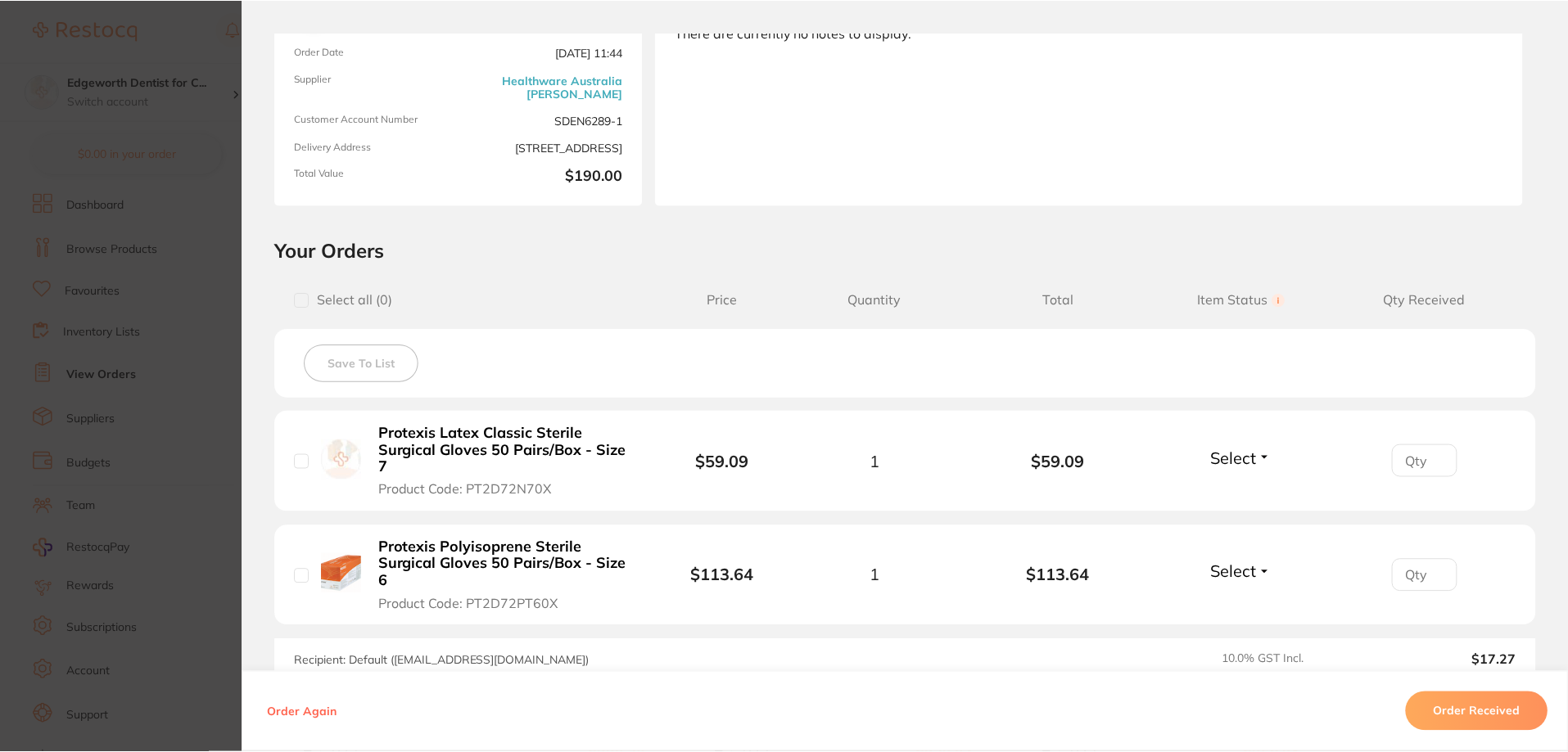
scroll to position [164, 0]
click at [435, 455] on b "Protexis Latex Classic Sterile Surgical Gloves 50 Pairs/Box - Size 7" at bounding box center [505, 450] width 253 height 50
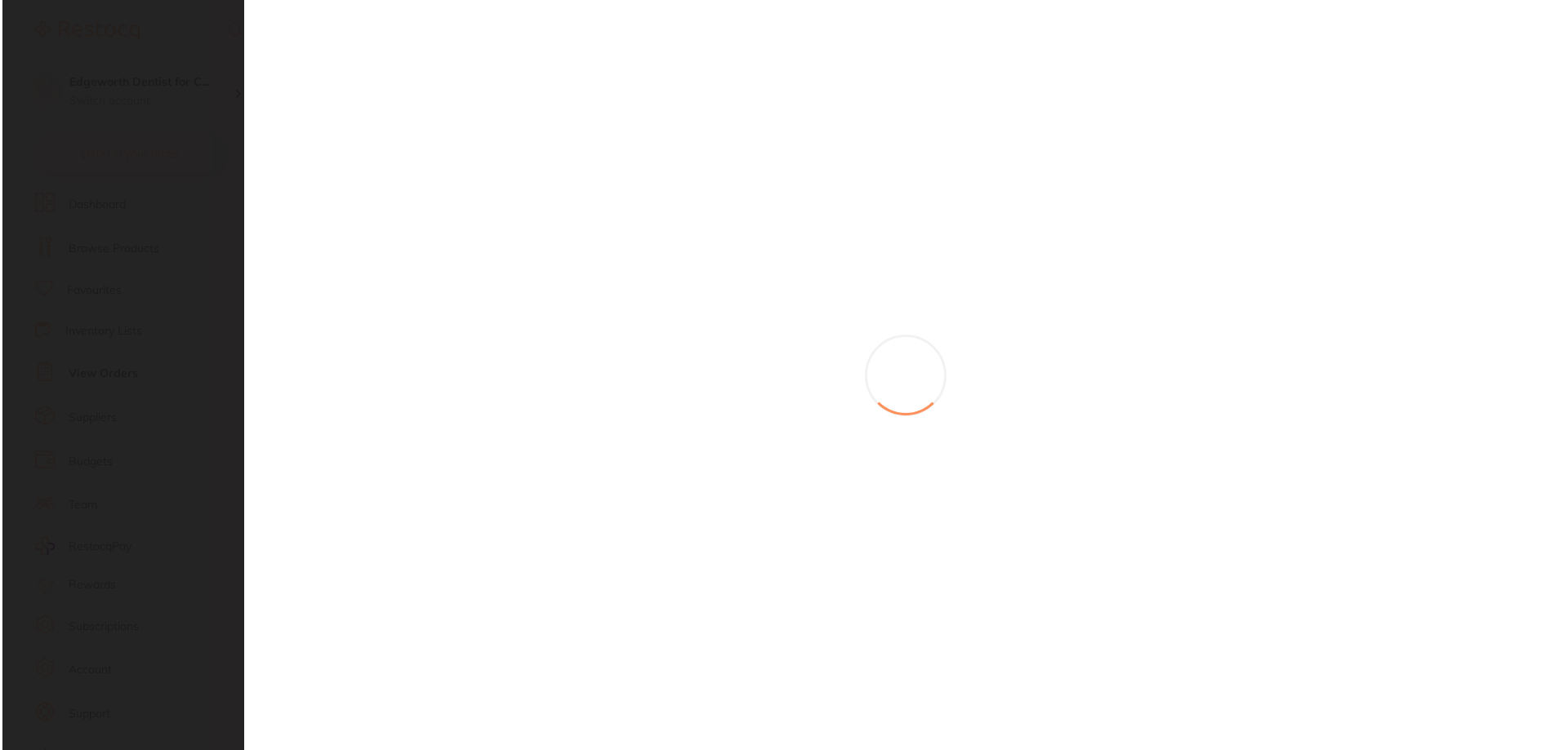
scroll to position [0, 0]
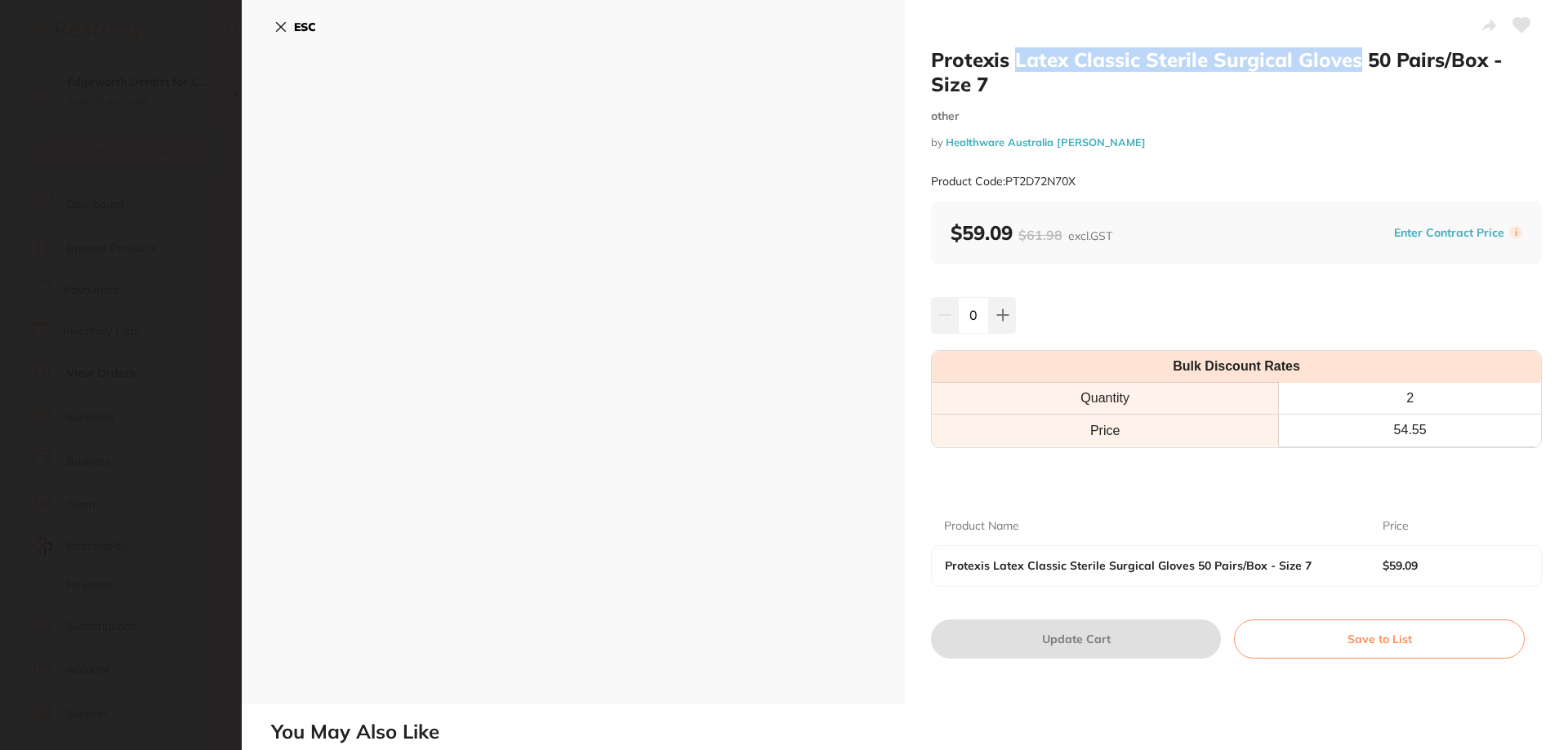
drag, startPoint x: 1361, startPoint y: 61, endPoint x: 1016, endPoint y: 66, distance: 345.0
click at [1016, 66] on h2 "Protexis Latex Classic Sterile Surgical Gloves 50 Pairs/Box - Size 7" at bounding box center [1236, 72] width 611 height 49
copy h2 "Latex Classic Sterile Surgical Gloves"
click at [291, 30] on button "ESC" at bounding box center [295, 27] width 42 height 28
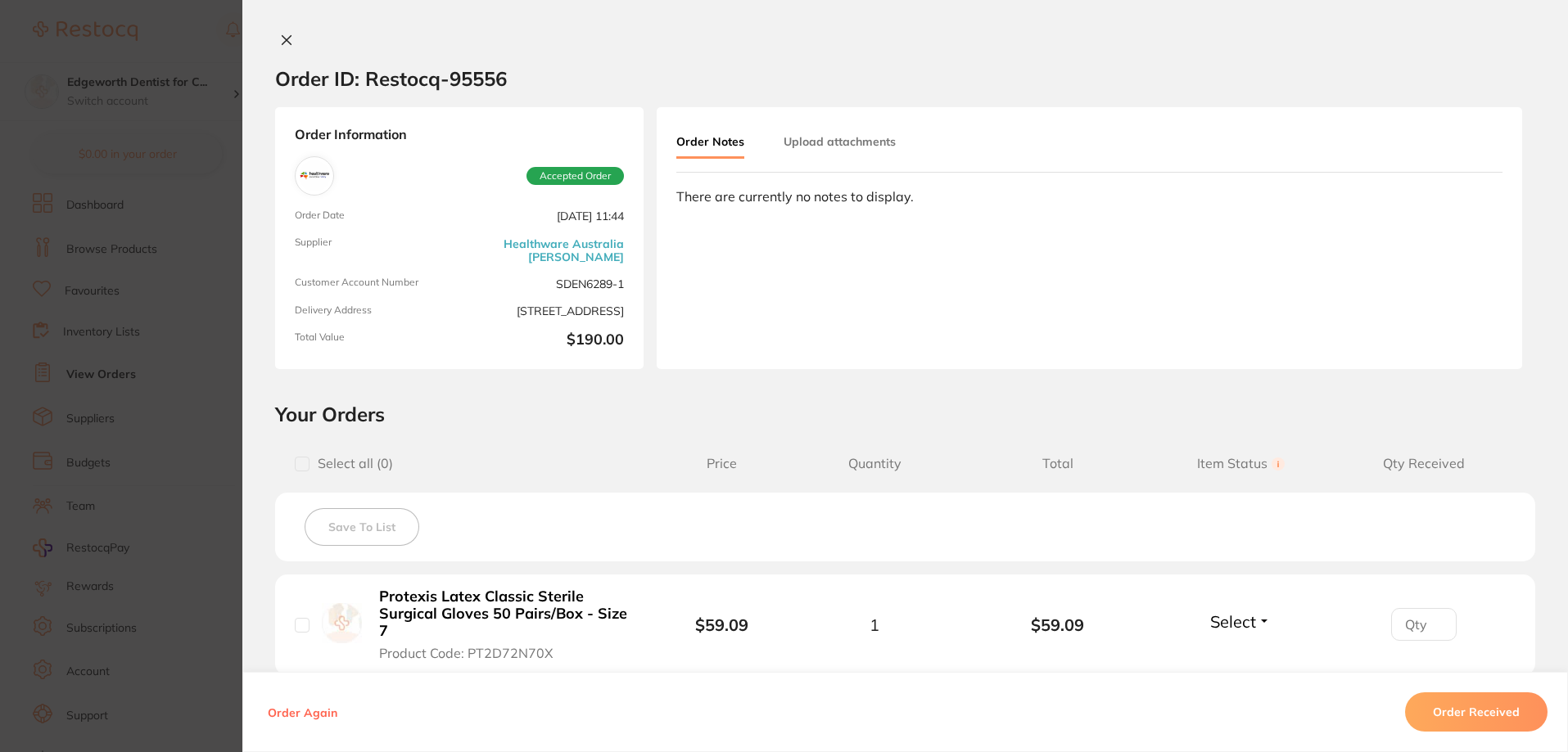
click at [286, 40] on icon at bounding box center [287, 41] width 14 height 14
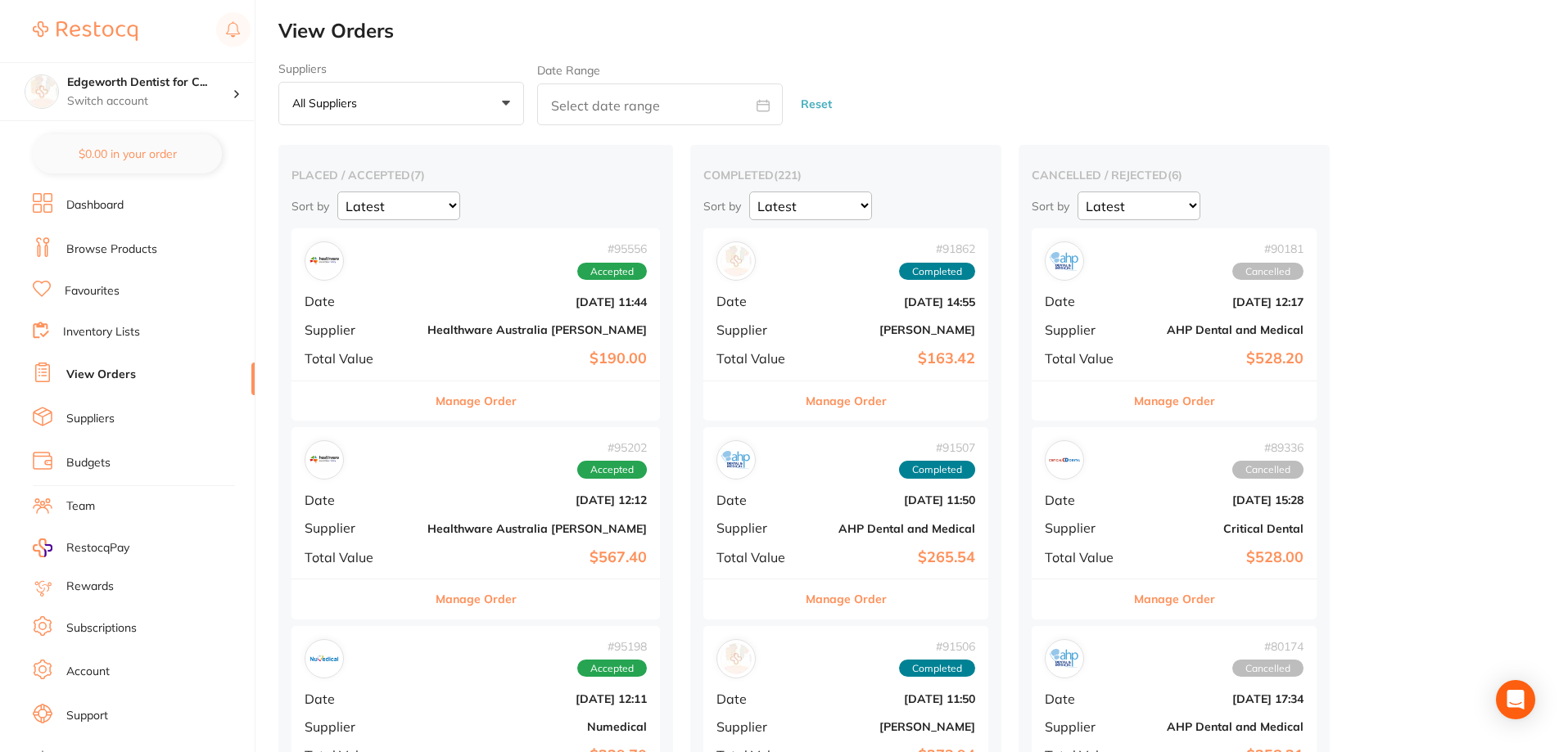
scroll to position [81, 0]
